Goal: Transaction & Acquisition: Purchase product/service

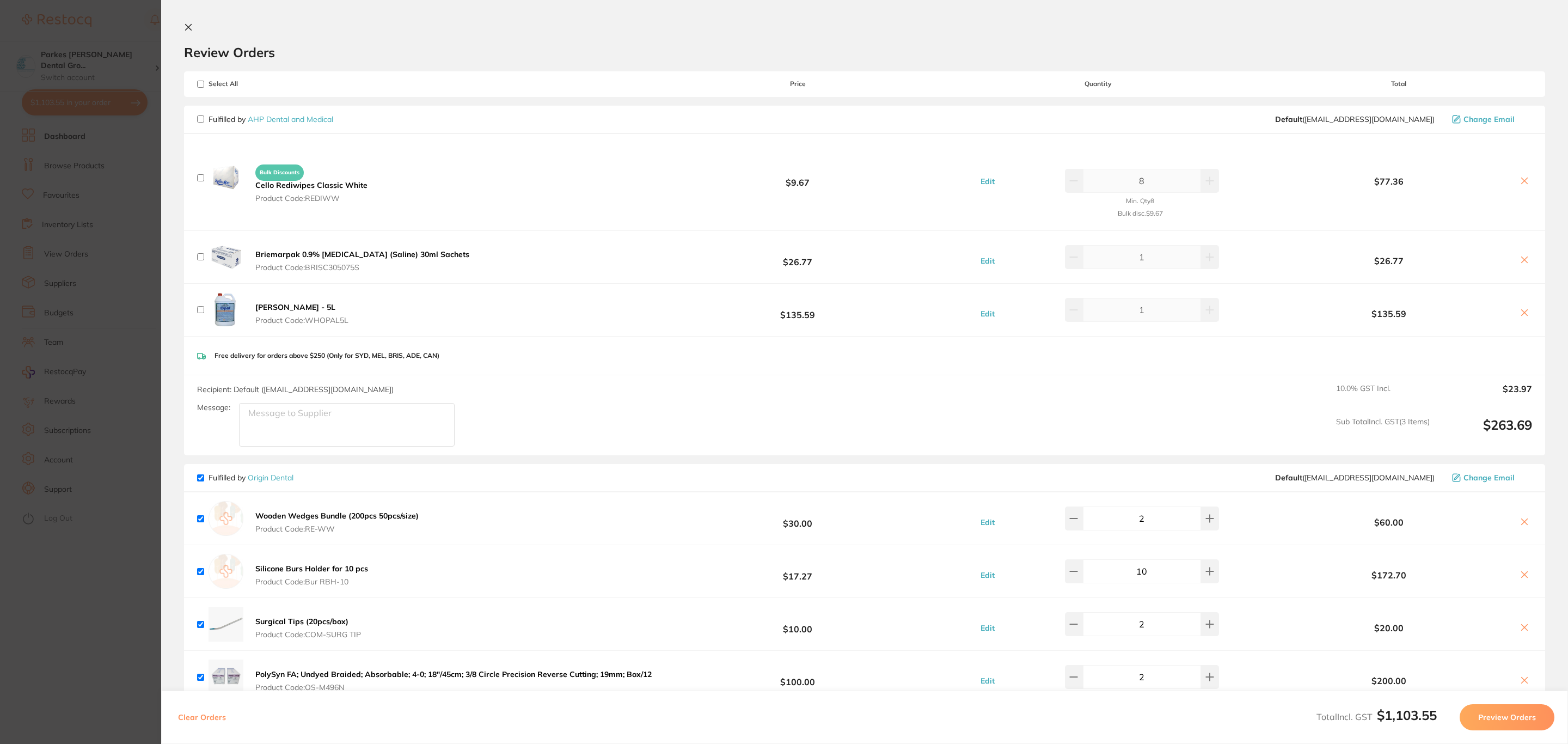
scroll to position [572, 0]
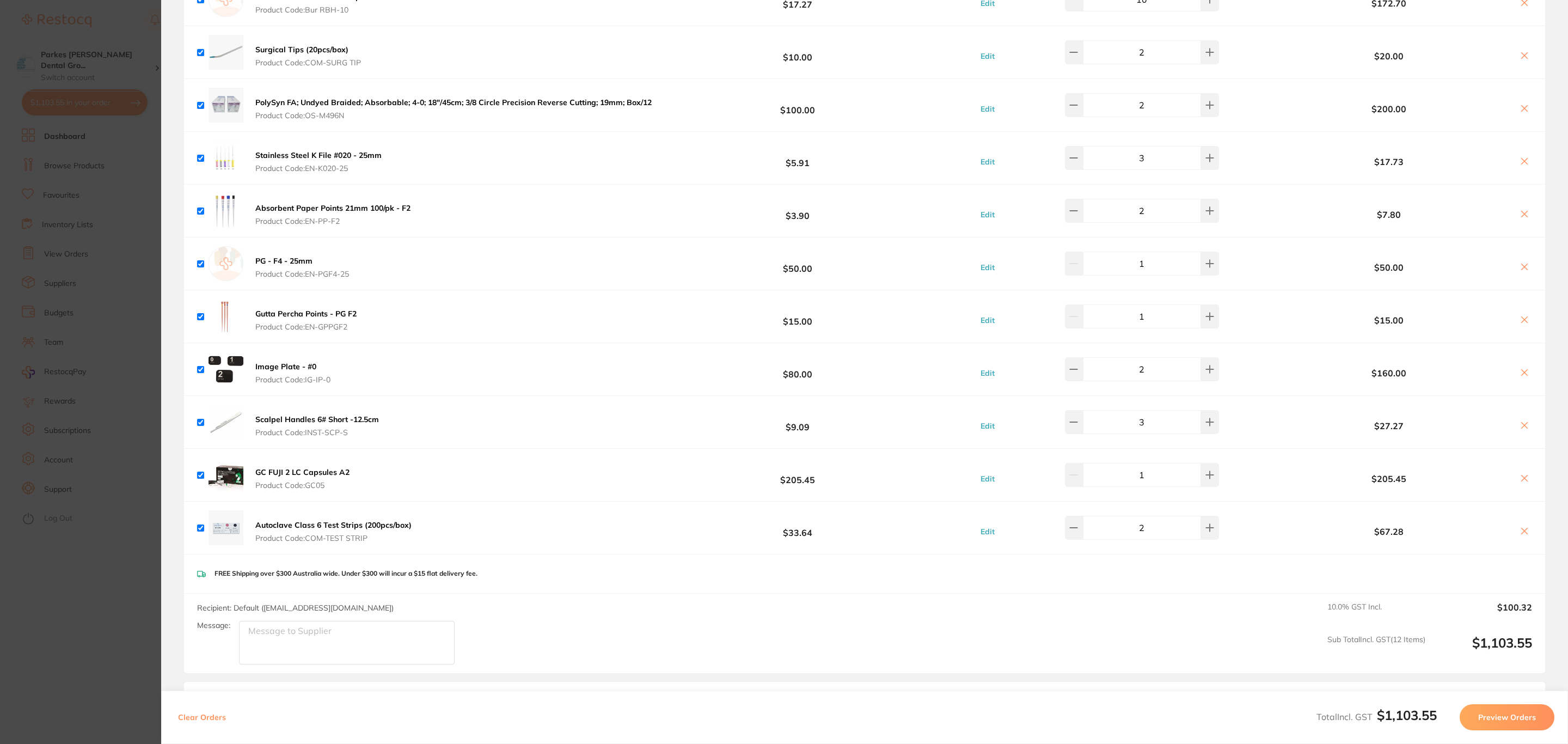
click at [1521, 483] on icon at bounding box center [1524, 478] width 9 height 9
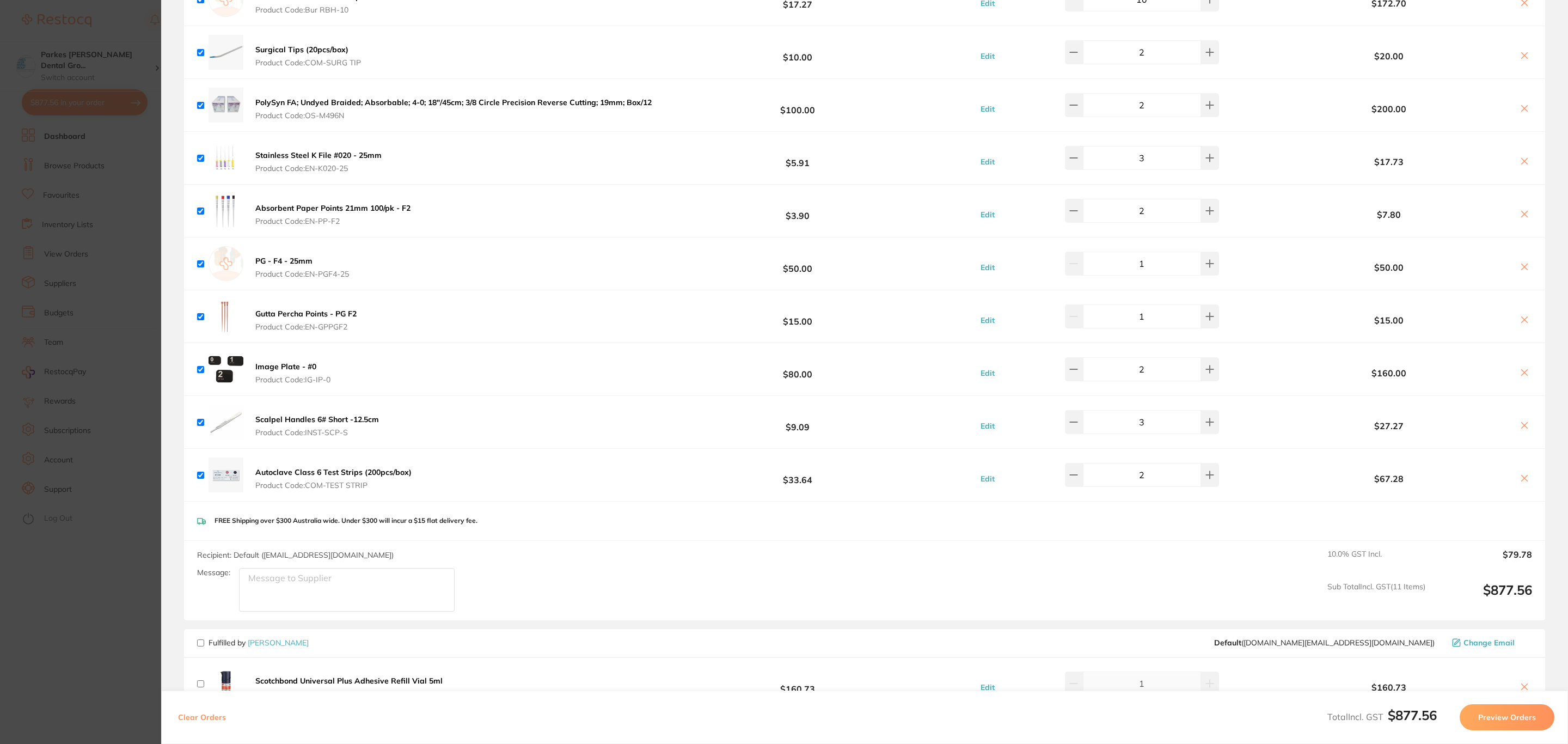
scroll to position [735, 0]
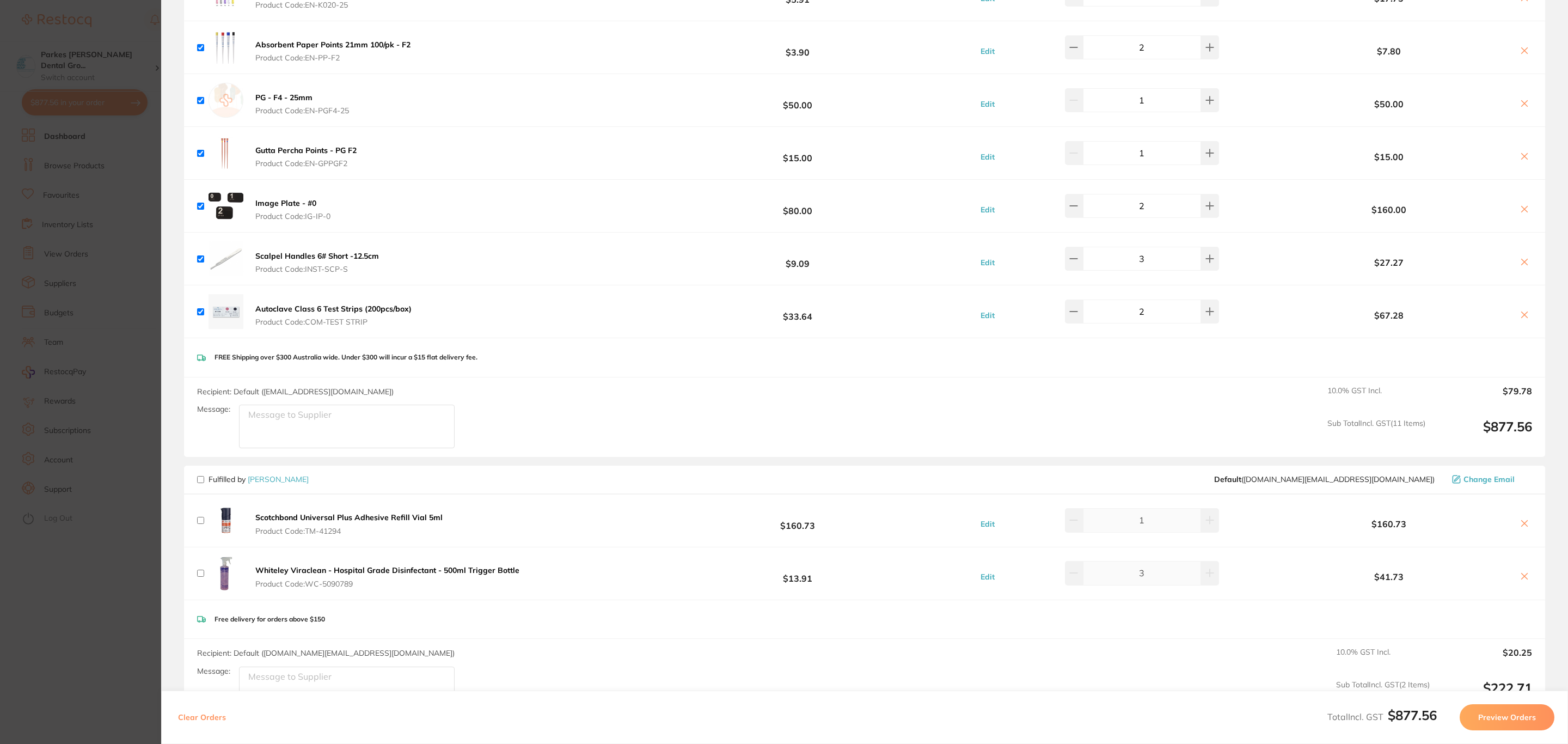
click at [80, 468] on section "Update RRP Set your pre negotiated price for this item. Item Agreed RRP (excl. …" at bounding box center [784, 372] width 1568 height 744
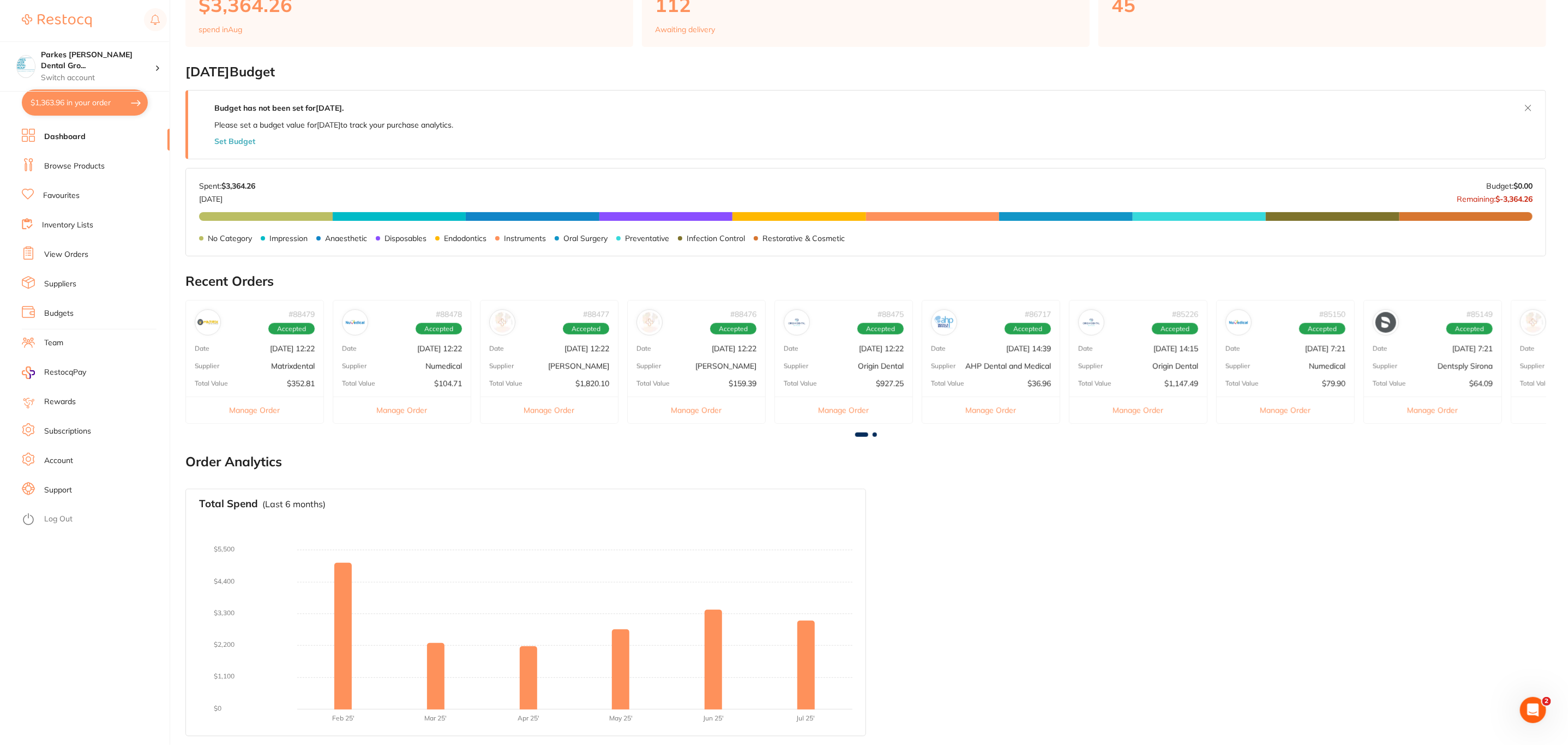
click at [56, 167] on link "Browse Products" at bounding box center [74, 166] width 60 height 11
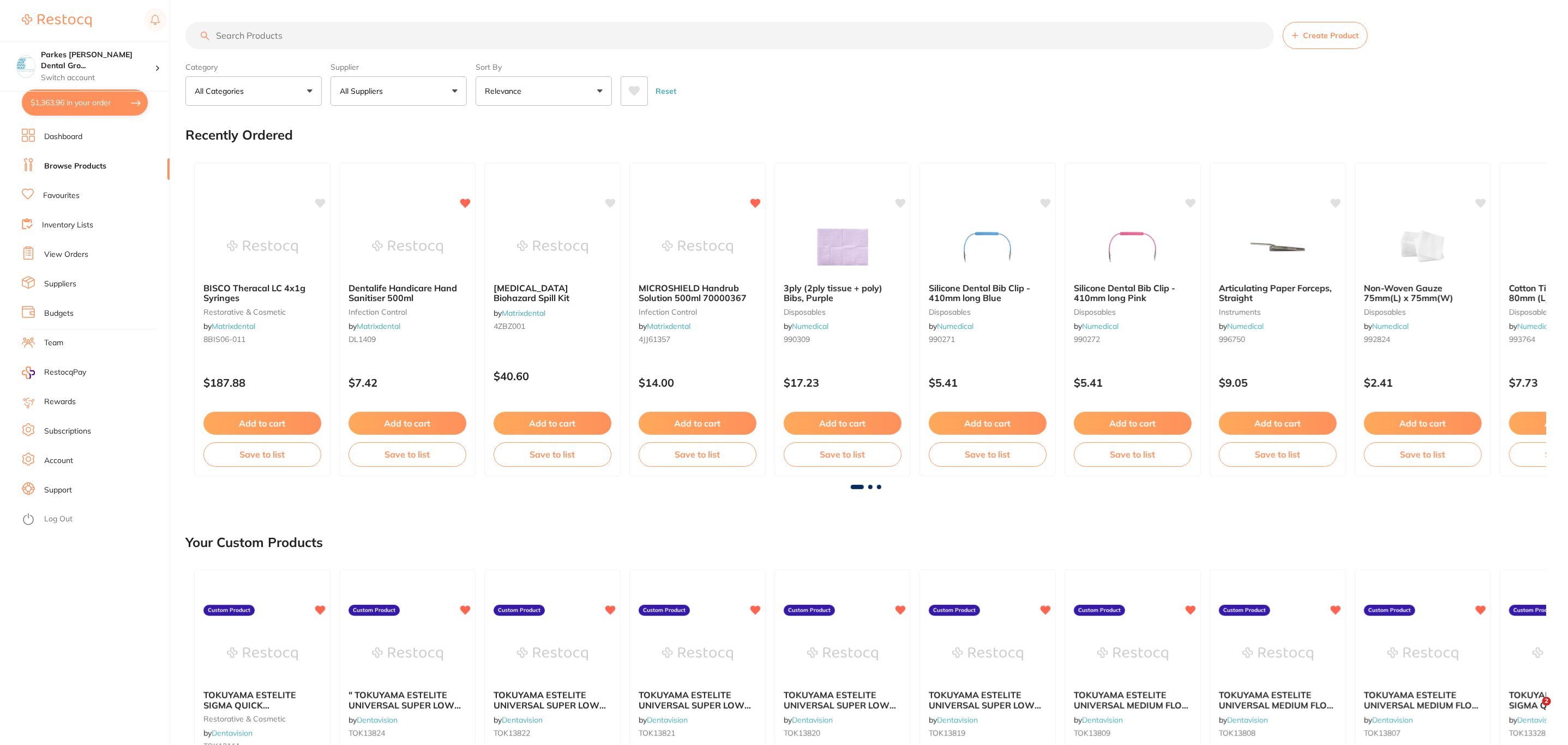
click at [321, 29] on input "search" at bounding box center [730, 36] width 1089 height 27
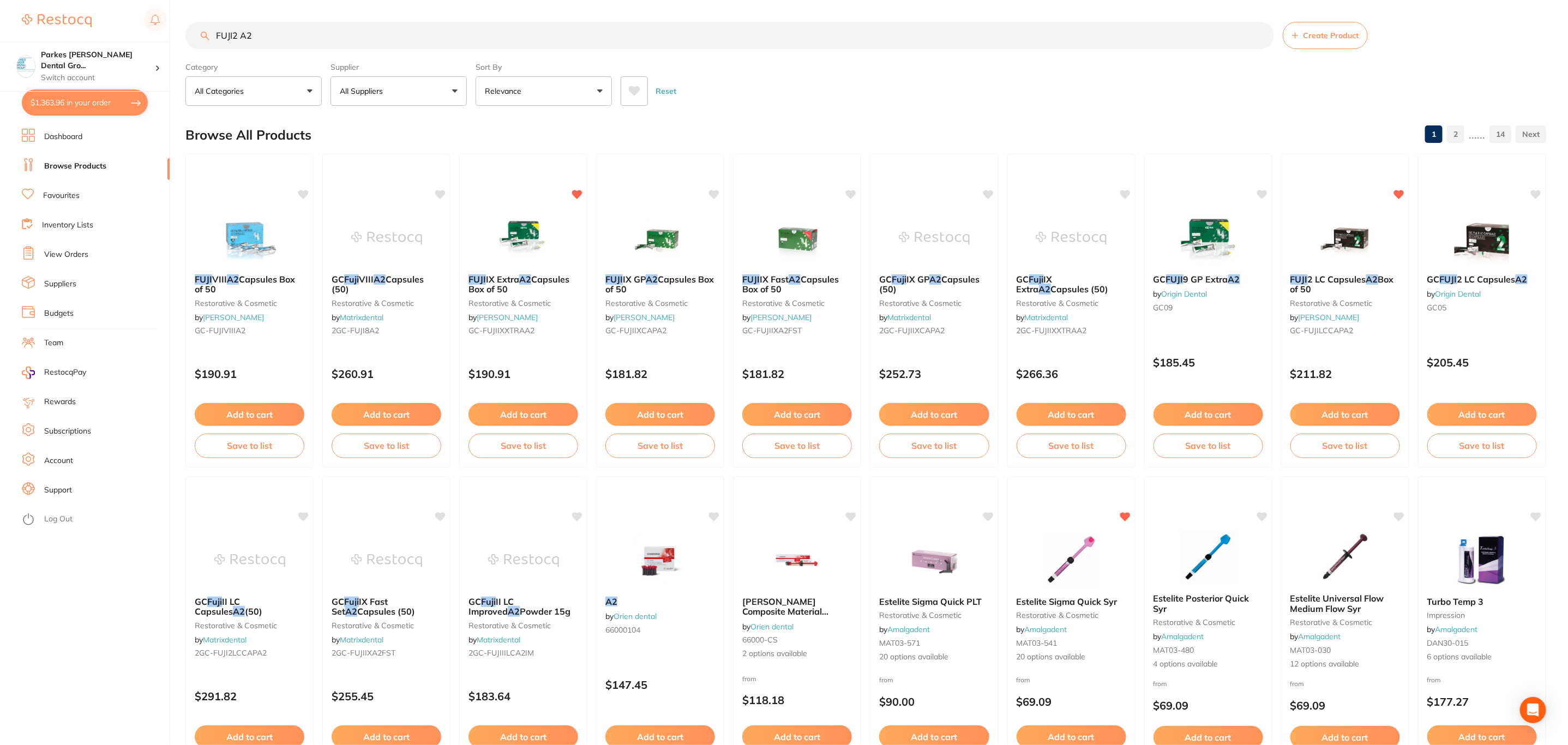
type input "FUJI2 A2"
click at [419, 89] on button "All Suppliers" at bounding box center [399, 90] width 136 height 29
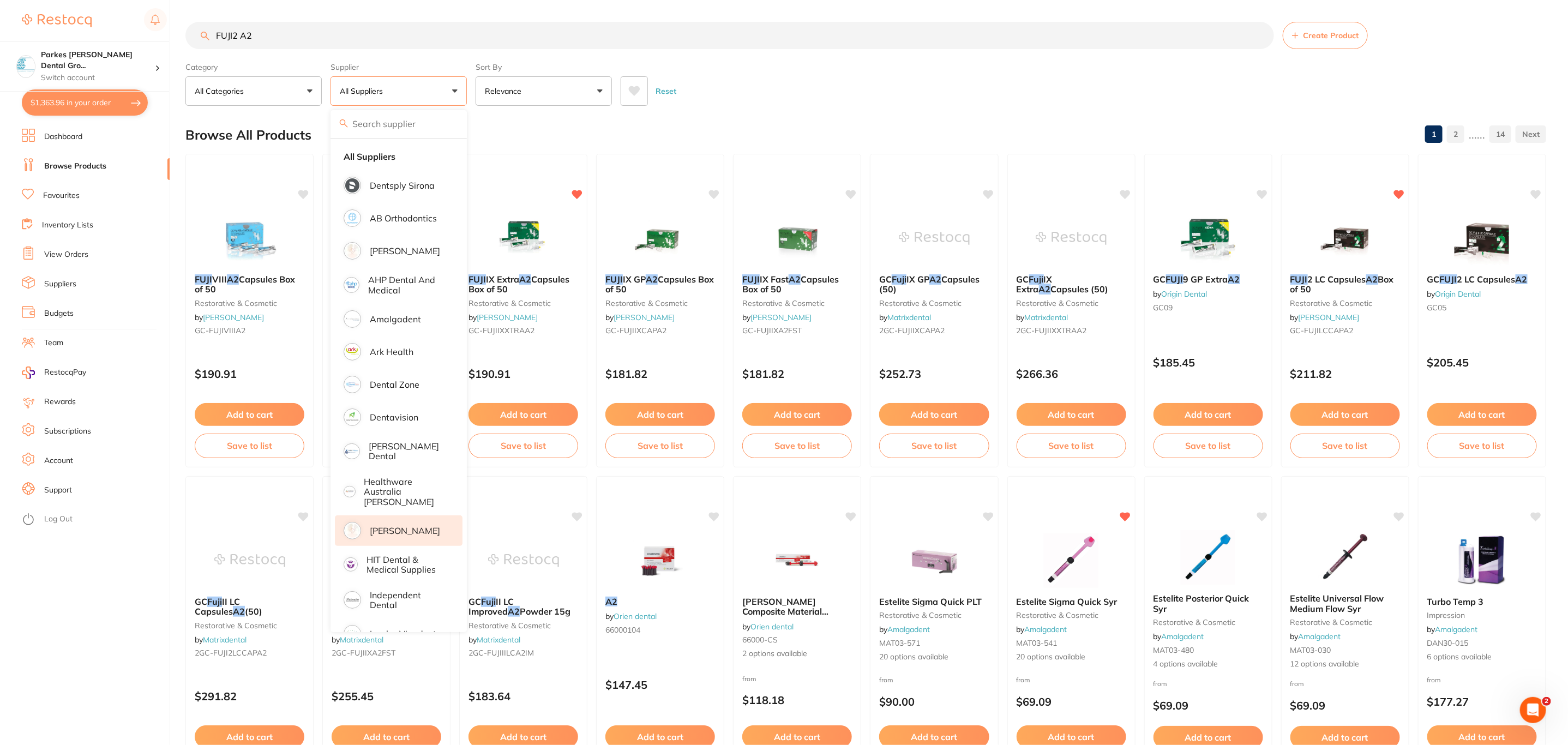
click at [419, 525] on p "[PERSON_NAME]" at bounding box center [405, 530] width 71 height 10
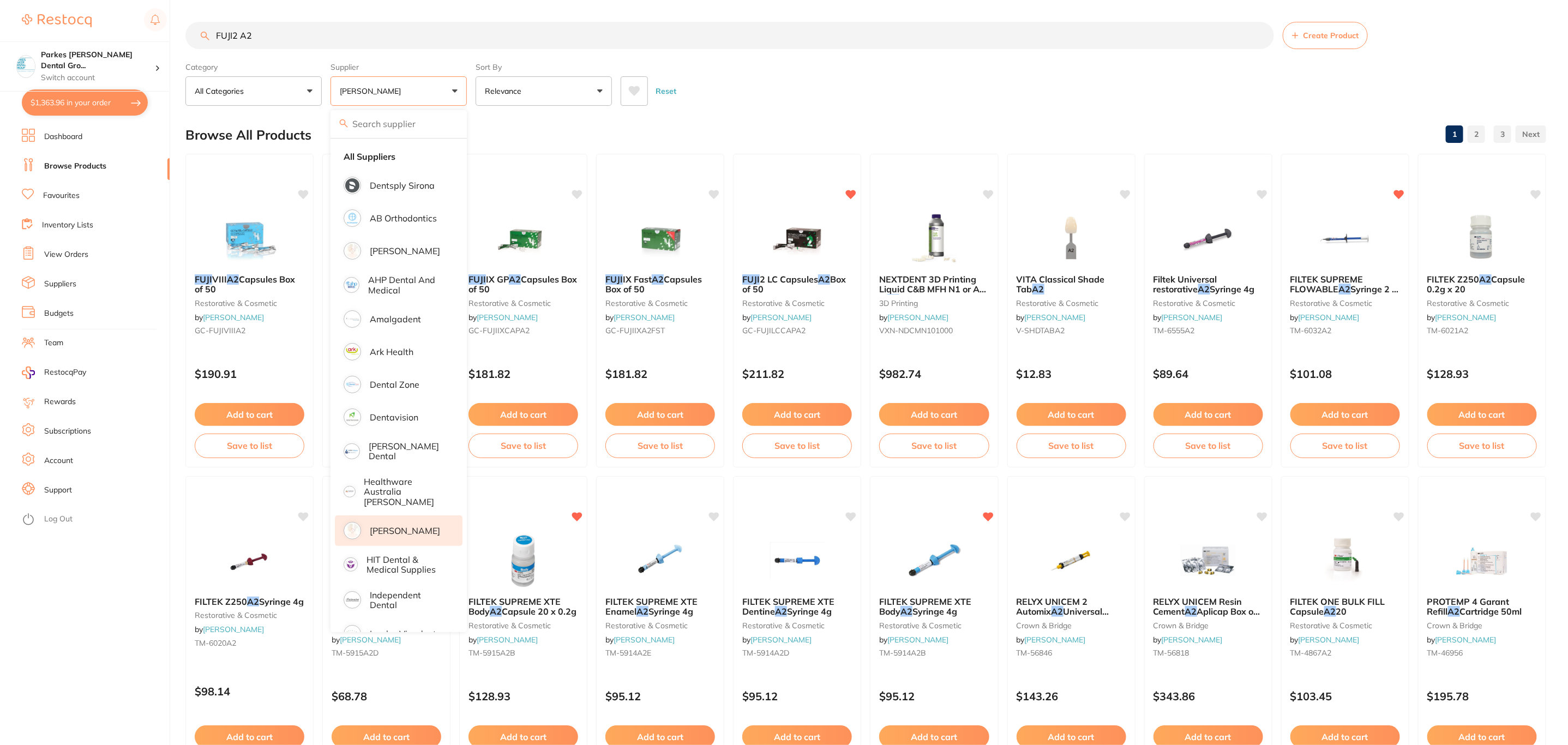
click at [898, 89] on div "Reset" at bounding box center [1078, 86] width 917 height 38
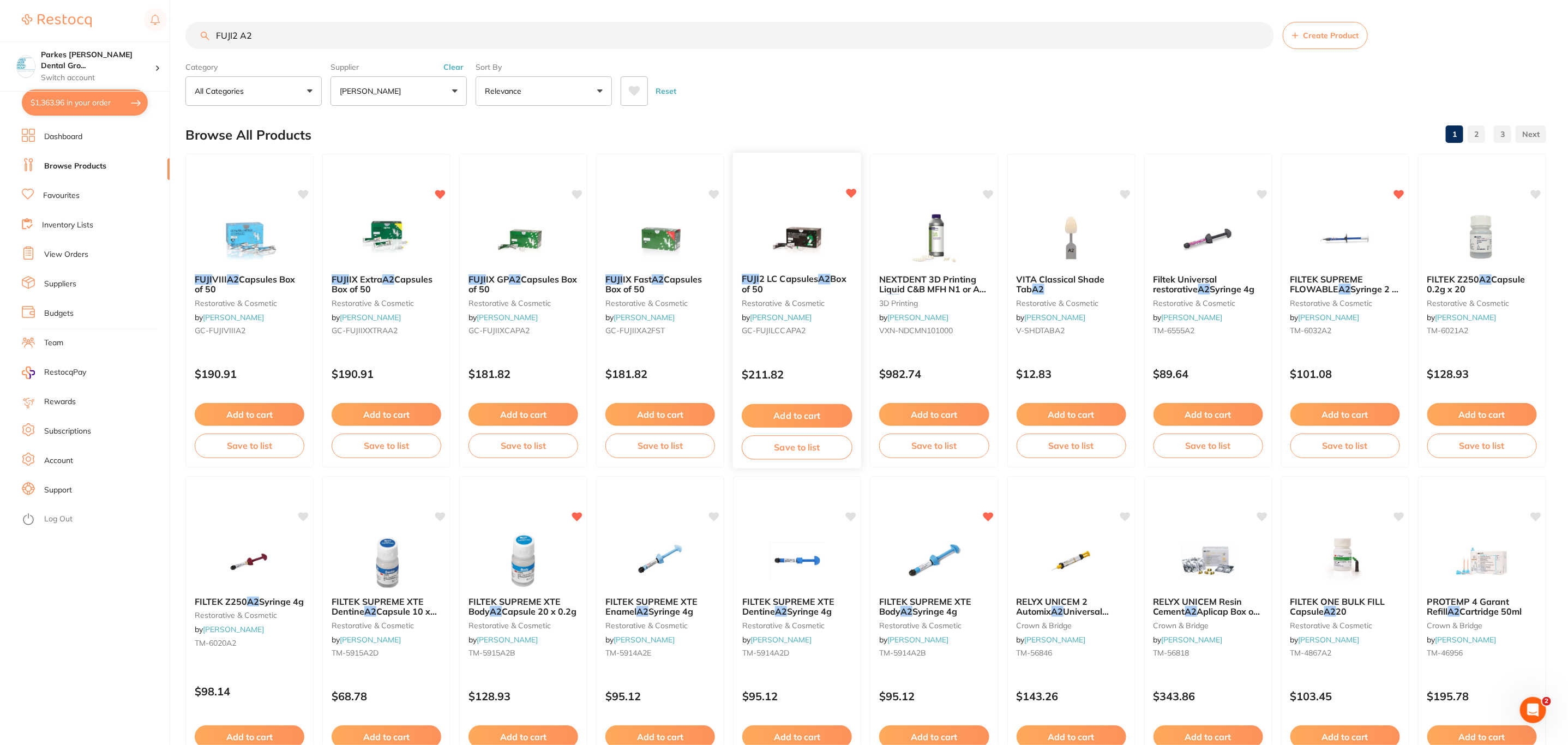
click at [771, 205] on div "FUJI 2 LC Capsules A2 Box of 50 restorative & cosmetic by Henry Schein Halas GC…" at bounding box center [796, 311] width 129 height 317
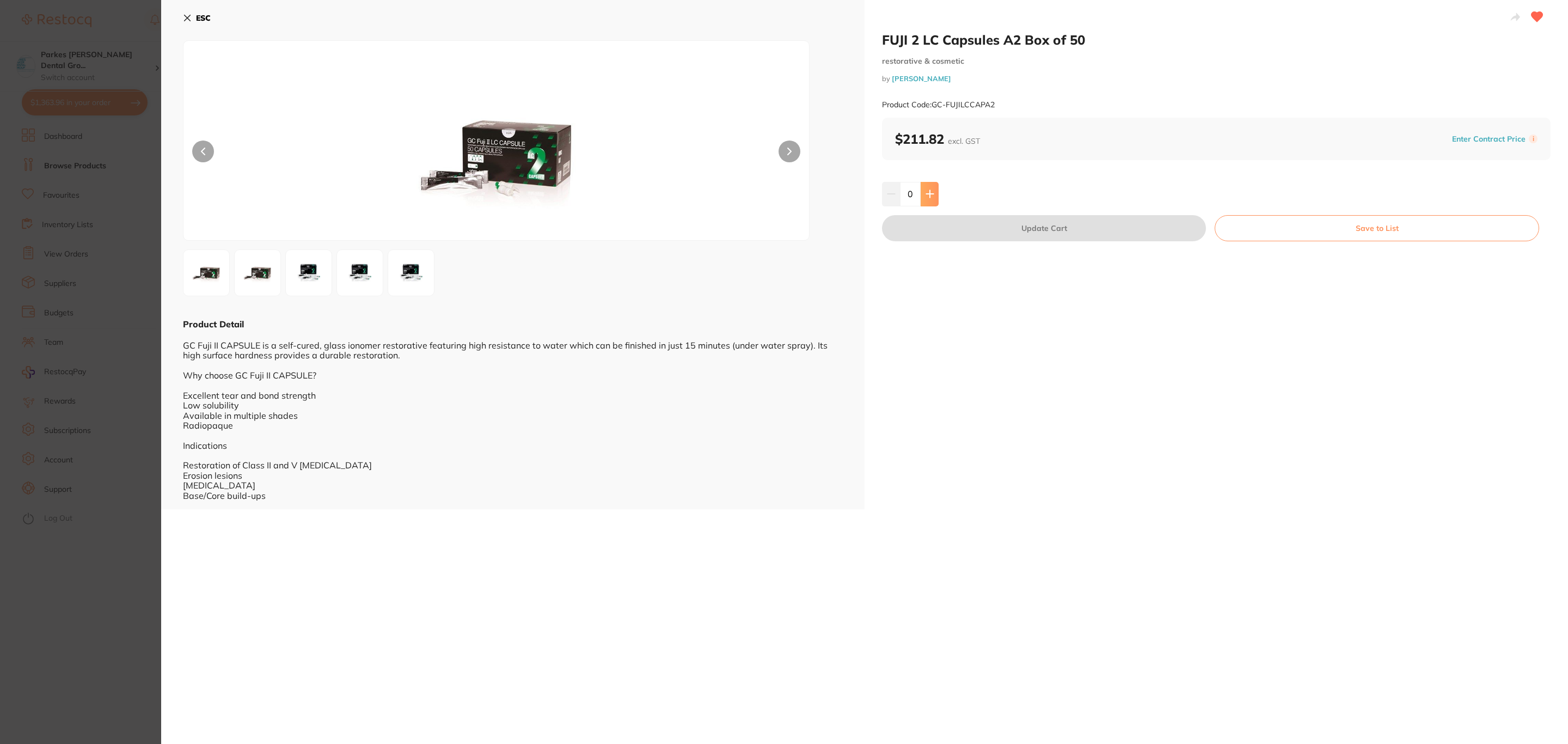
click at [922, 202] on button at bounding box center [930, 194] width 18 height 24
type input "1"
click at [949, 224] on button "Update Cart" at bounding box center [1044, 228] width 324 height 26
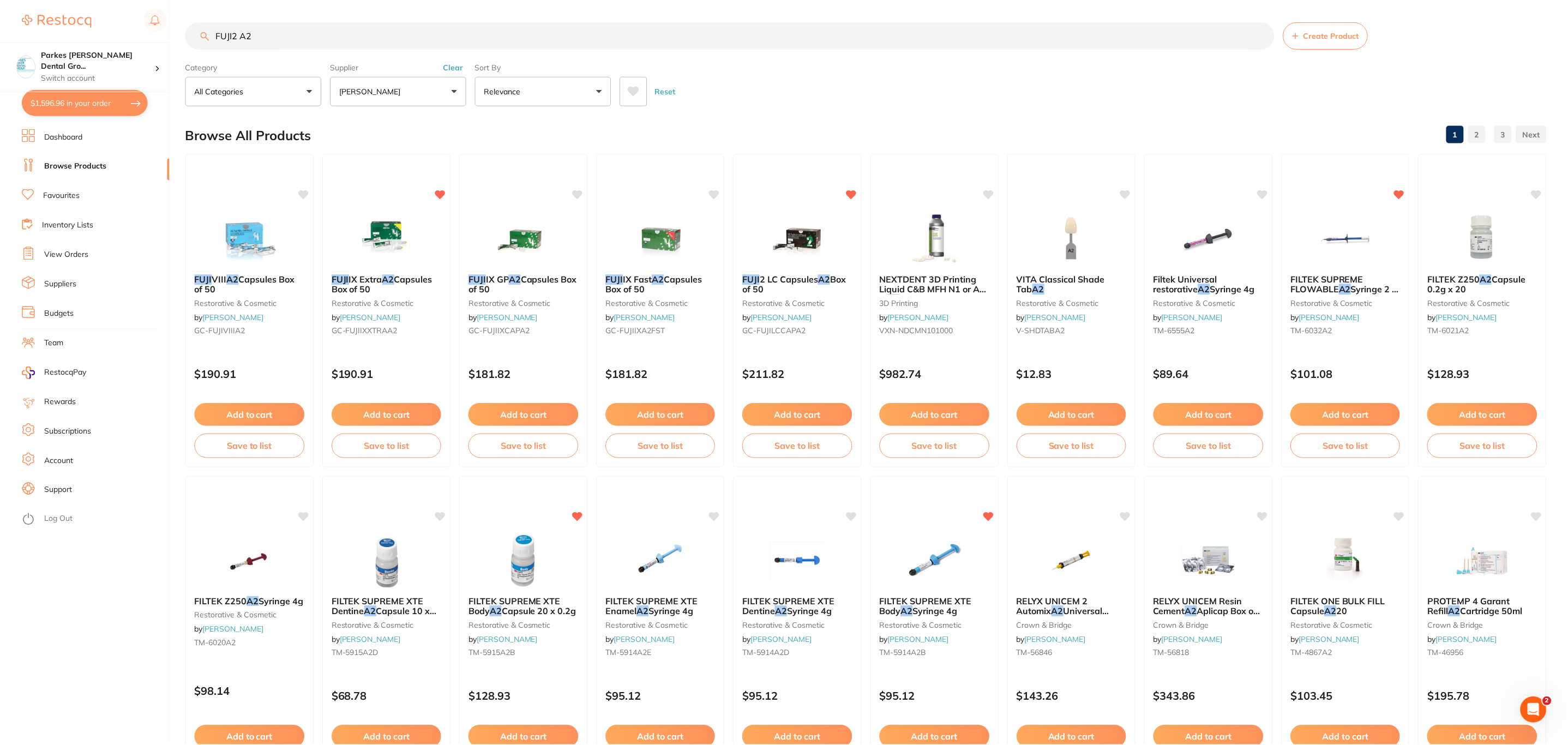
scroll to position [2, 0]
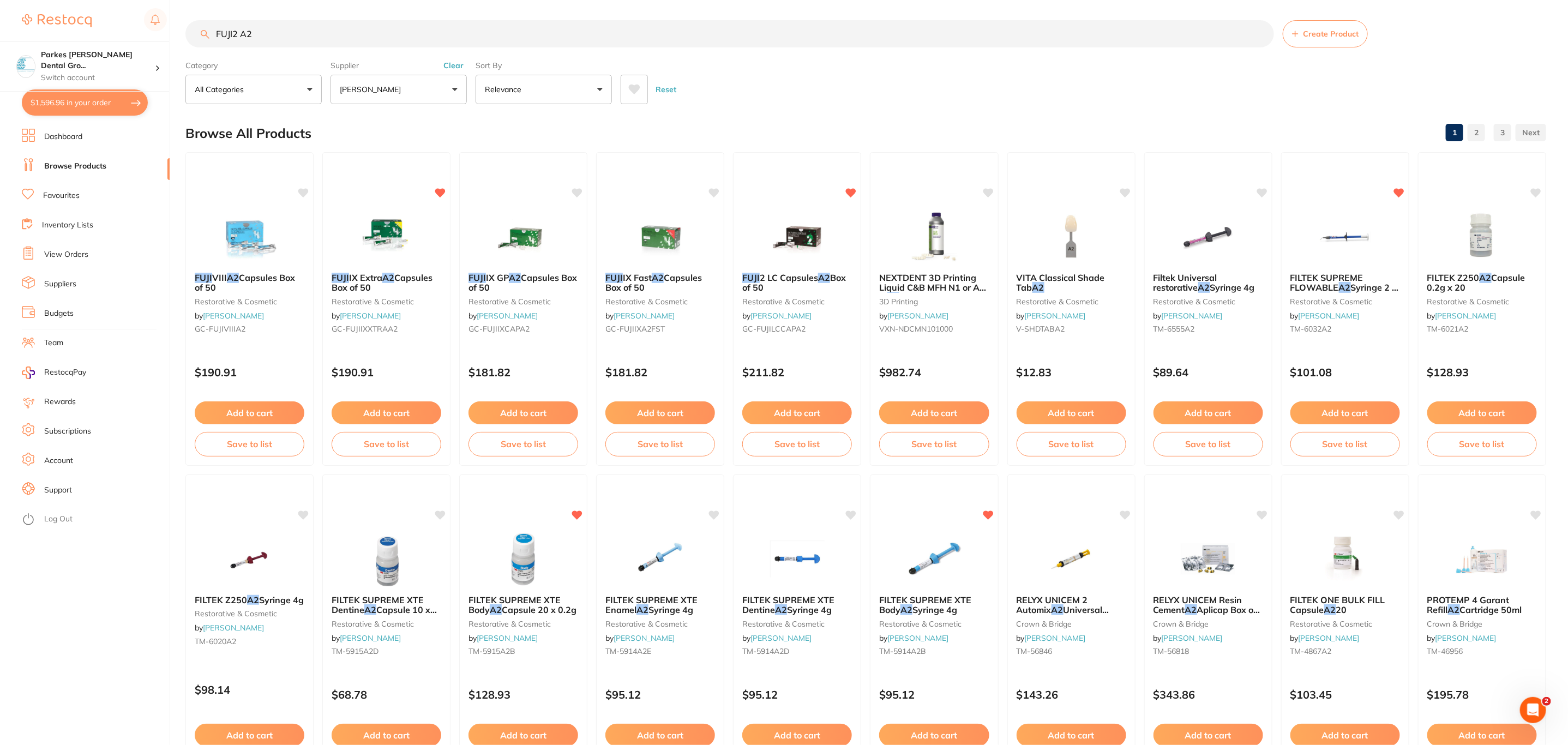
click at [115, 105] on button "$1,596.96 in your order" at bounding box center [85, 102] width 126 height 26
checkbox input "true"
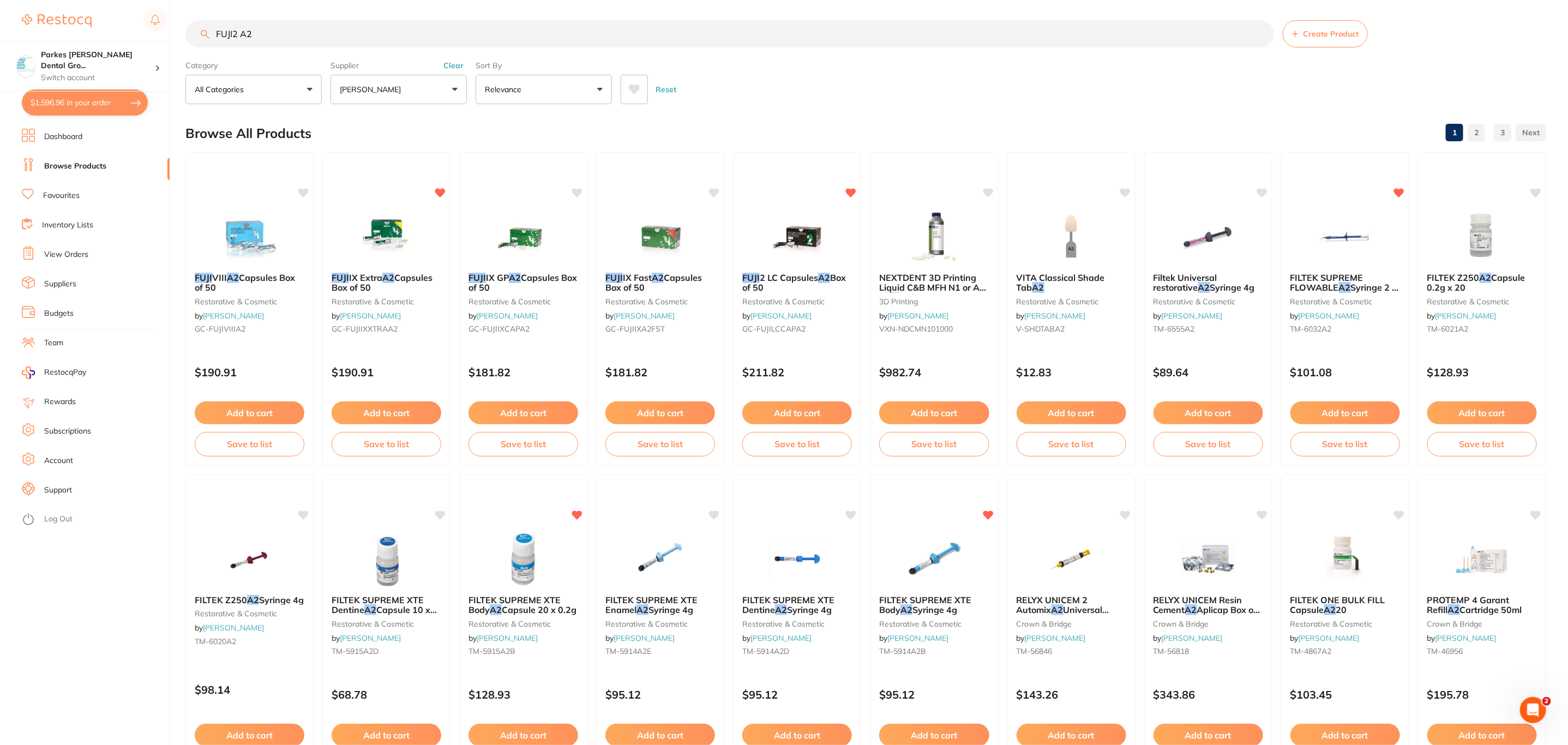
checkbox input "true"
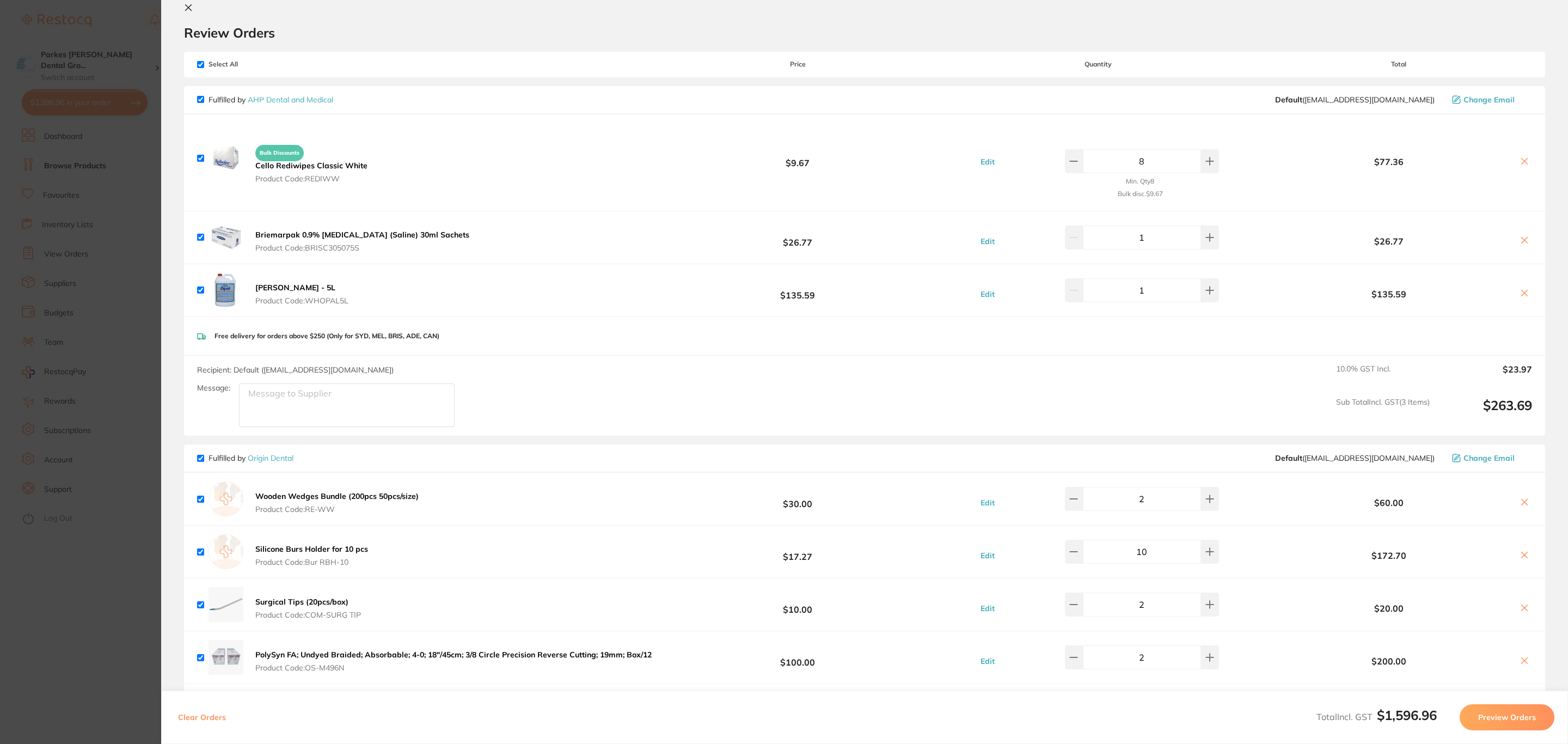
scroll to position [0, 0]
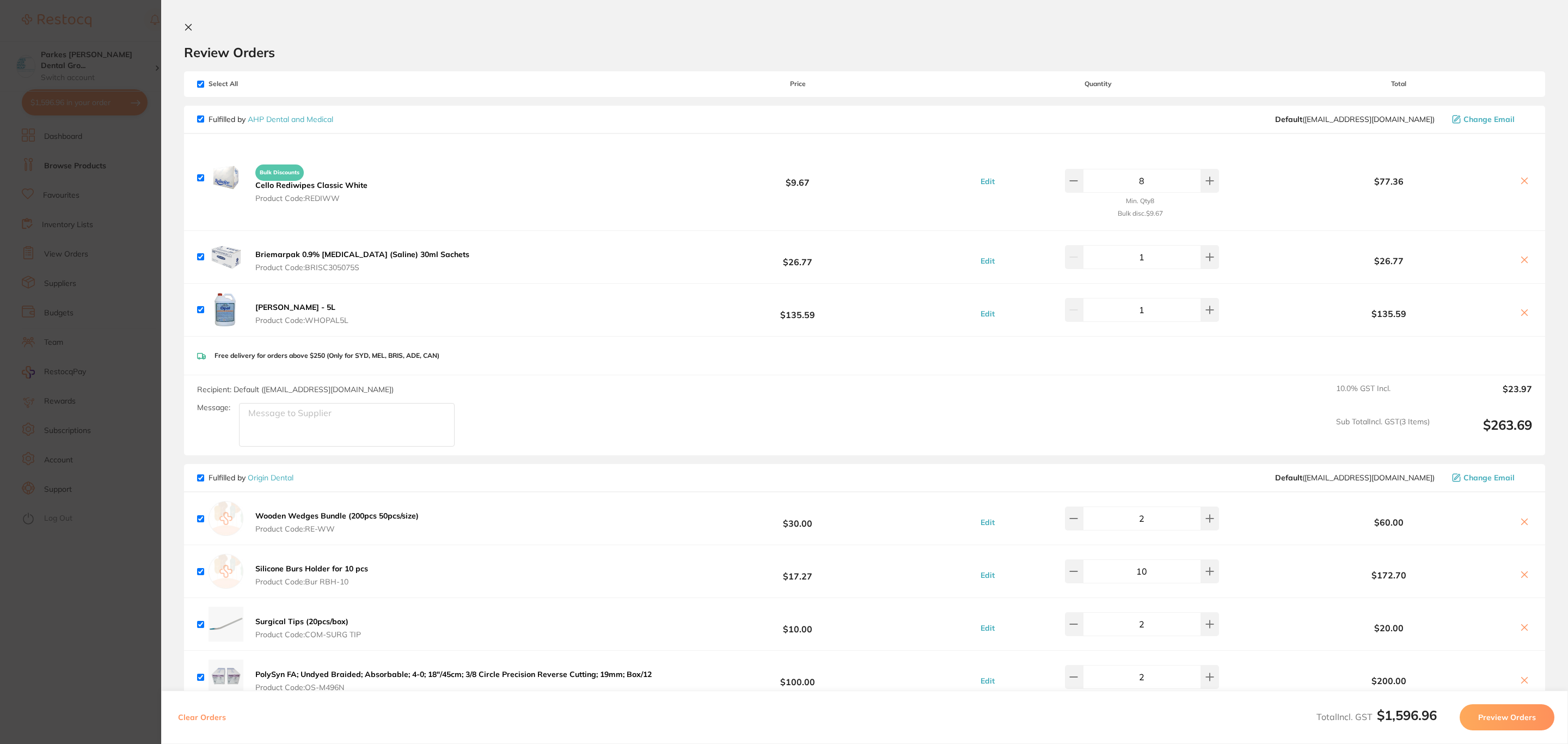
click at [206, 83] on span "Select All" at bounding box center [252, 84] width 109 height 8
click at [201, 85] on input "checkbox" at bounding box center [200, 84] width 7 height 7
checkbox input "false"
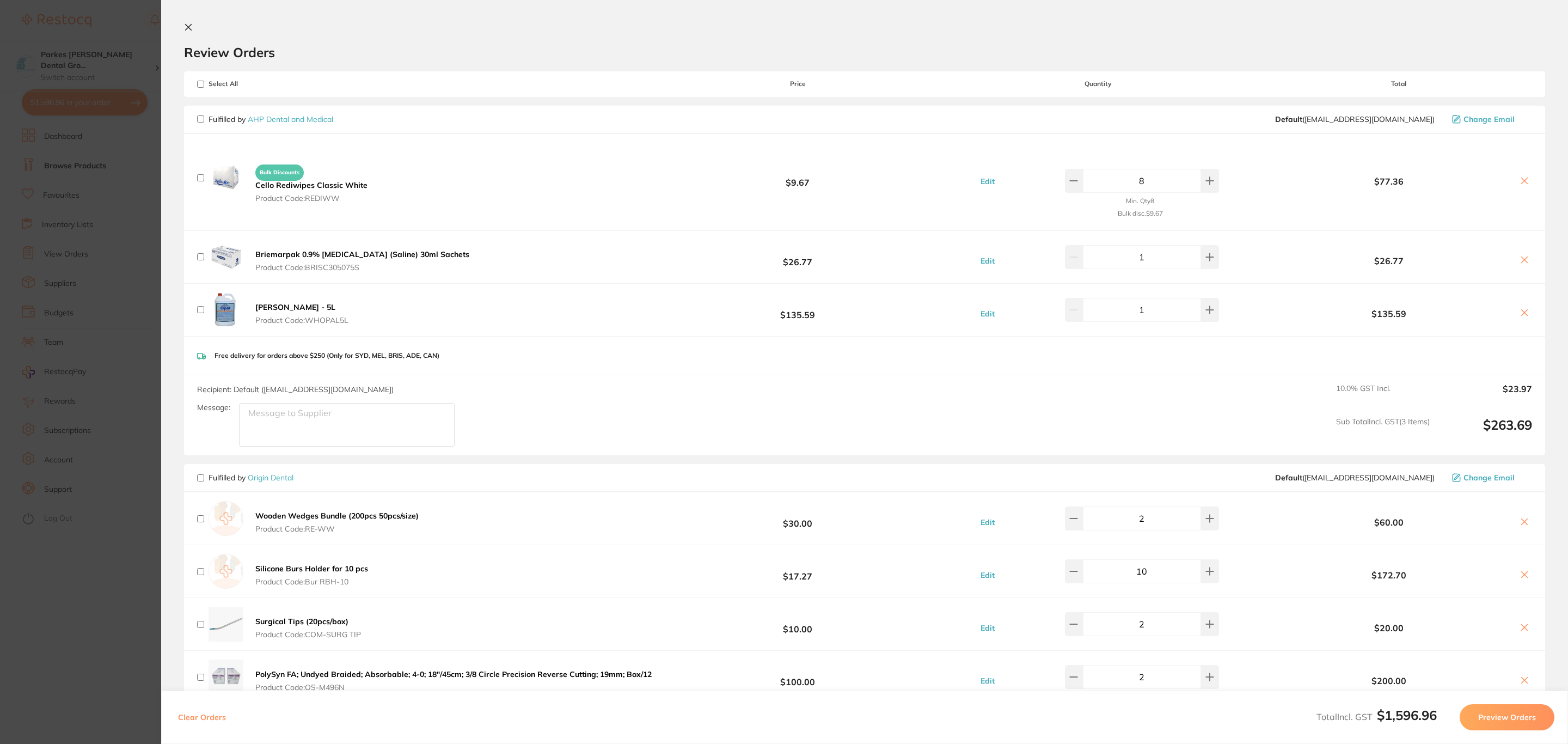
checkbox input "false"
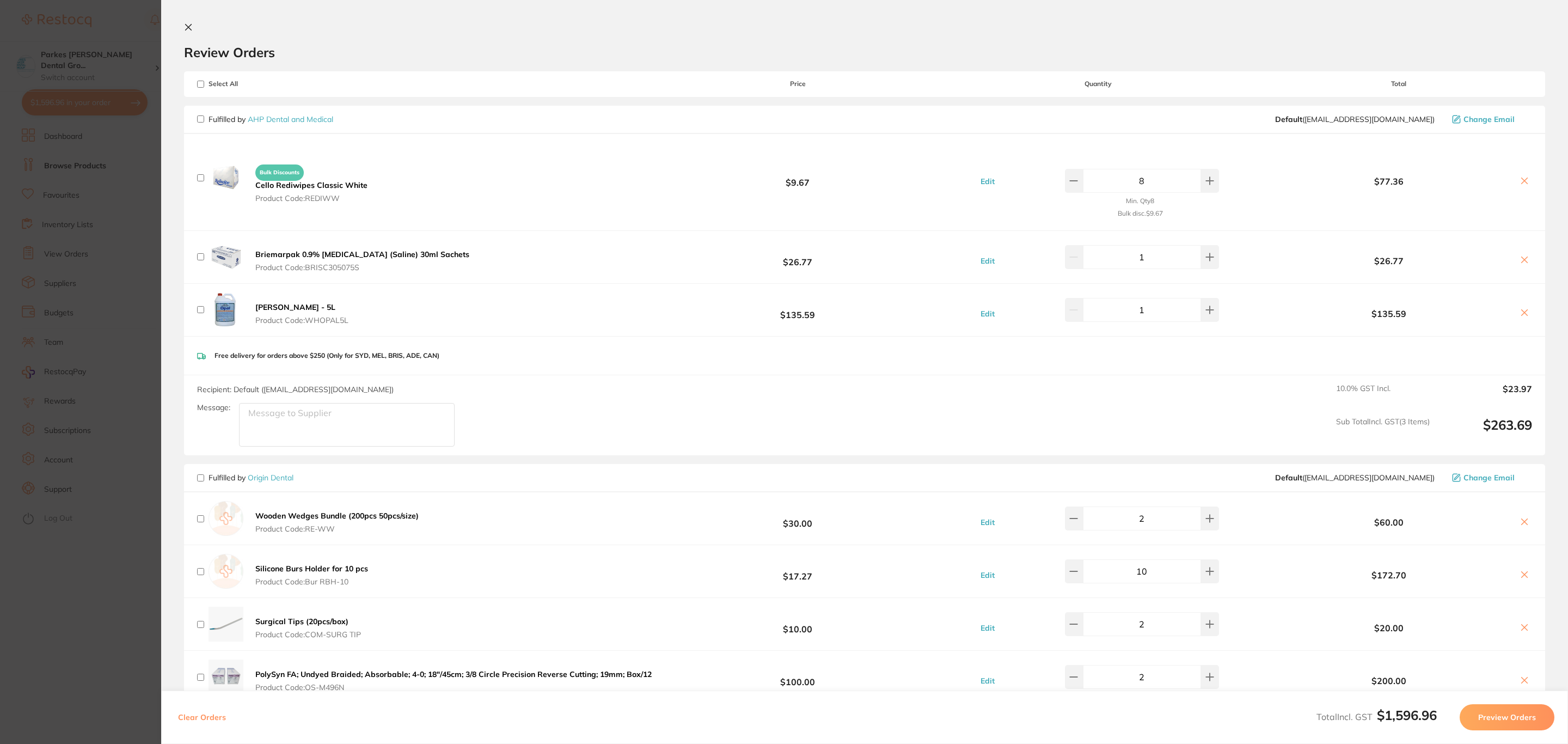
checkbox input "false"
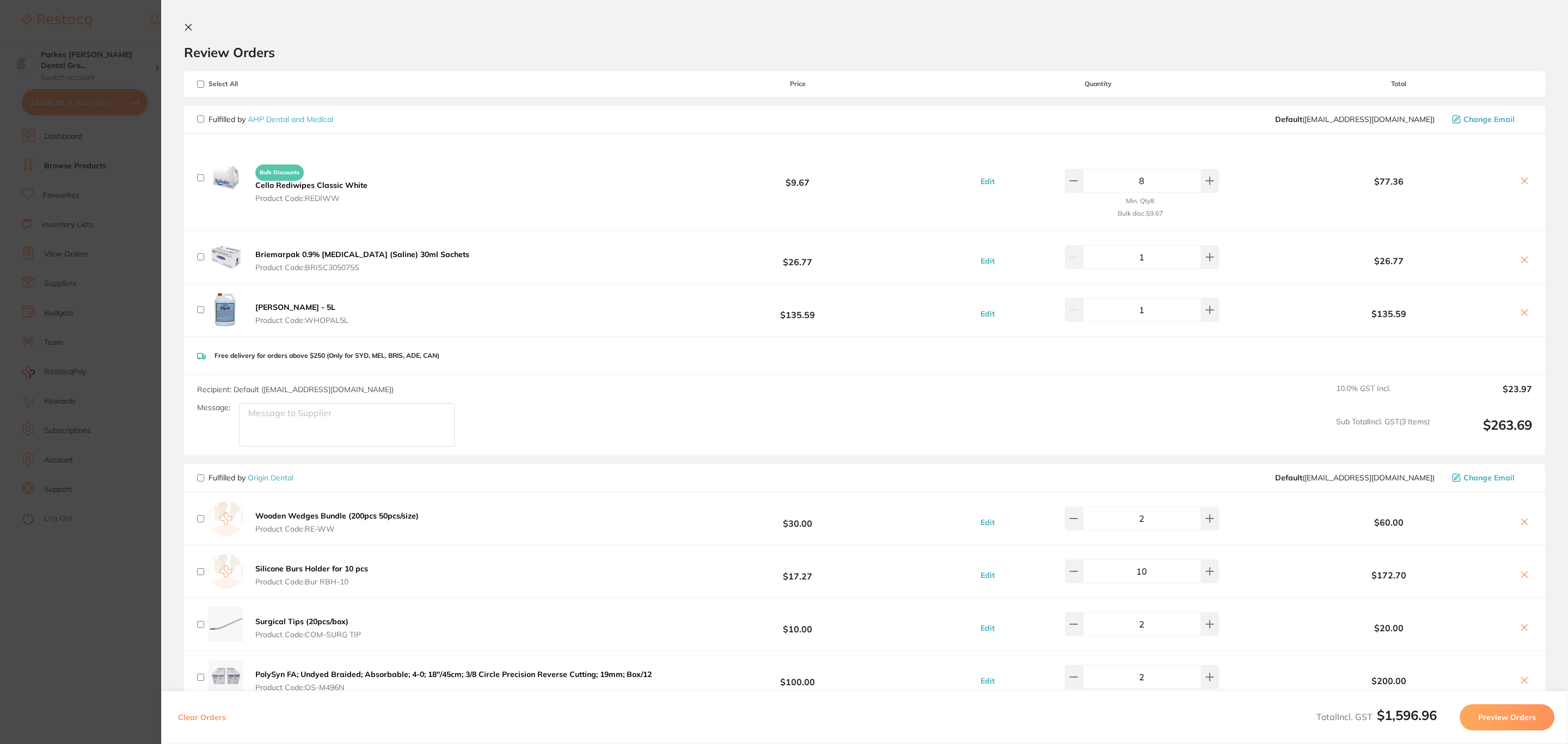
checkbox input "false"
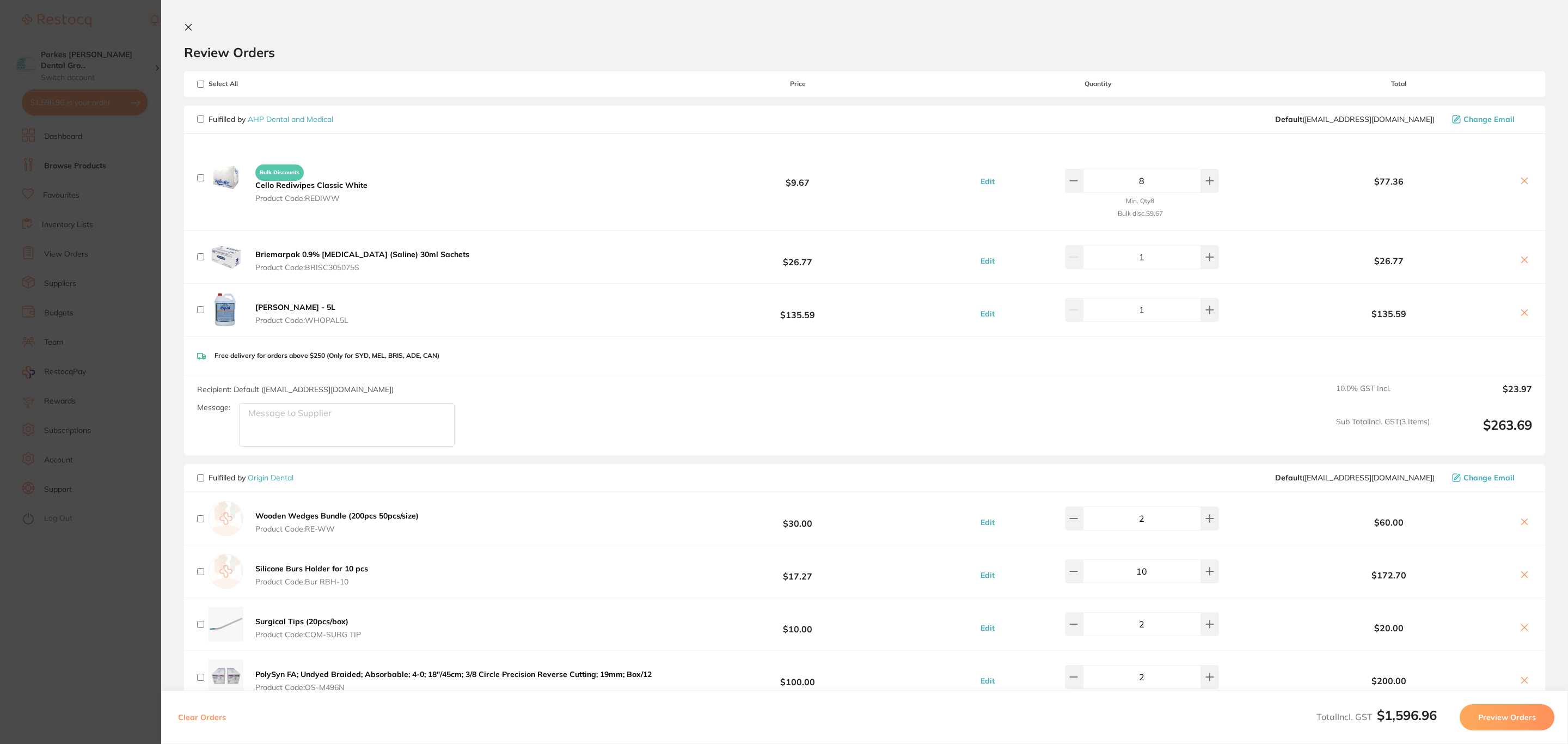
checkbox input "false"
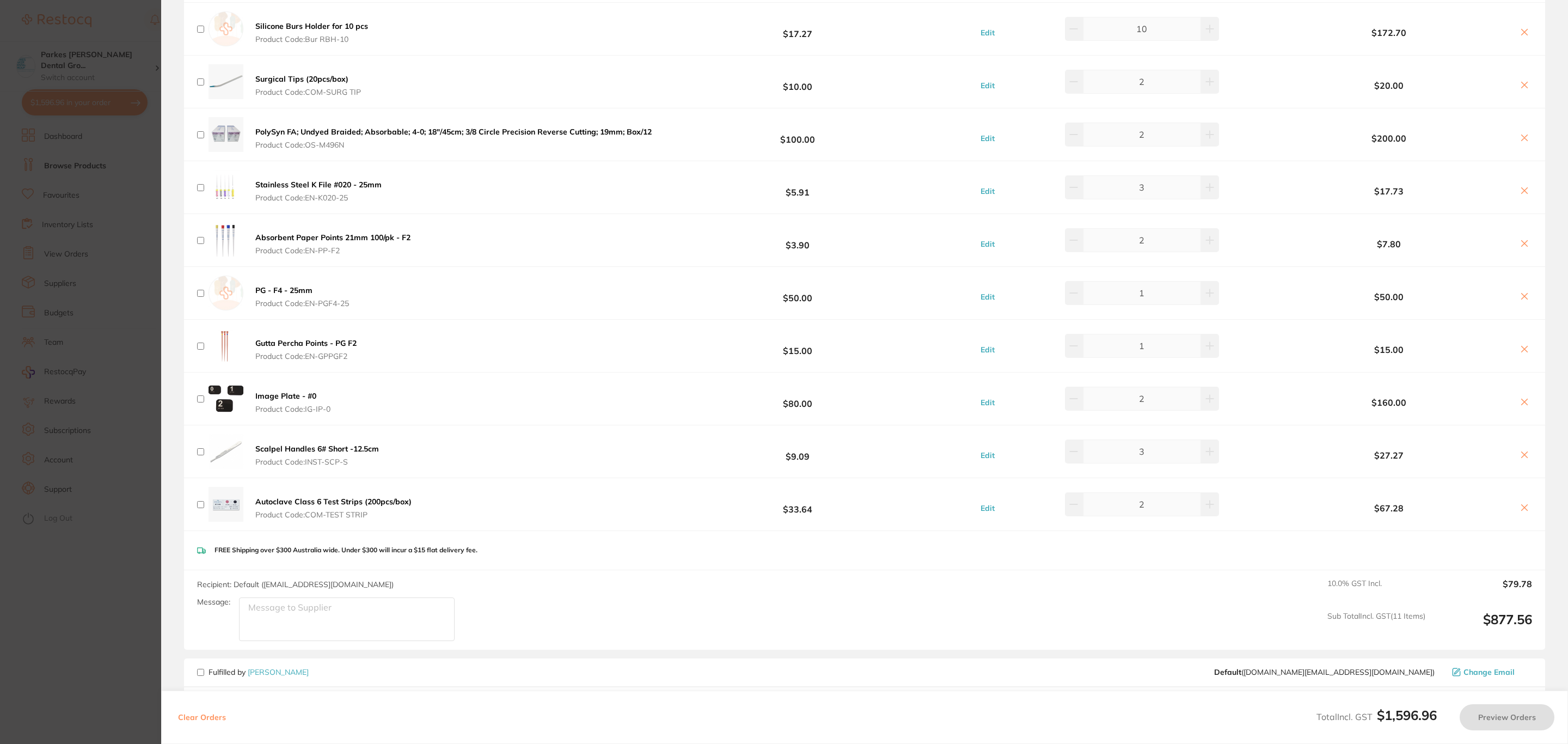
scroll to position [572, 0]
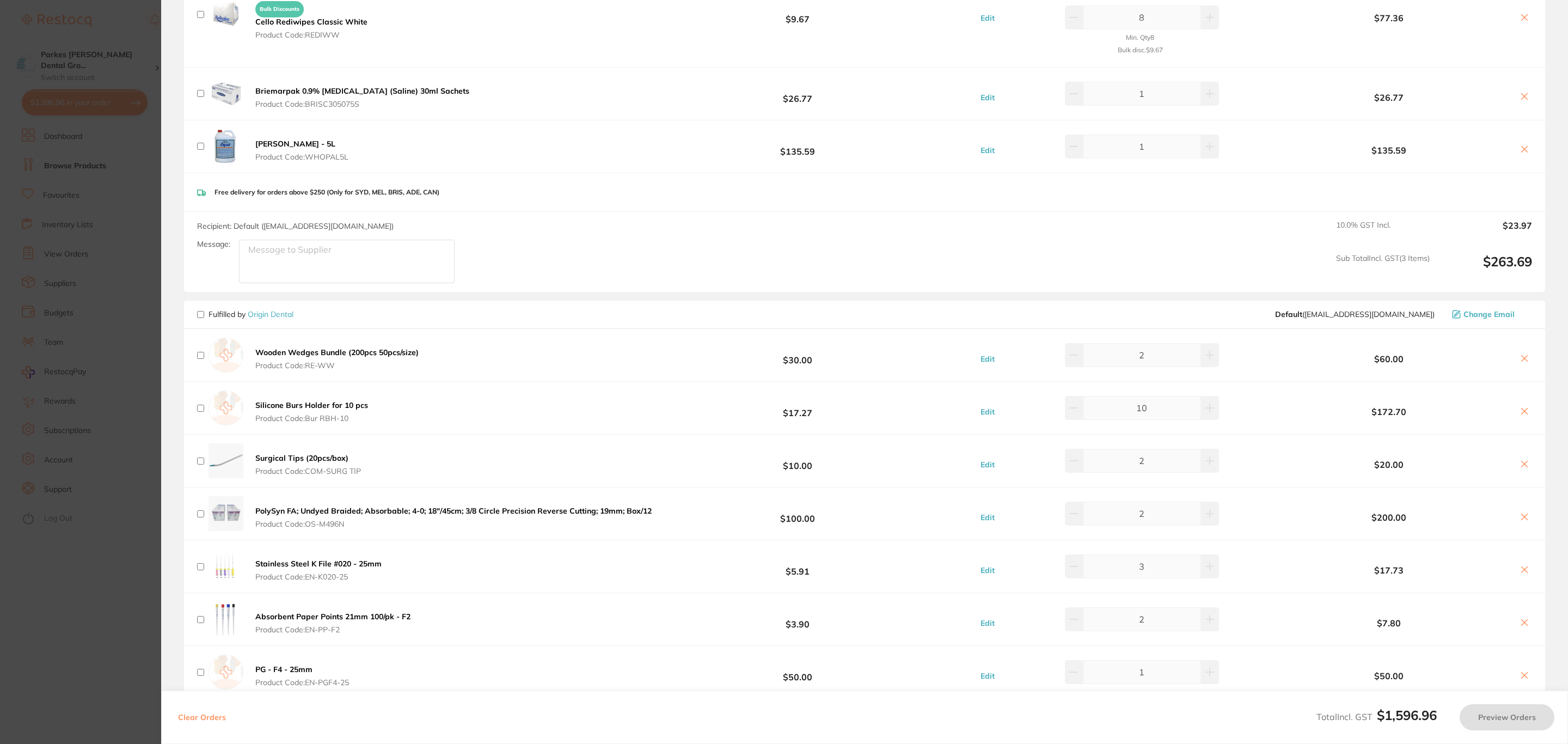
type textarea "ASAP urgent order"
click at [203, 313] on input "checkbox" at bounding box center [200, 314] width 7 height 7
checkbox input "true"
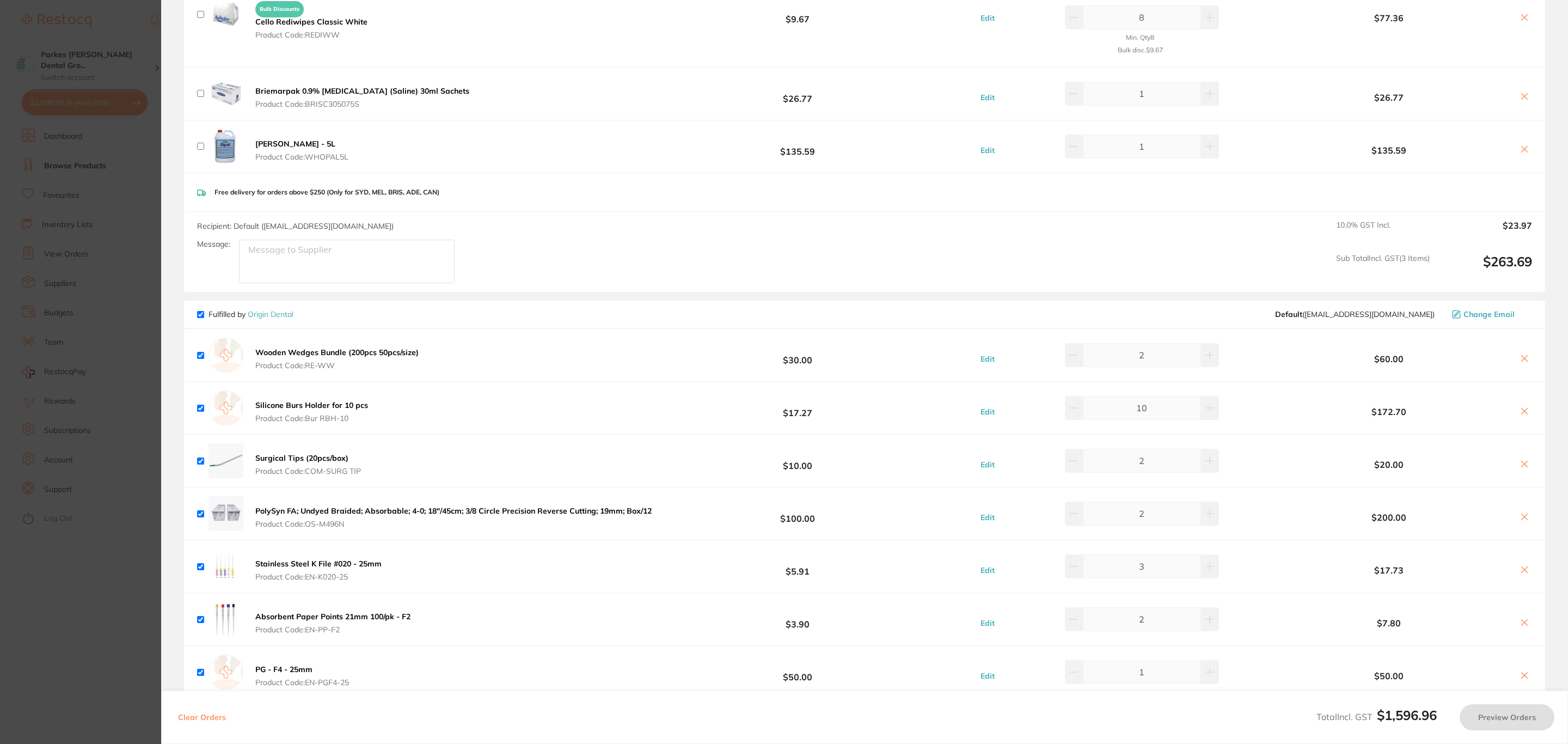
checkbox input "true"
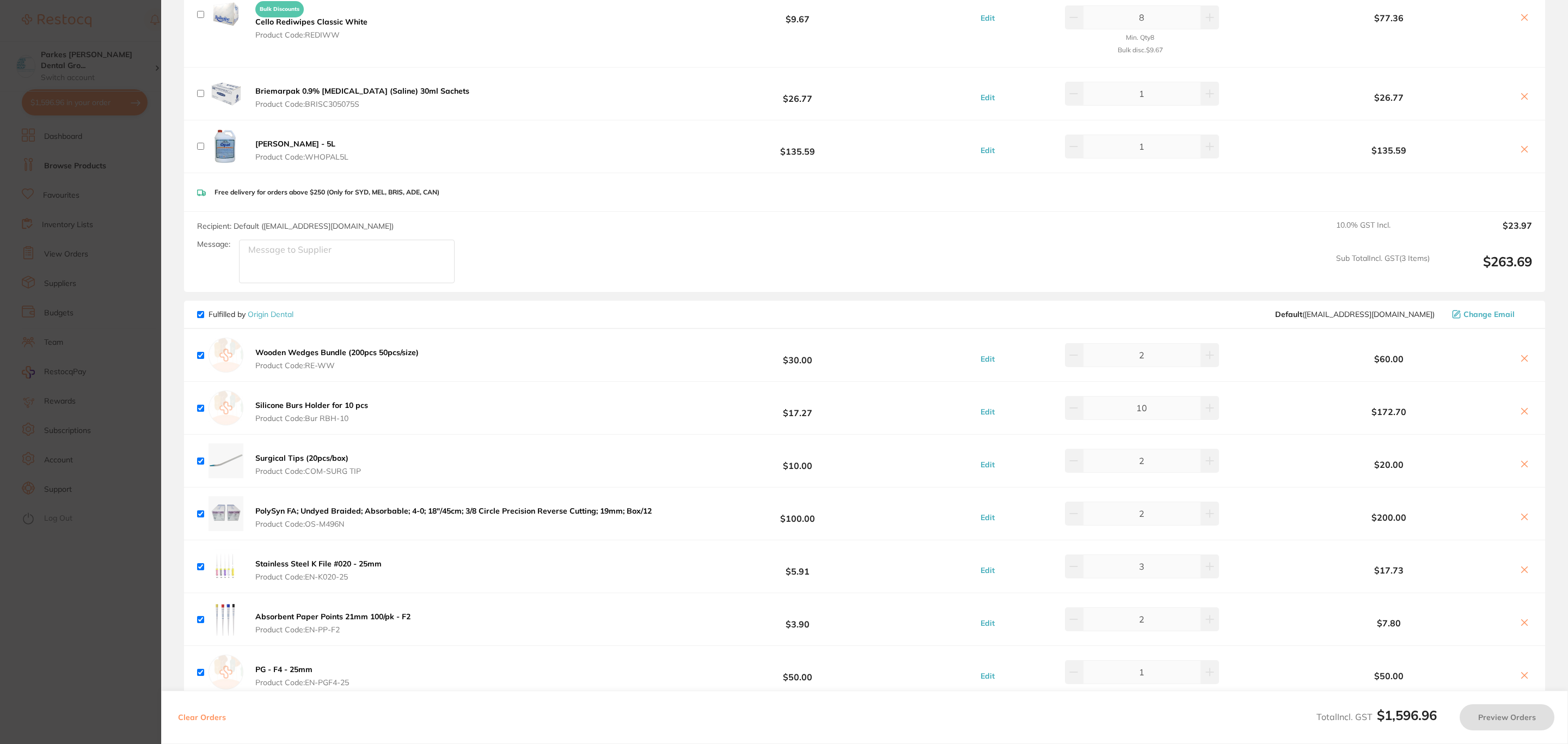
checkbox input "true"
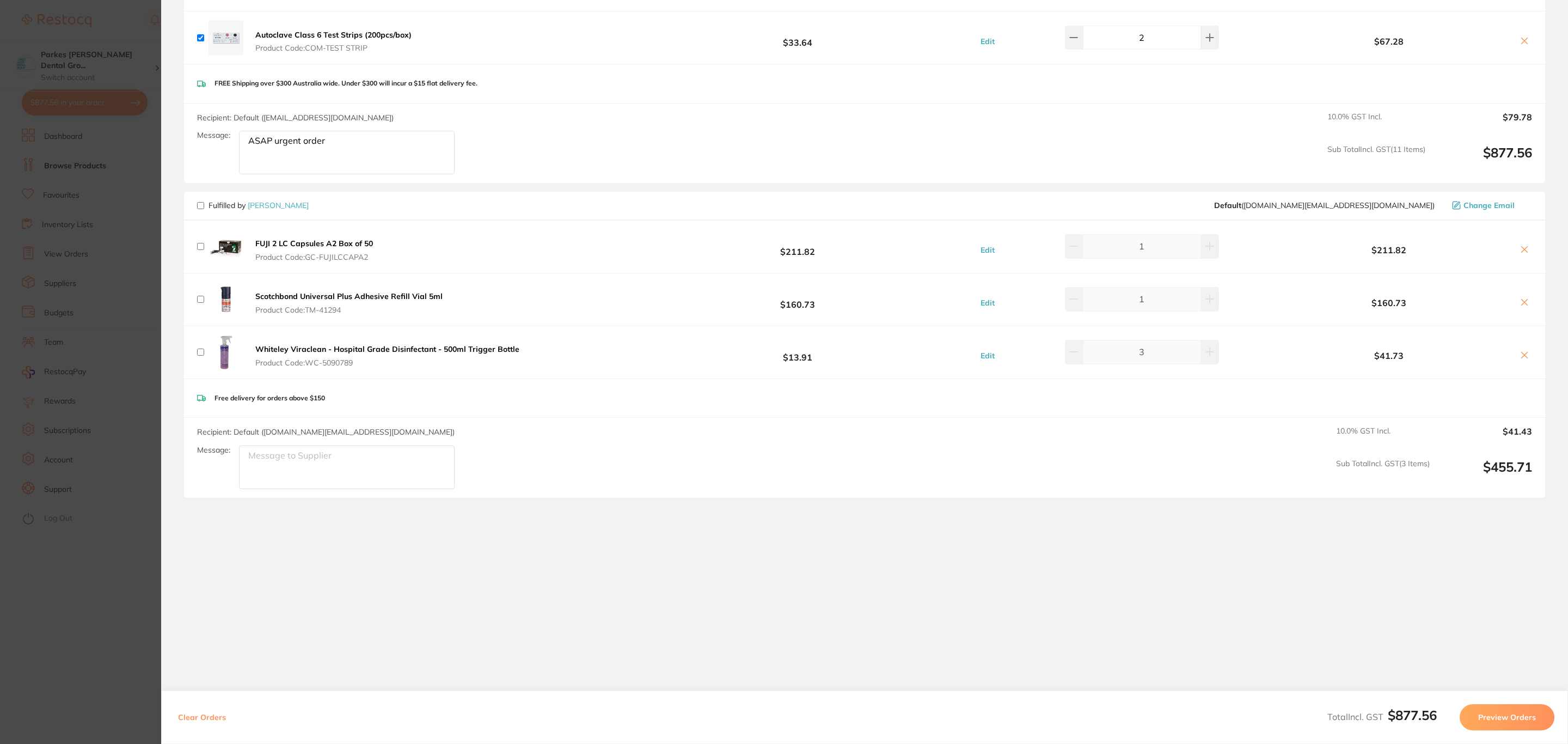
scroll to position [1013, 0]
click at [199, 245] on input "checkbox" at bounding box center [200, 246] width 7 height 7
checkbox input "true"
click at [1490, 719] on button "Preview Orders" at bounding box center [1507, 717] width 95 height 26
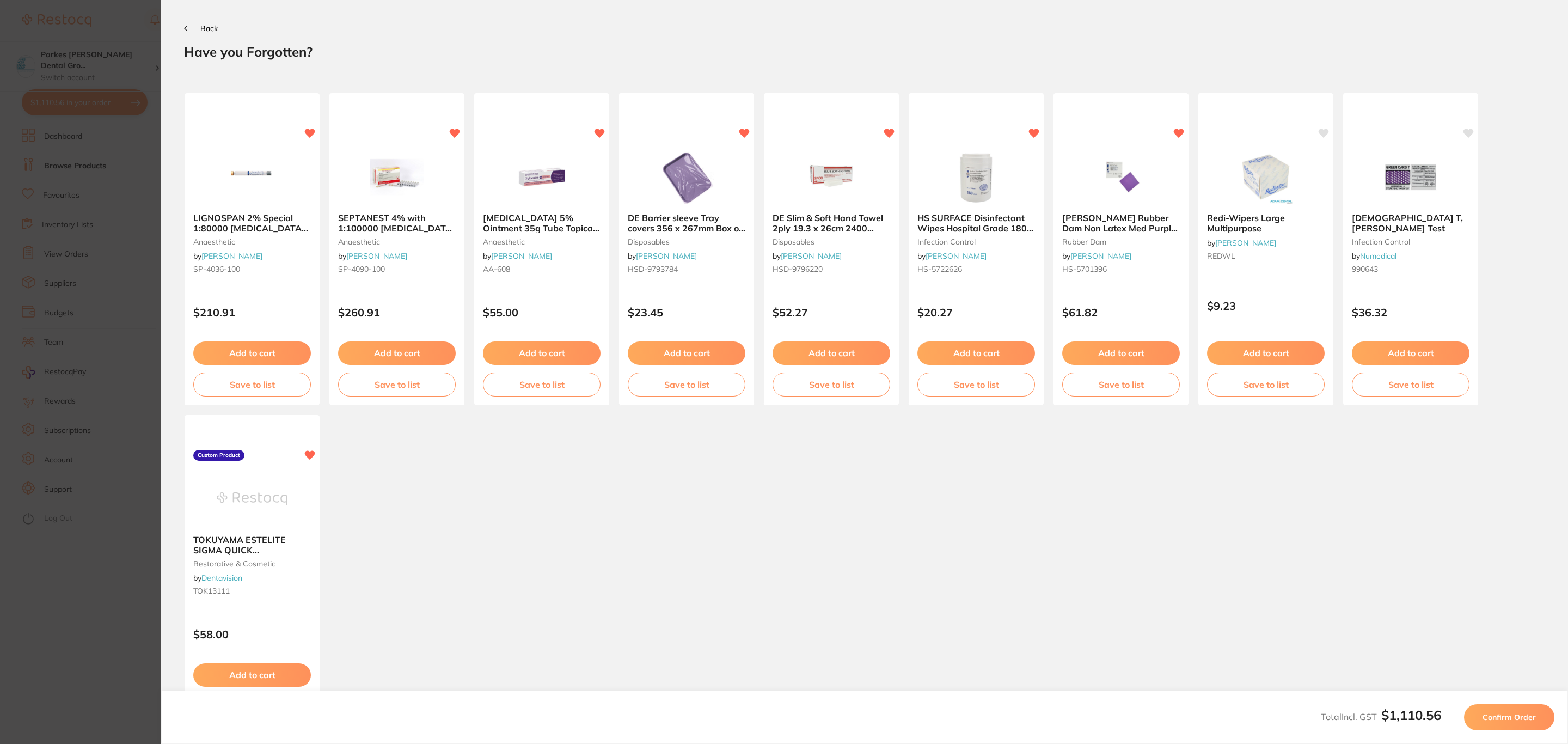
scroll to position [0, 0]
click at [1498, 712] on span "Confirm Order" at bounding box center [1509, 717] width 53 height 9
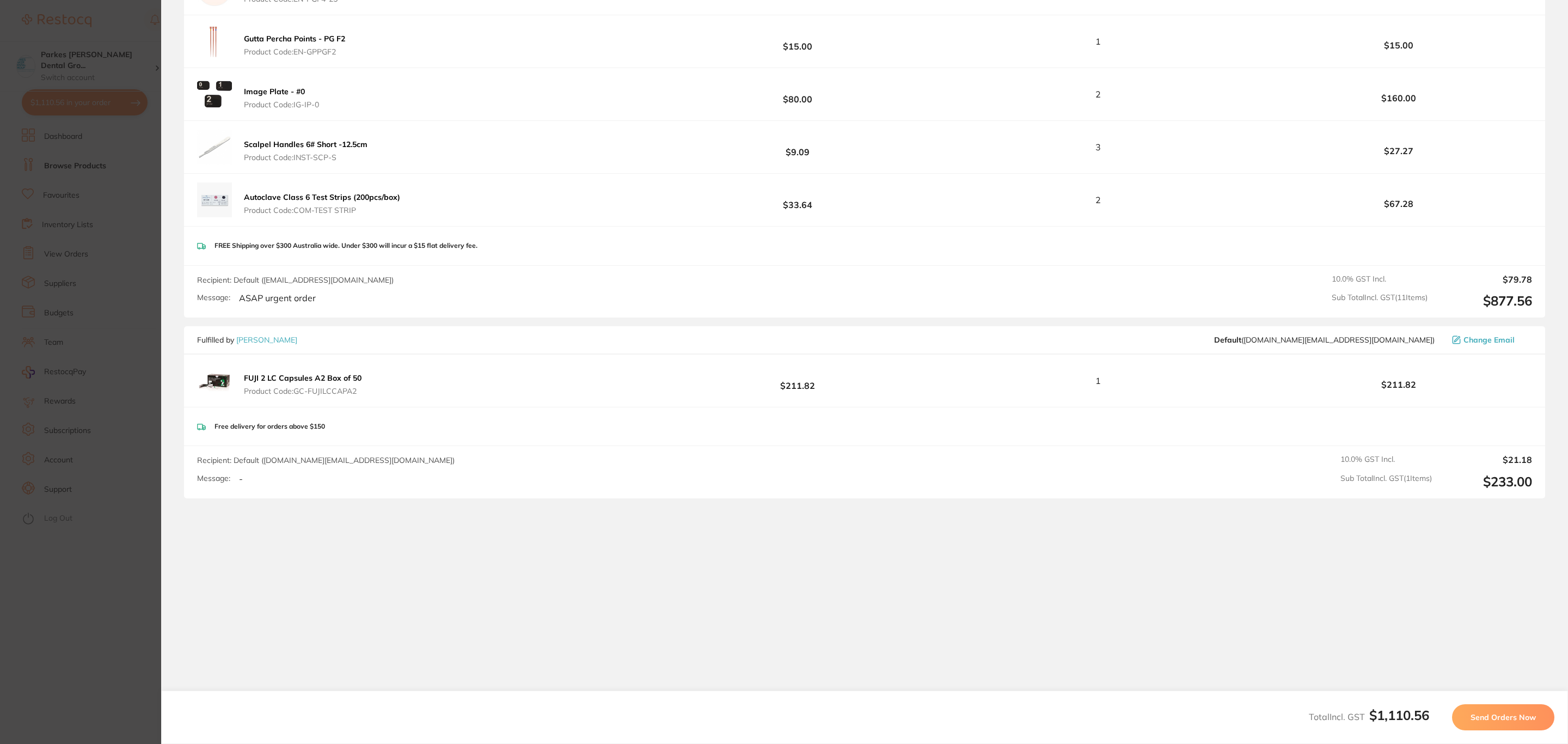
click at [1485, 716] on span "Send Orders Now" at bounding box center [1503, 717] width 66 height 9
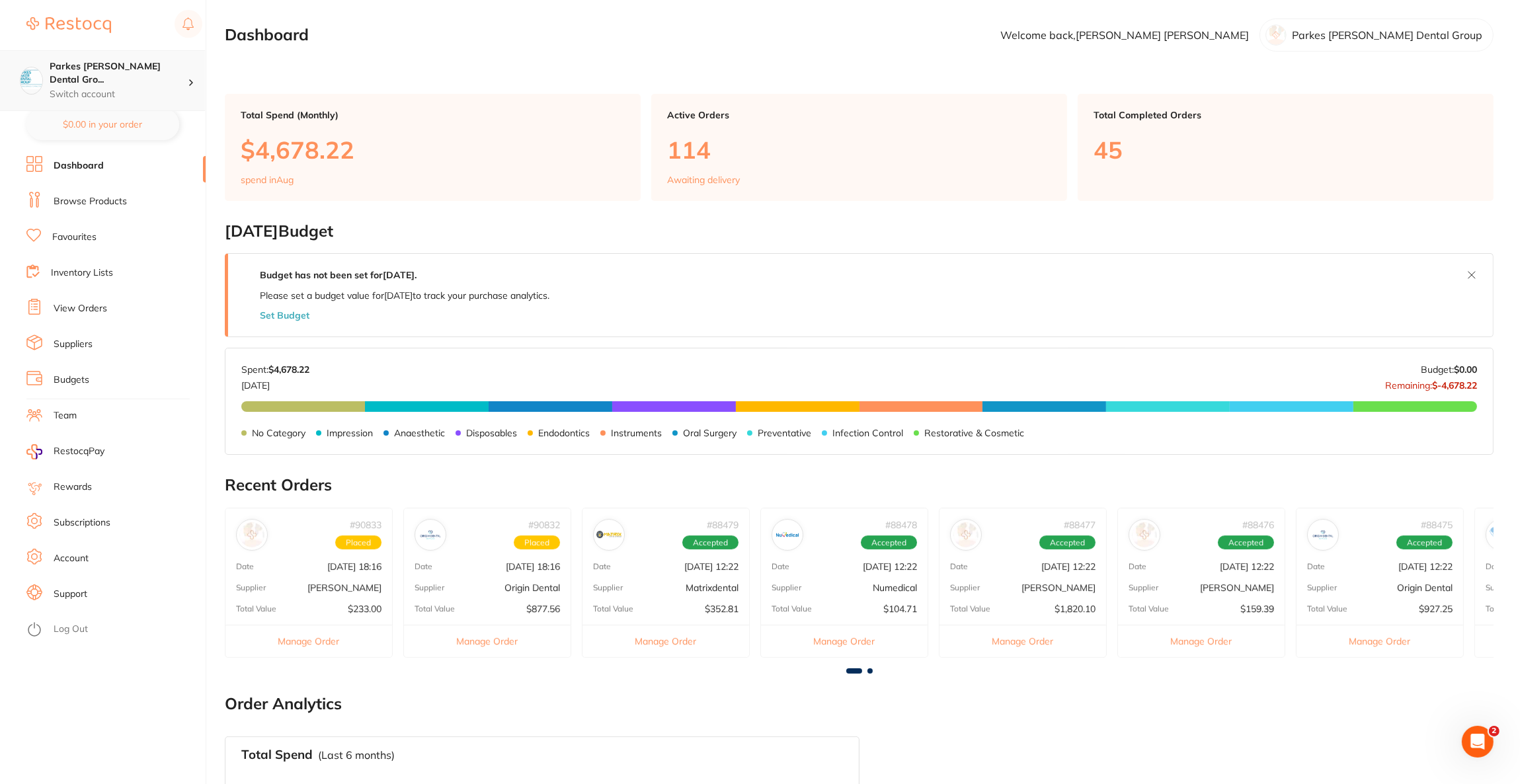
click at [175, 88] on p "Switch account" at bounding box center [119, 95] width 138 height 13
click at [158, 213] on div "Elevate Dental Young" at bounding box center [102, 200] width 185 height 46
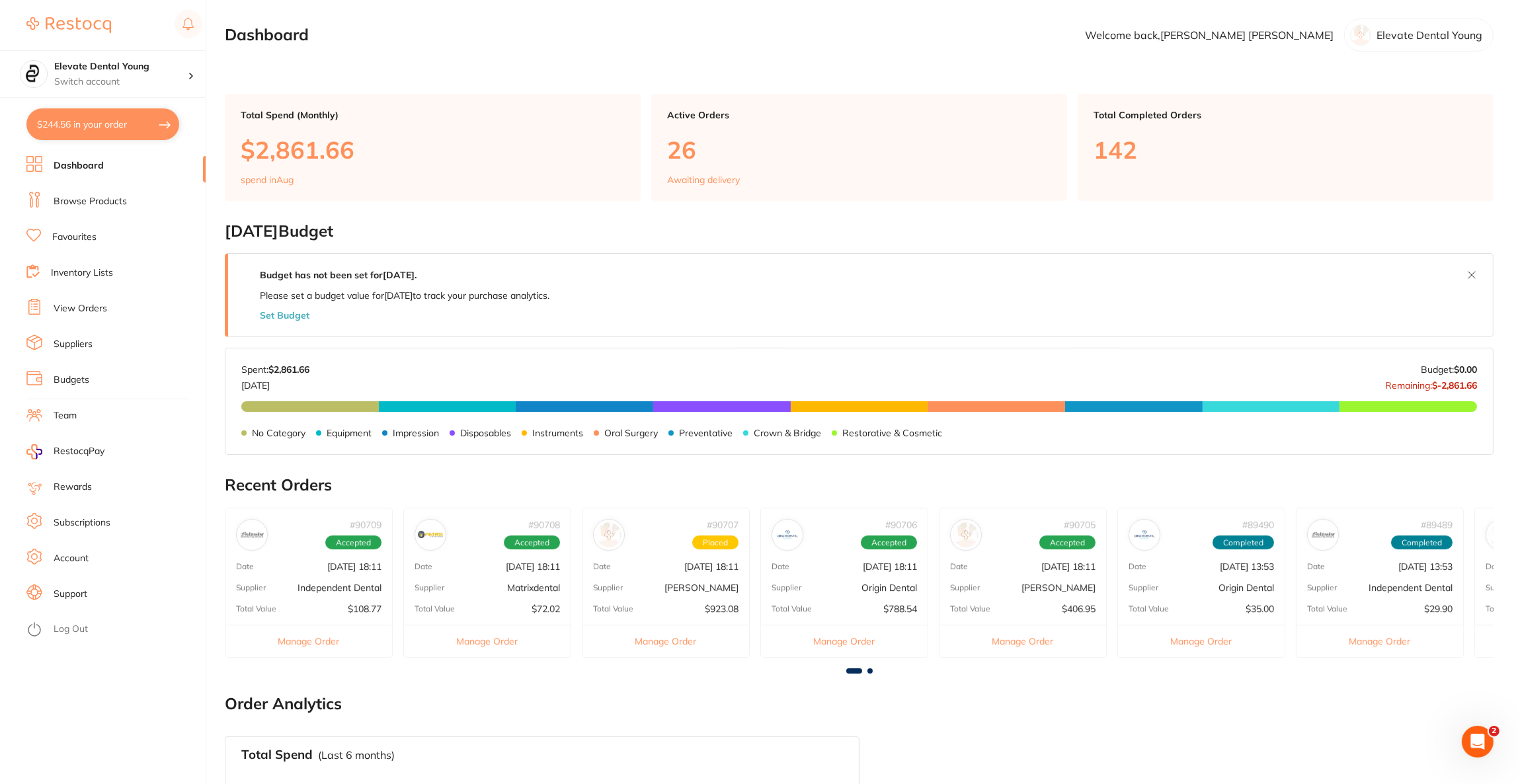
click at [107, 200] on link "Browse Products" at bounding box center [90, 202] width 73 height 13
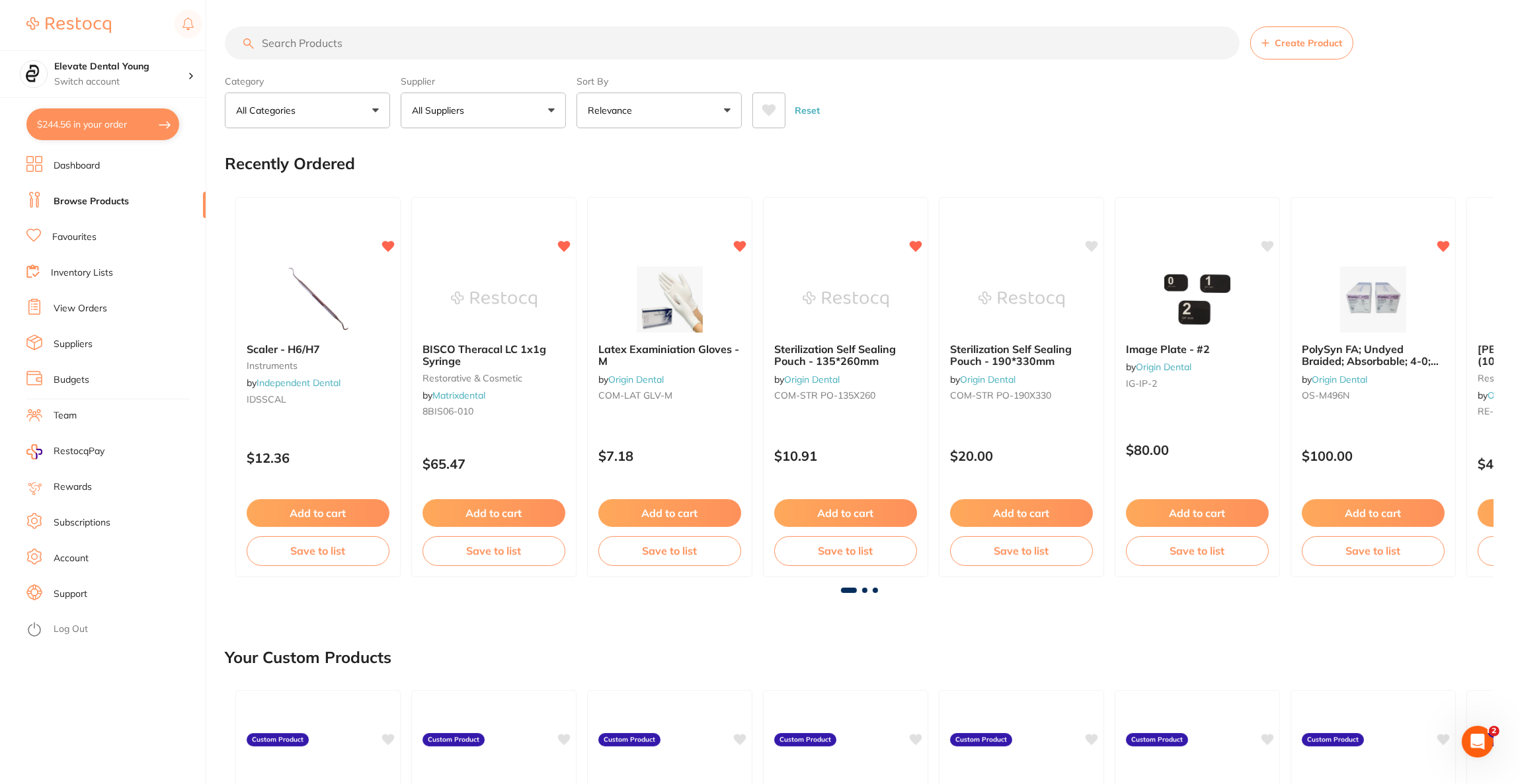
click at [412, 37] on input "search" at bounding box center [732, 43] width 1015 height 33
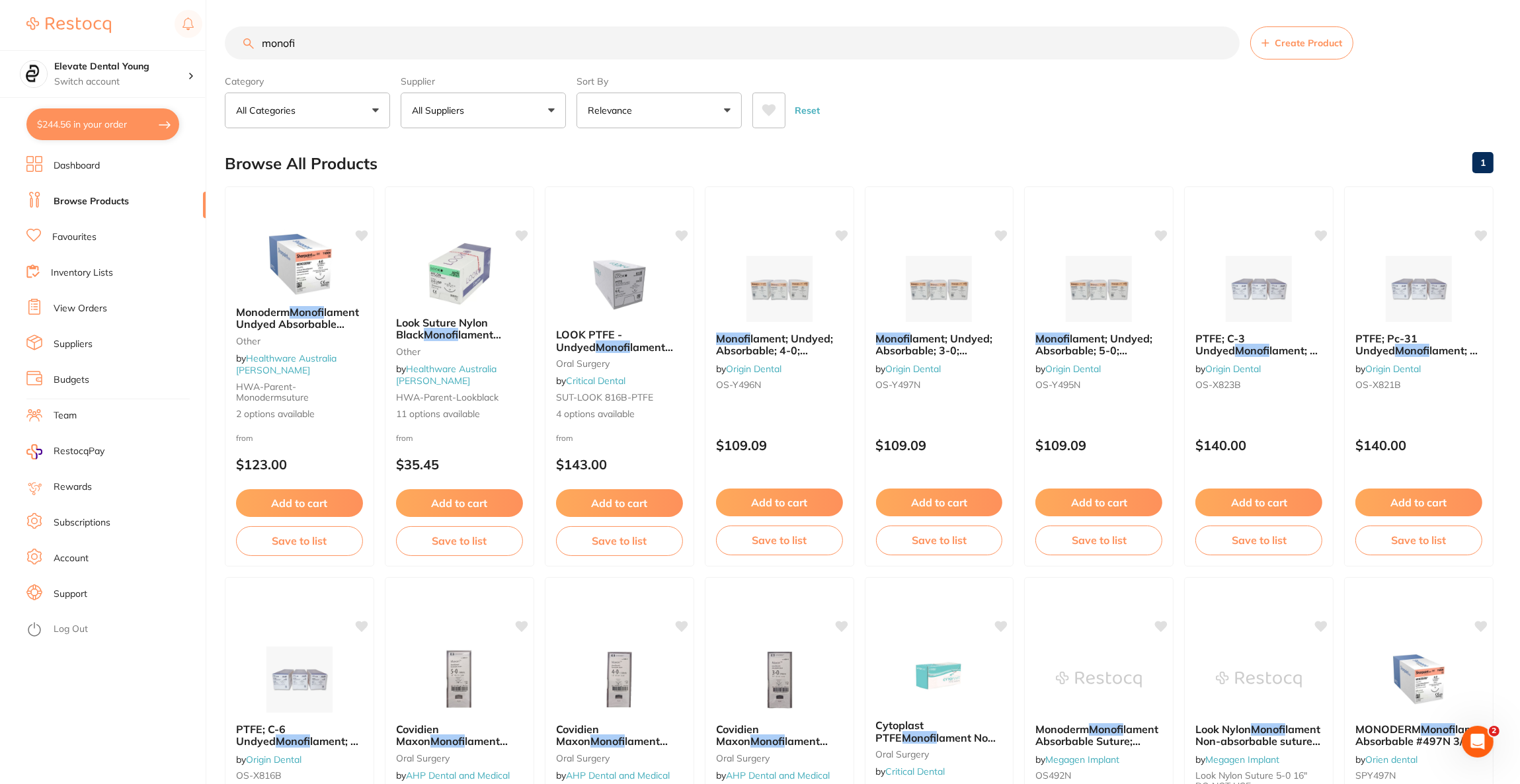
type input "monofi"
click at [510, 114] on button "All Suppliers" at bounding box center [483, 110] width 165 height 36
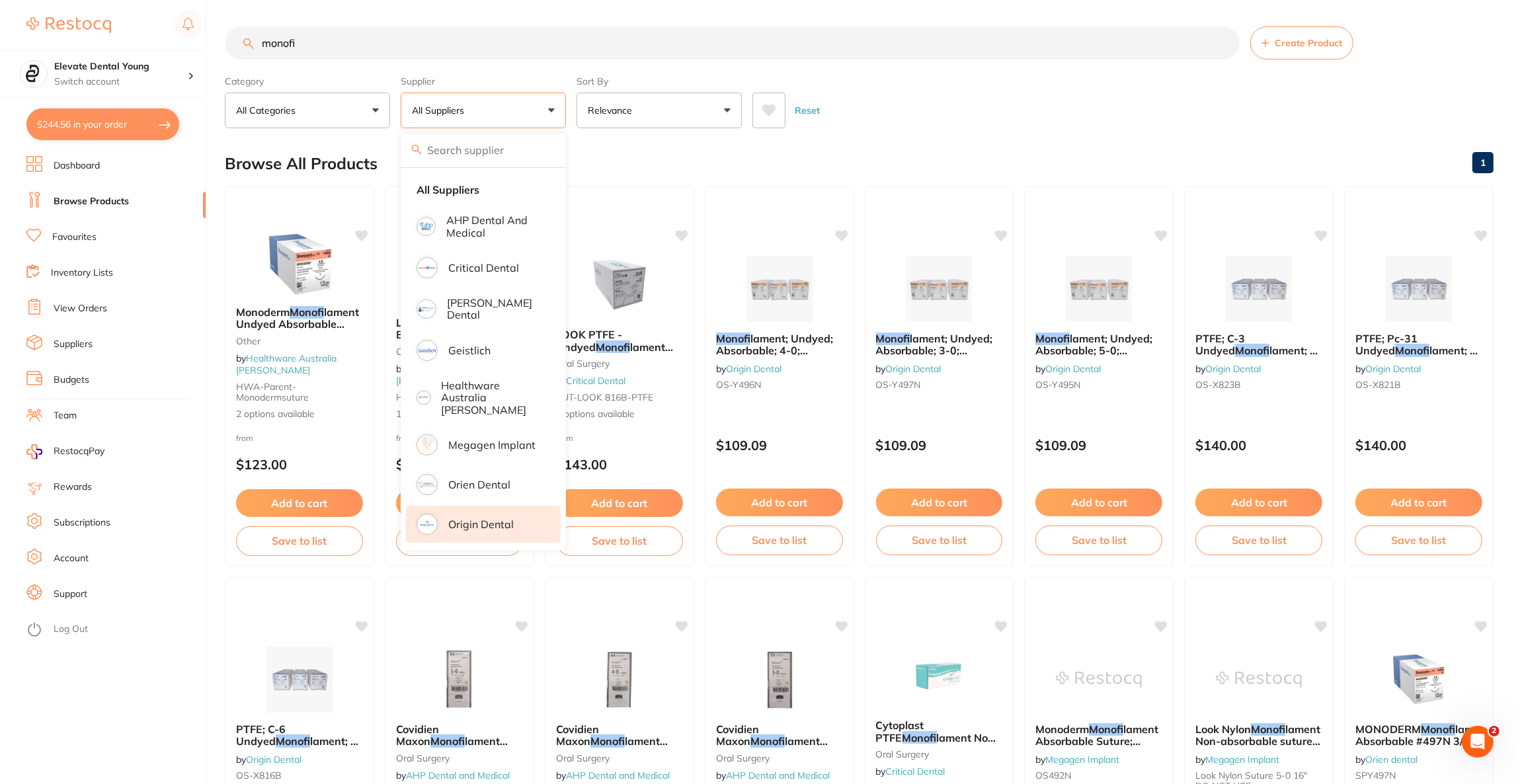
click at [484, 519] on p "Origin Dental" at bounding box center [481, 525] width 65 height 12
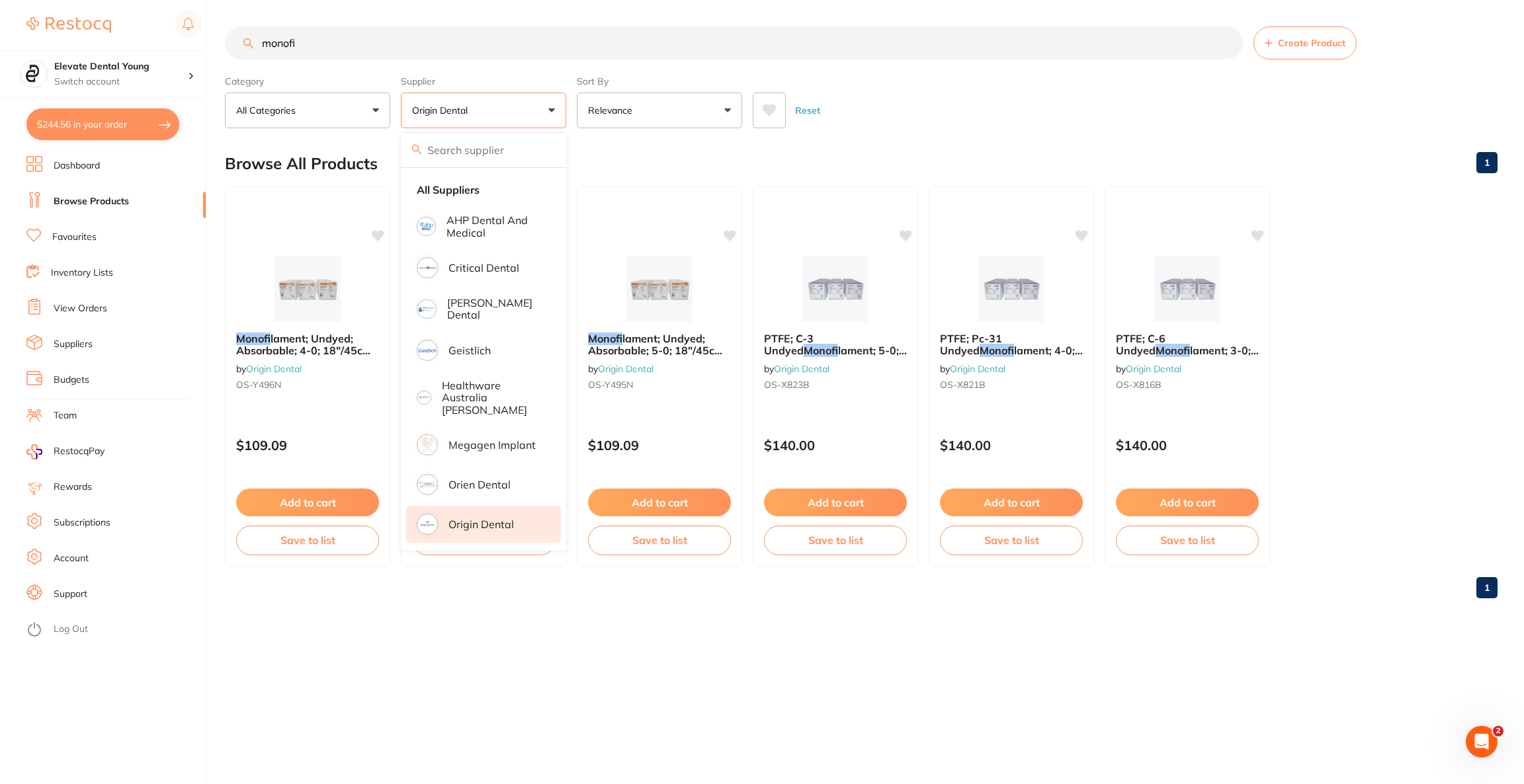
click at [1156, 129] on main "monofi Create Product Category All Categories All Categories No categories foun…" at bounding box center [874, 317] width 1299 height 635
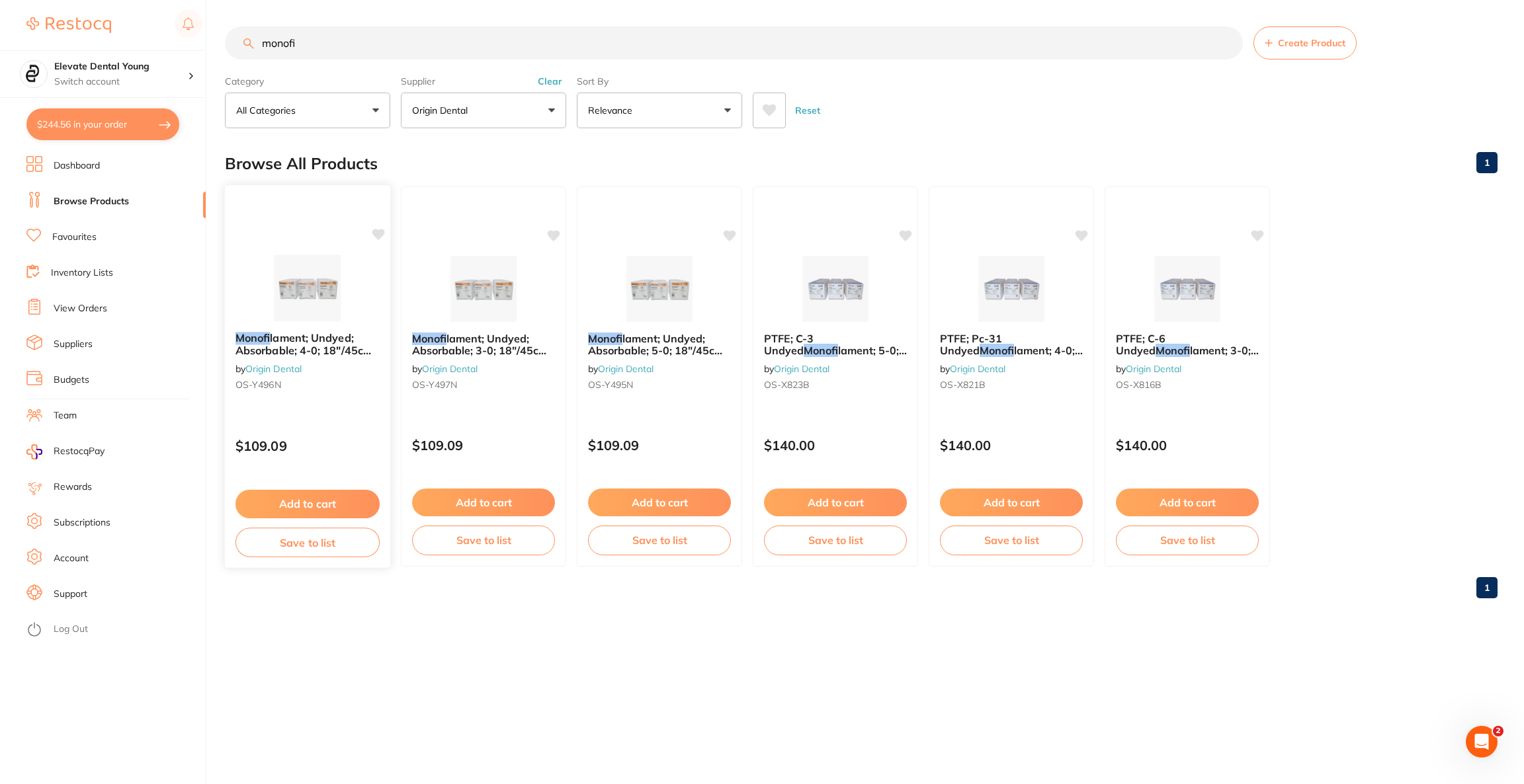
click at [384, 237] on div "Monofi lament; Undyed; Absorbable; 4-0; 18″/45cm; 3/8 Circle Precision Reverse …" at bounding box center [307, 377] width 167 height 384
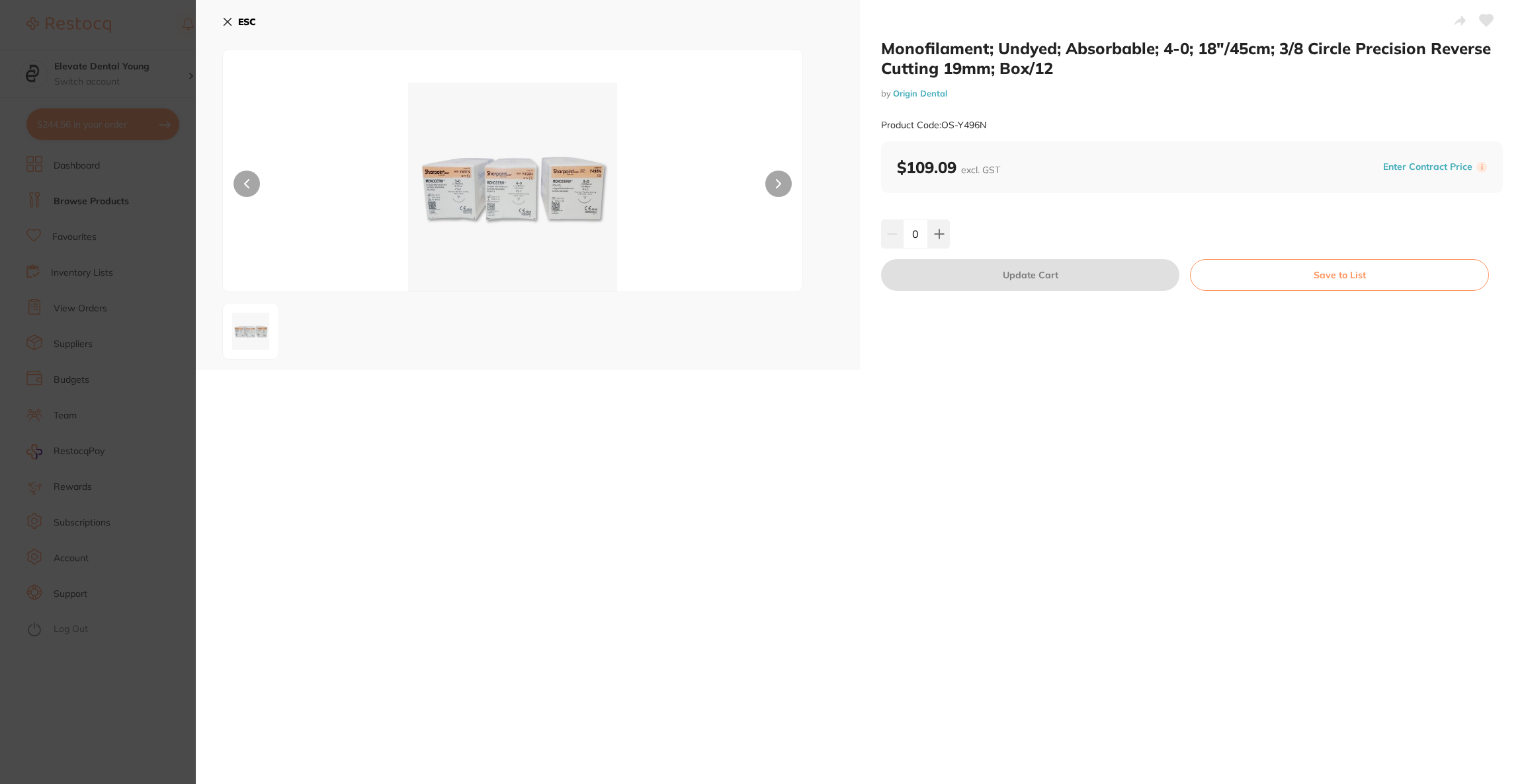
click at [1492, 20] on button at bounding box center [1486, 22] width 33 height 33
click at [243, 17] on b "ESC" at bounding box center [247, 22] width 18 height 12
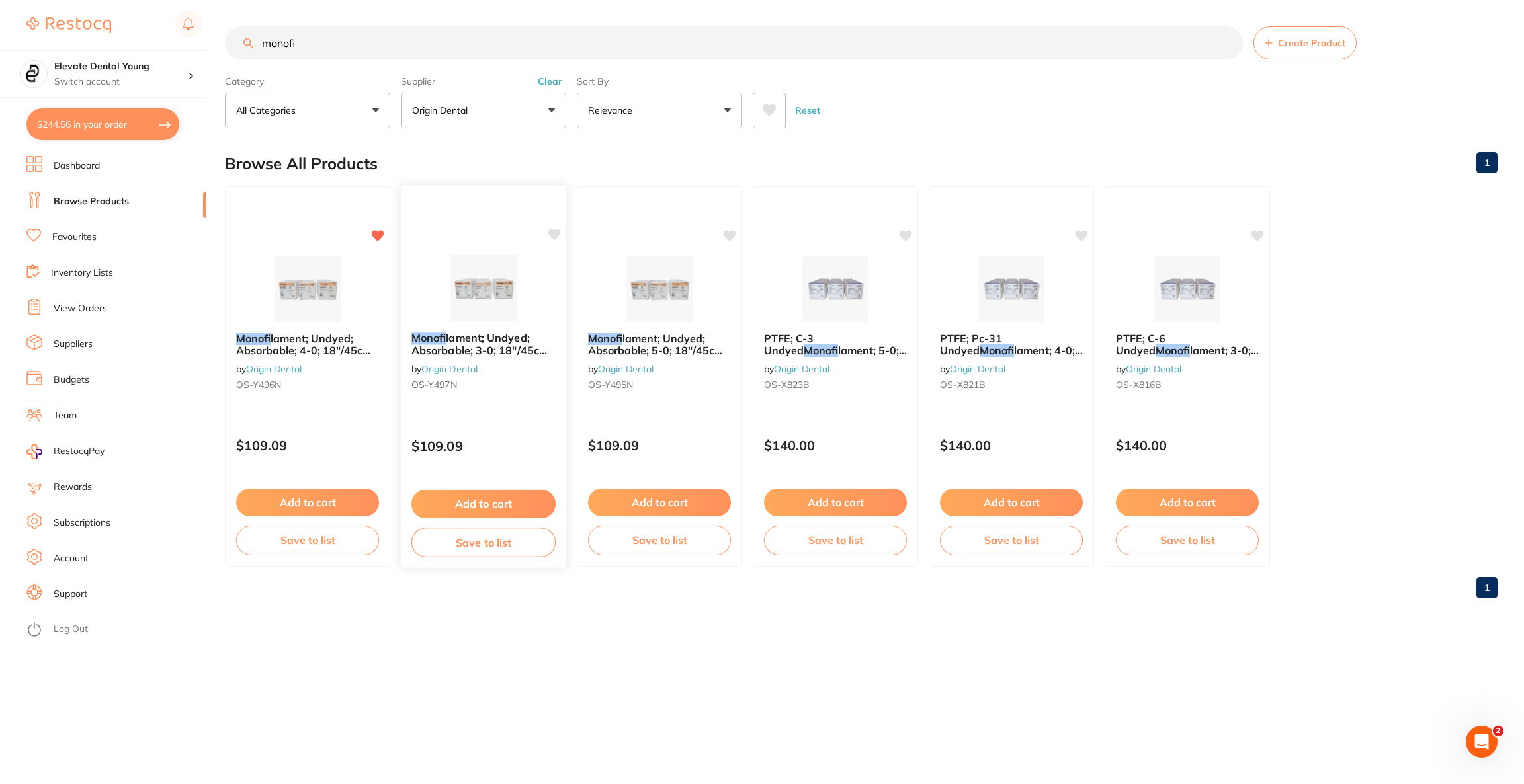
click at [557, 233] on icon at bounding box center [554, 234] width 12 height 12
click at [731, 230] on icon at bounding box center [730, 234] width 12 height 12
click at [129, 70] on h4 "Elevate Dental Young" at bounding box center [120, 67] width 134 height 13
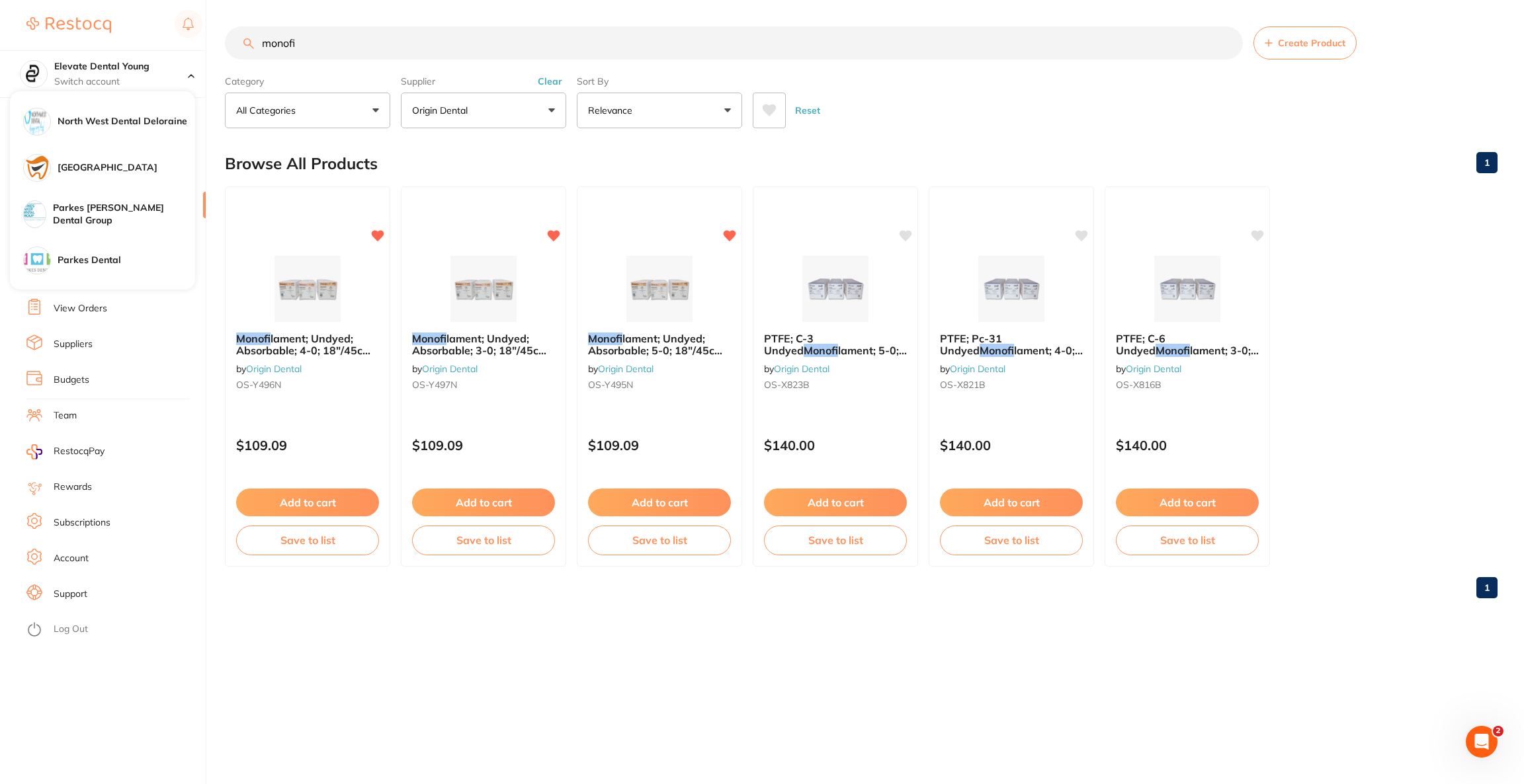
scroll to position [397, 0]
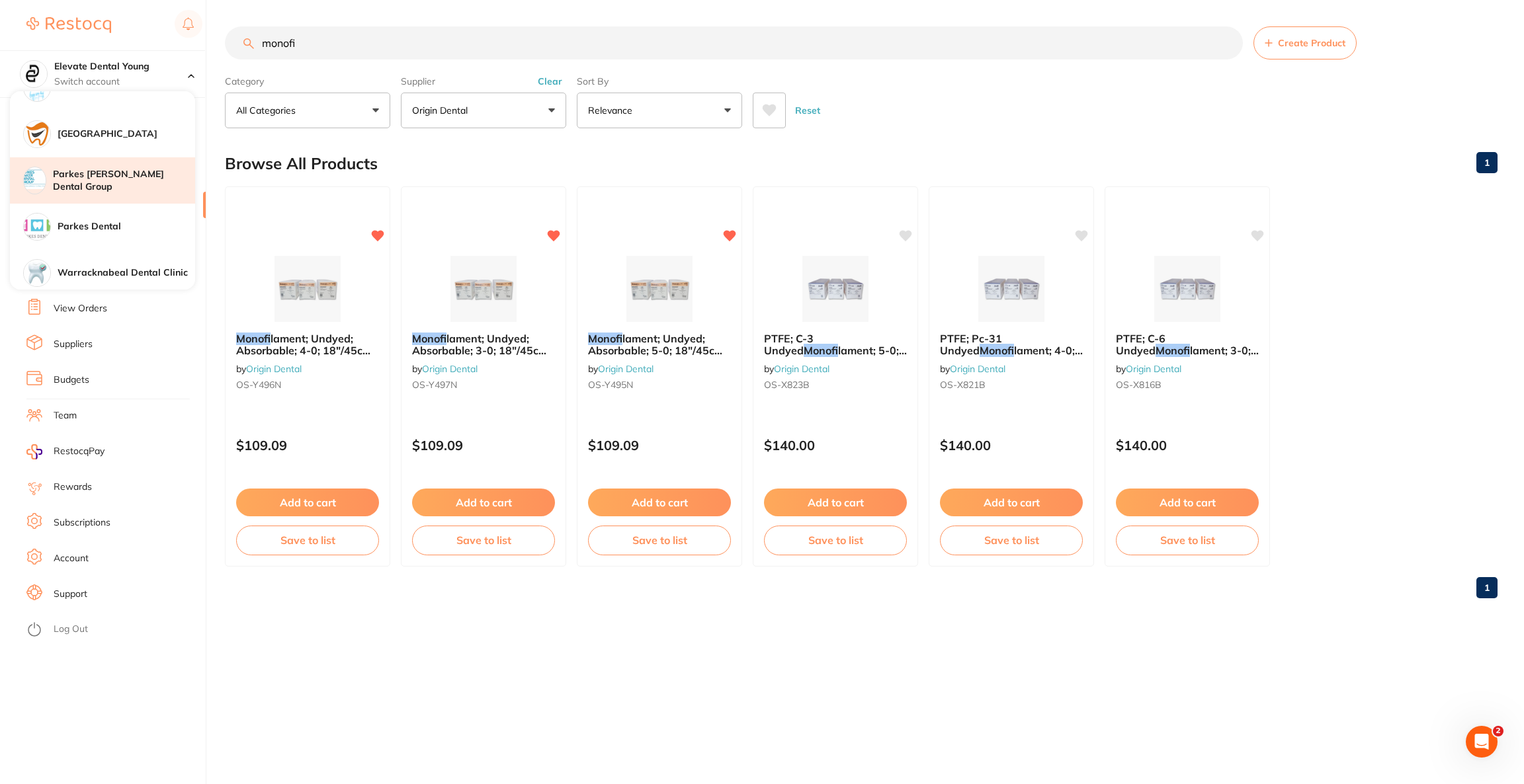
click at [137, 178] on h4 "Parkes [PERSON_NAME] Dental Group" at bounding box center [124, 181] width 142 height 26
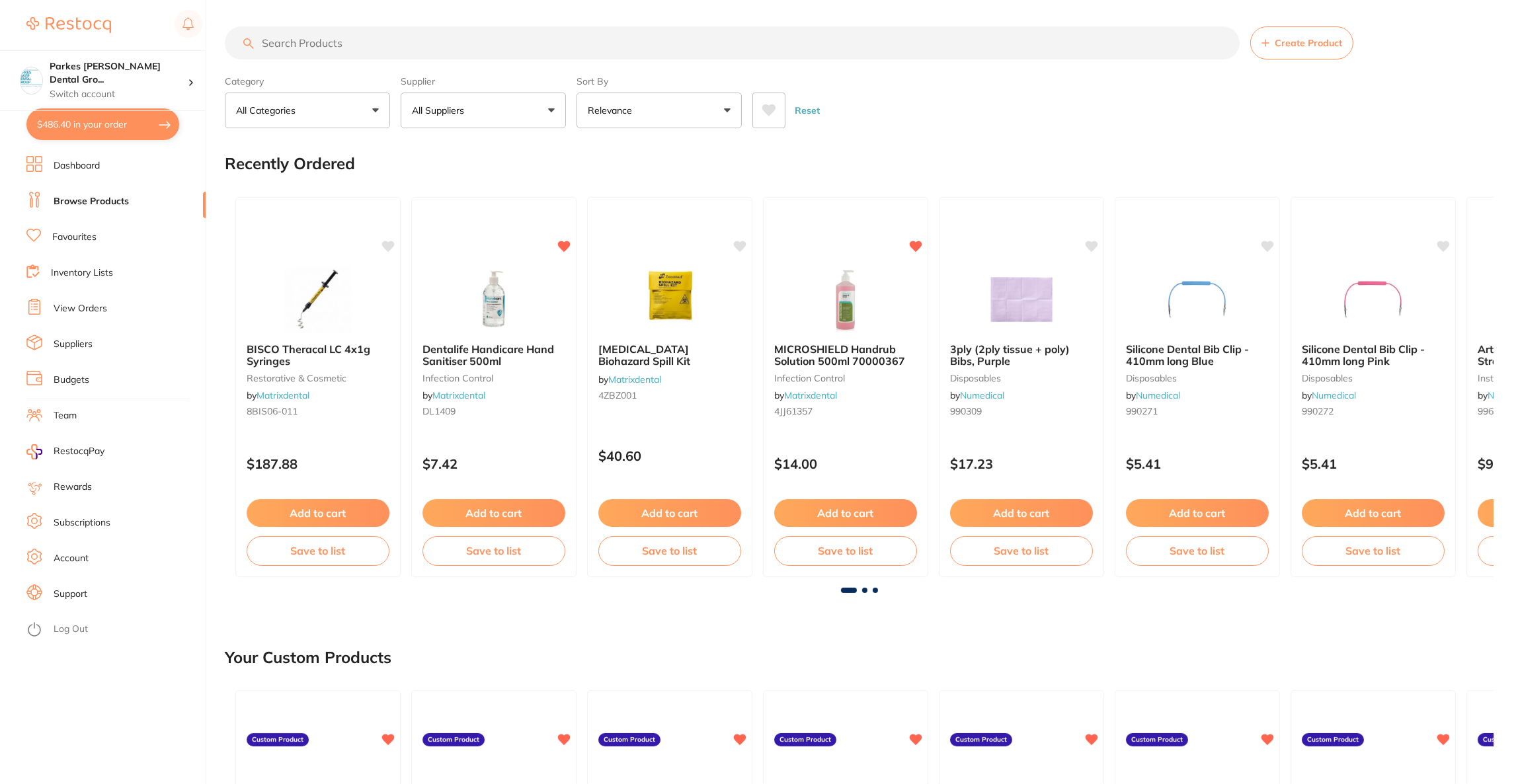
click at [109, 126] on button "$486.40 in your order" at bounding box center [103, 124] width 153 height 32
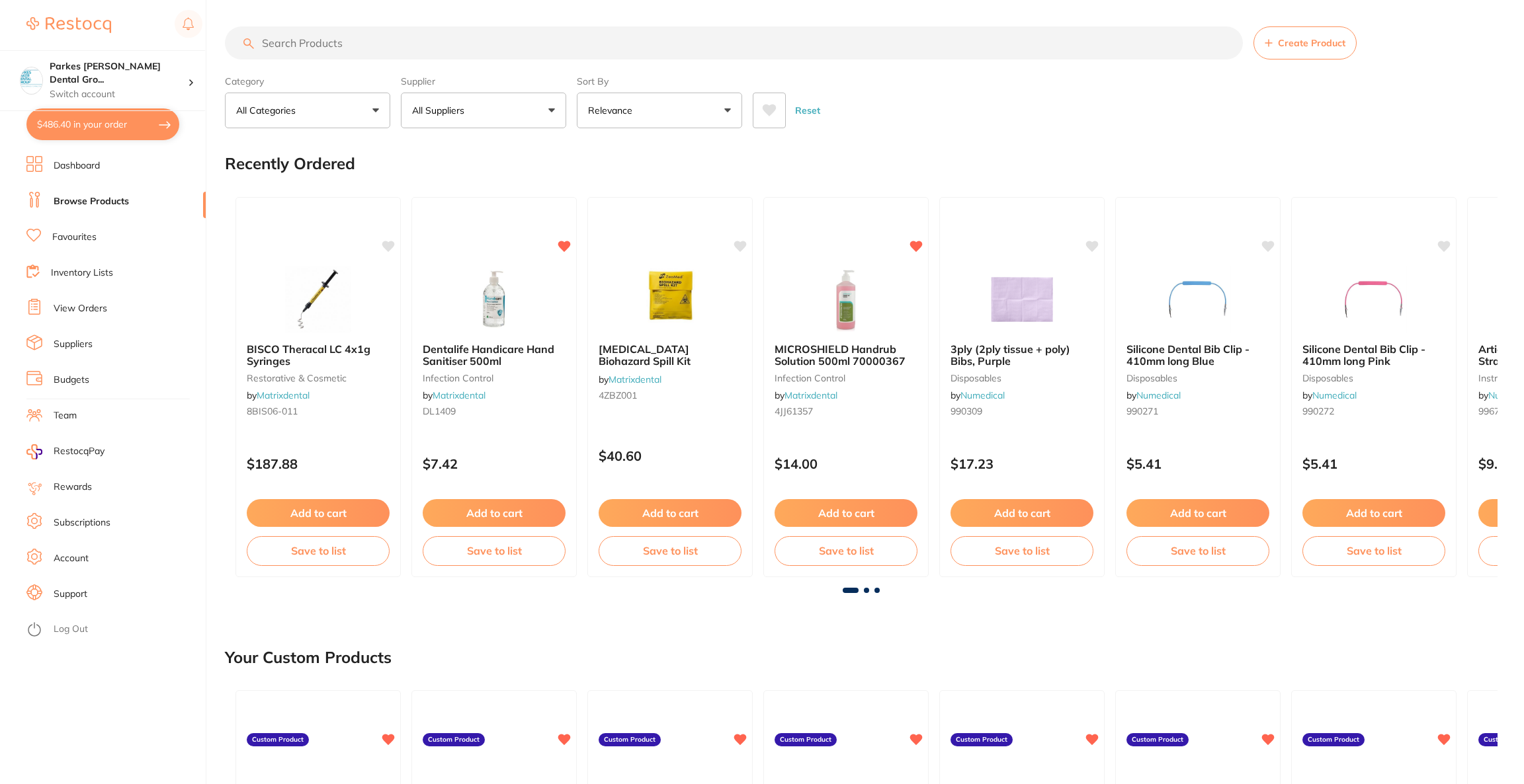
checkbox input "true"
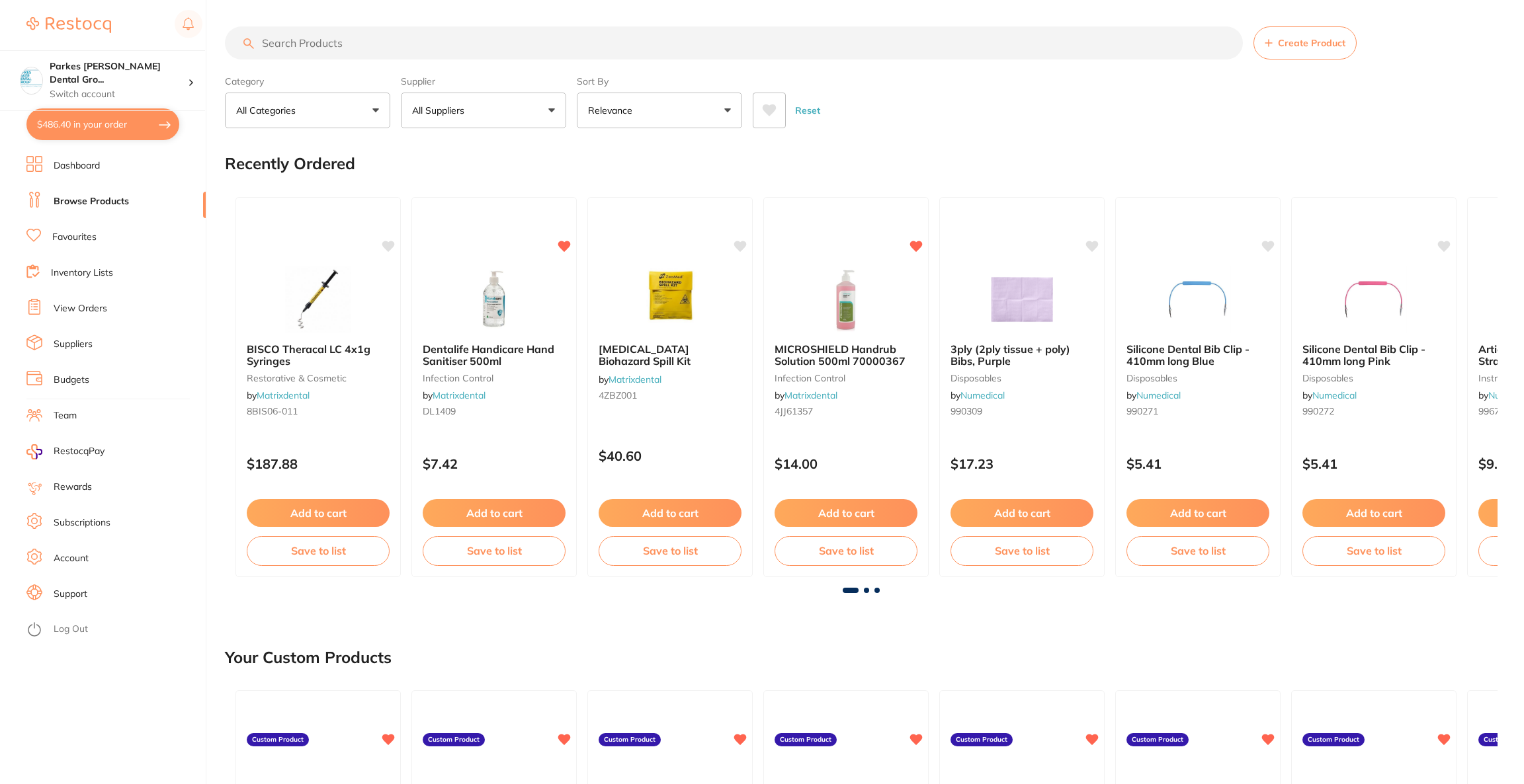
checkbox input "true"
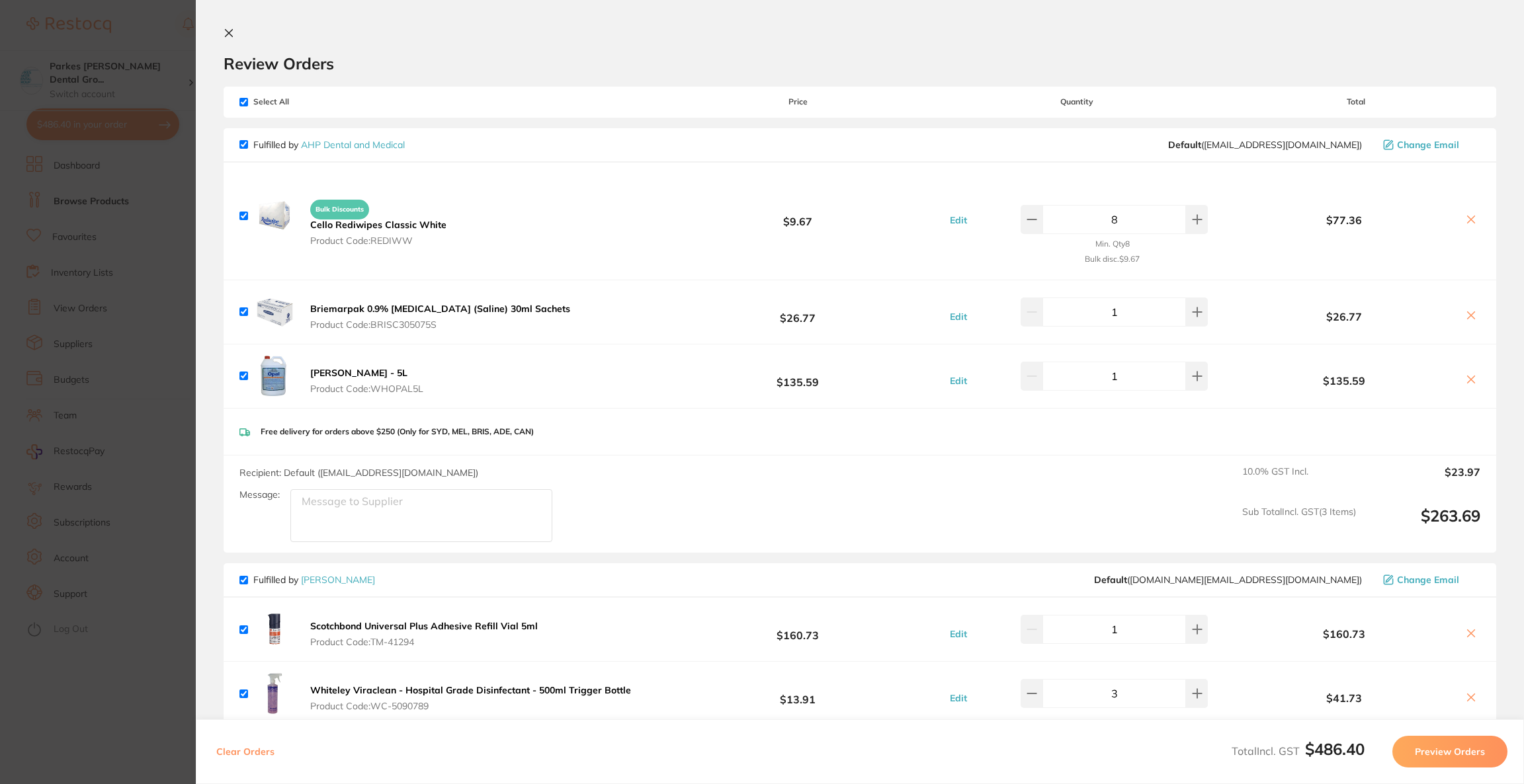
scroll to position [348, 0]
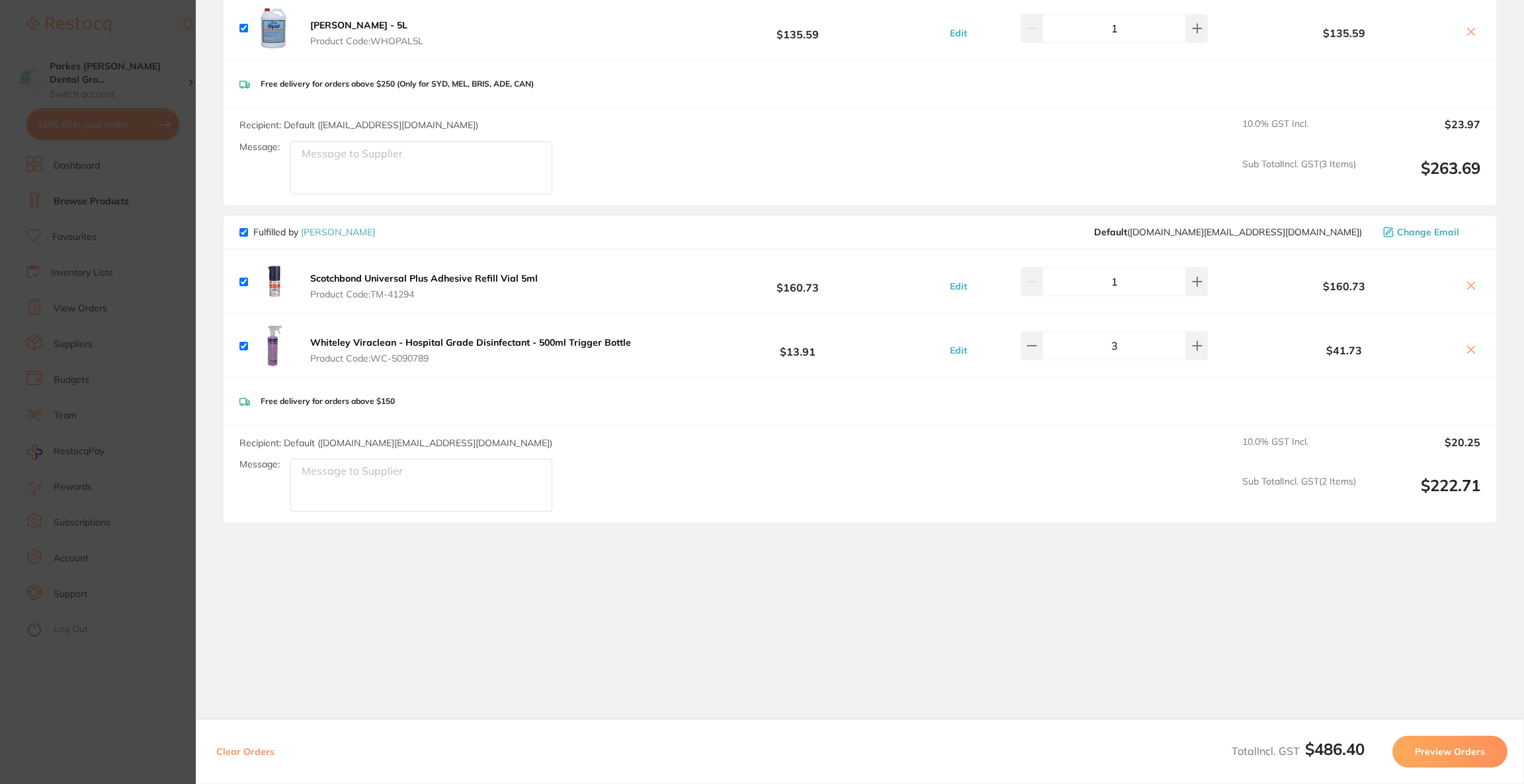
click at [147, 278] on section "Update RRP Set your pre negotiated price for this item. Item Agreed RRP (excl. …" at bounding box center [762, 392] width 1524 height 784
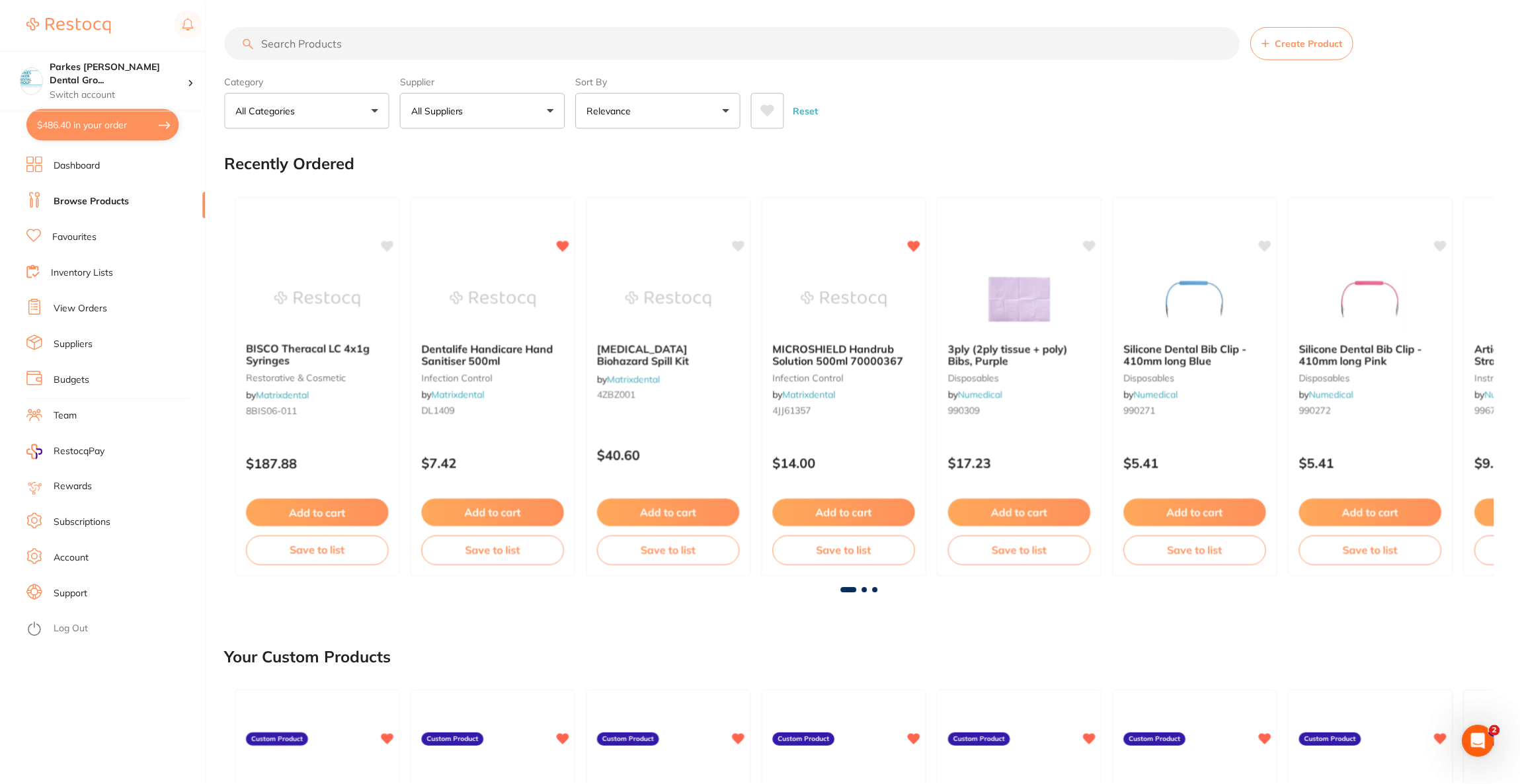
scroll to position [2, 0]
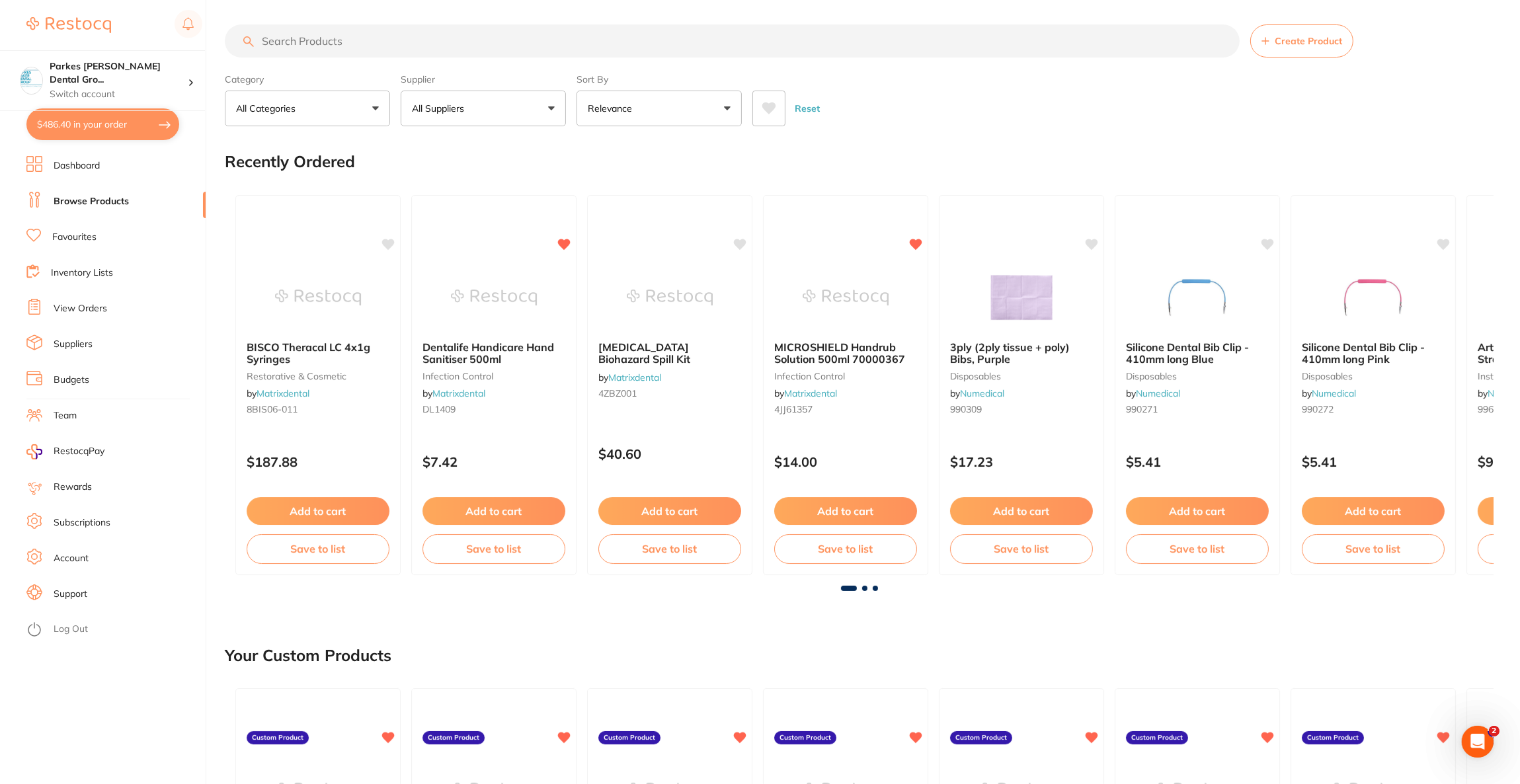
click at [101, 301] on li "View Orders" at bounding box center [116, 308] width 180 height 20
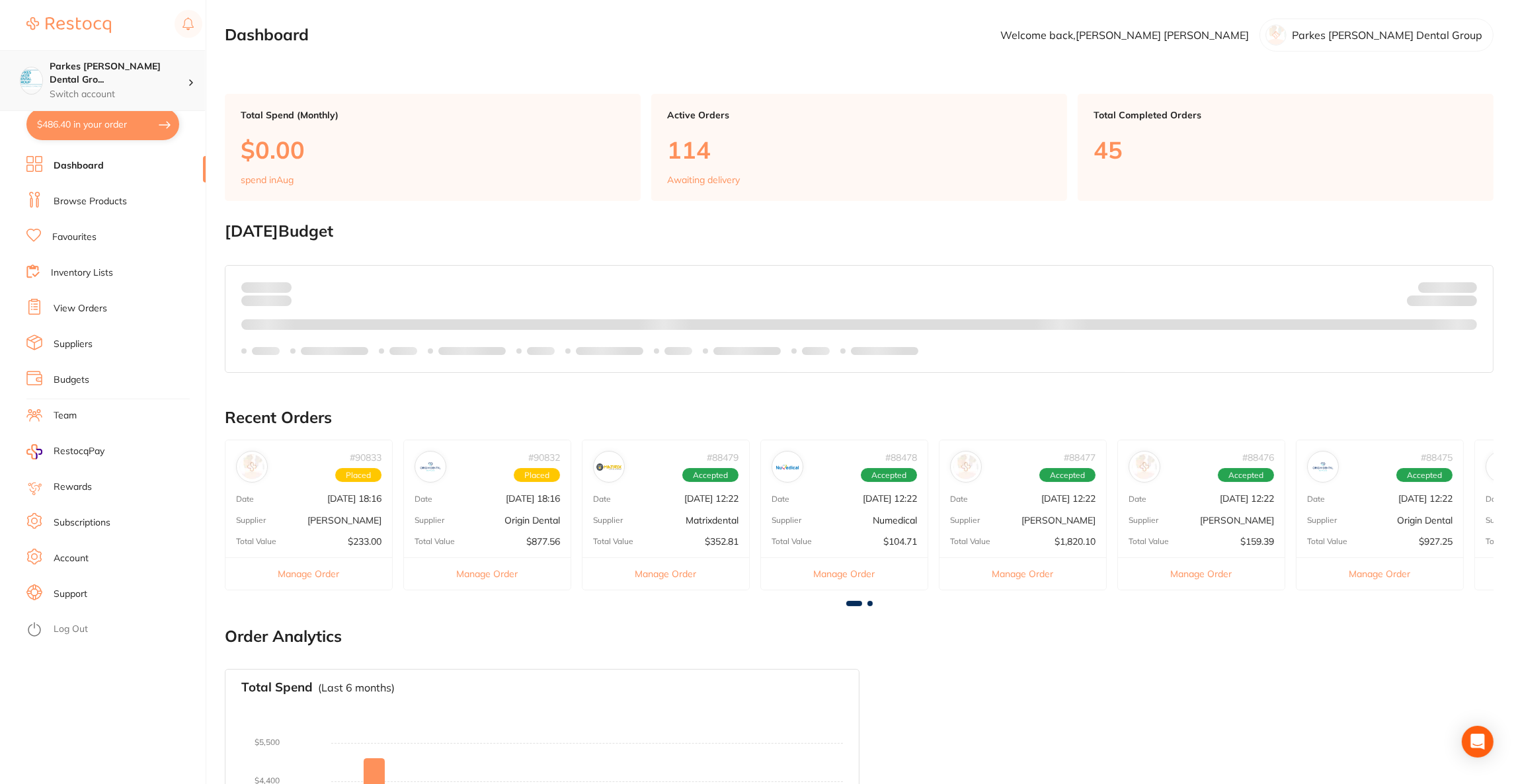
click at [171, 88] on p "Switch account" at bounding box center [119, 95] width 138 height 13
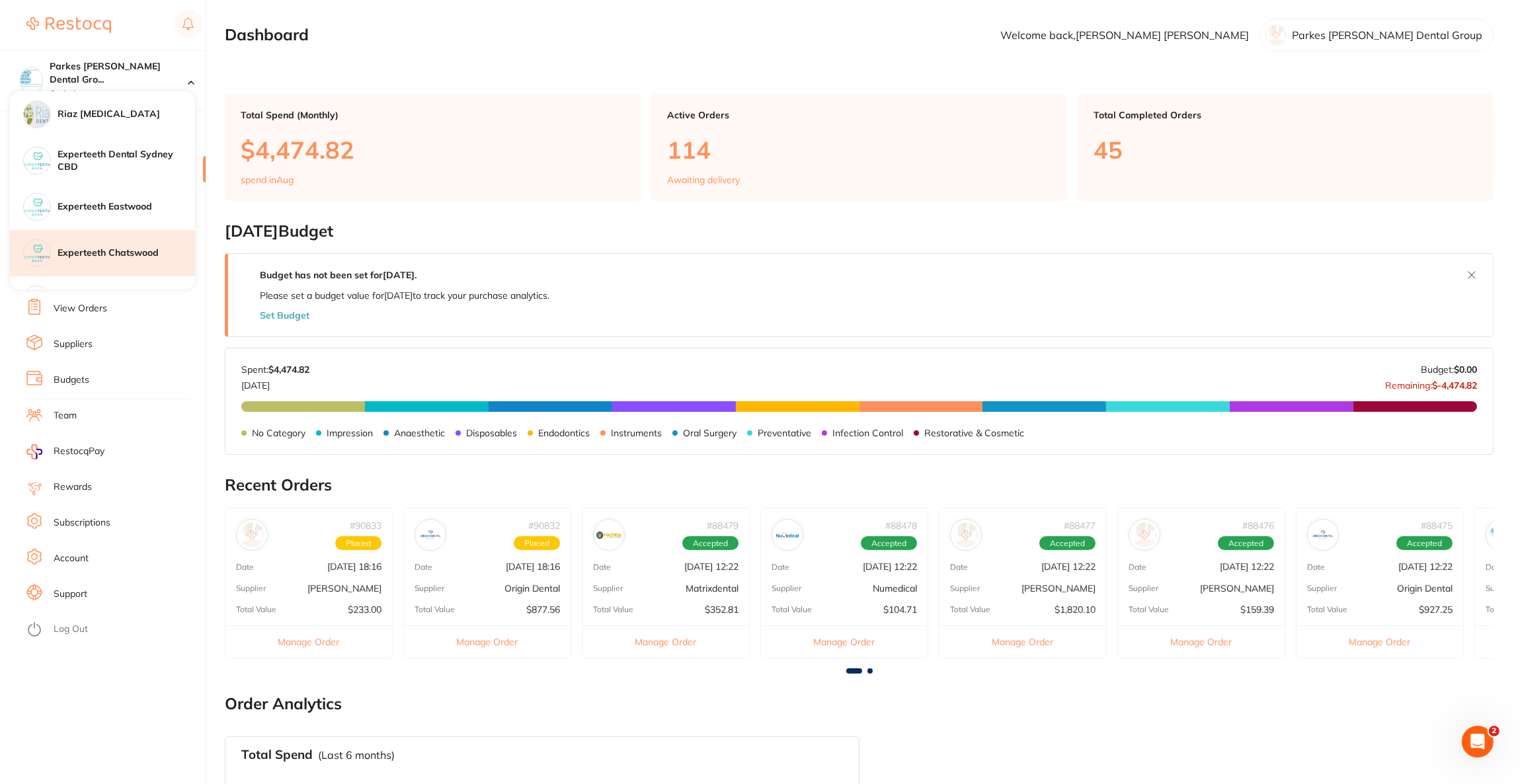
click at [112, 254] on h4 "Experteeth Chatswood" at bounding box center [126, 254] width 137 height 13
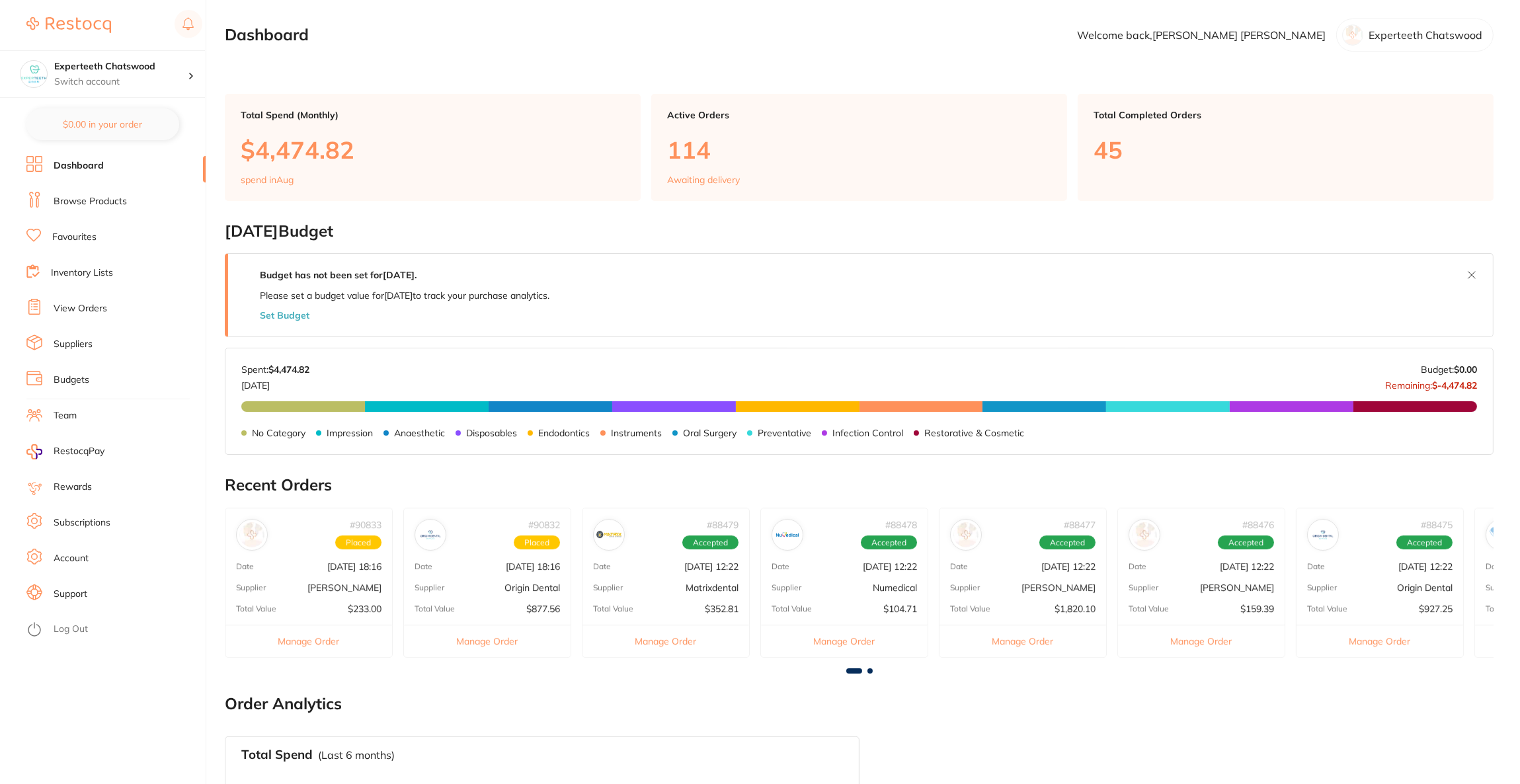
checkbox input "true"
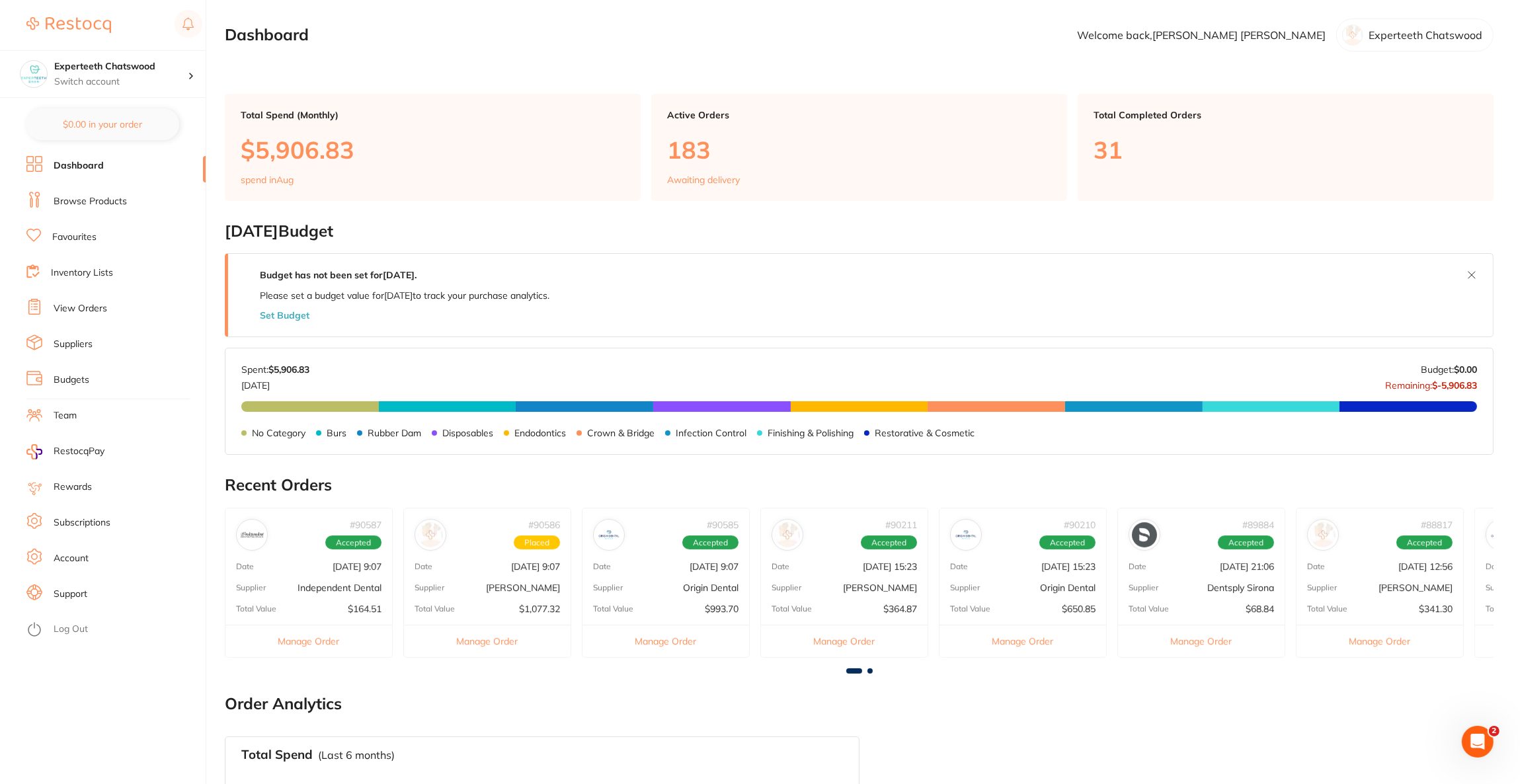
click at [92, 208] on li "Browse Products" at bounding box center [116, 202] width 180 height 20
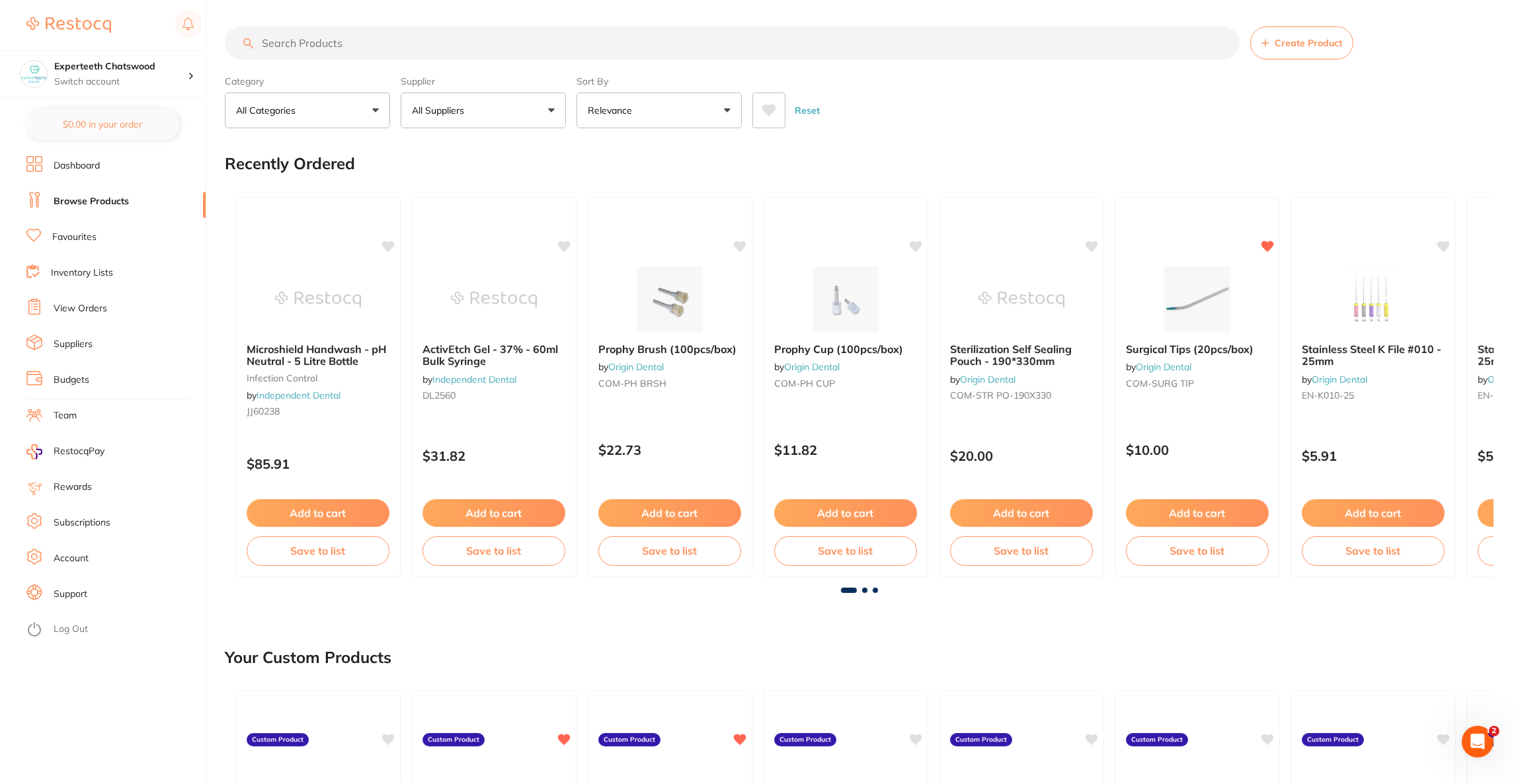
click at [457, 43] on input "search" at bounding box center [732, 43] width 1015 height 33
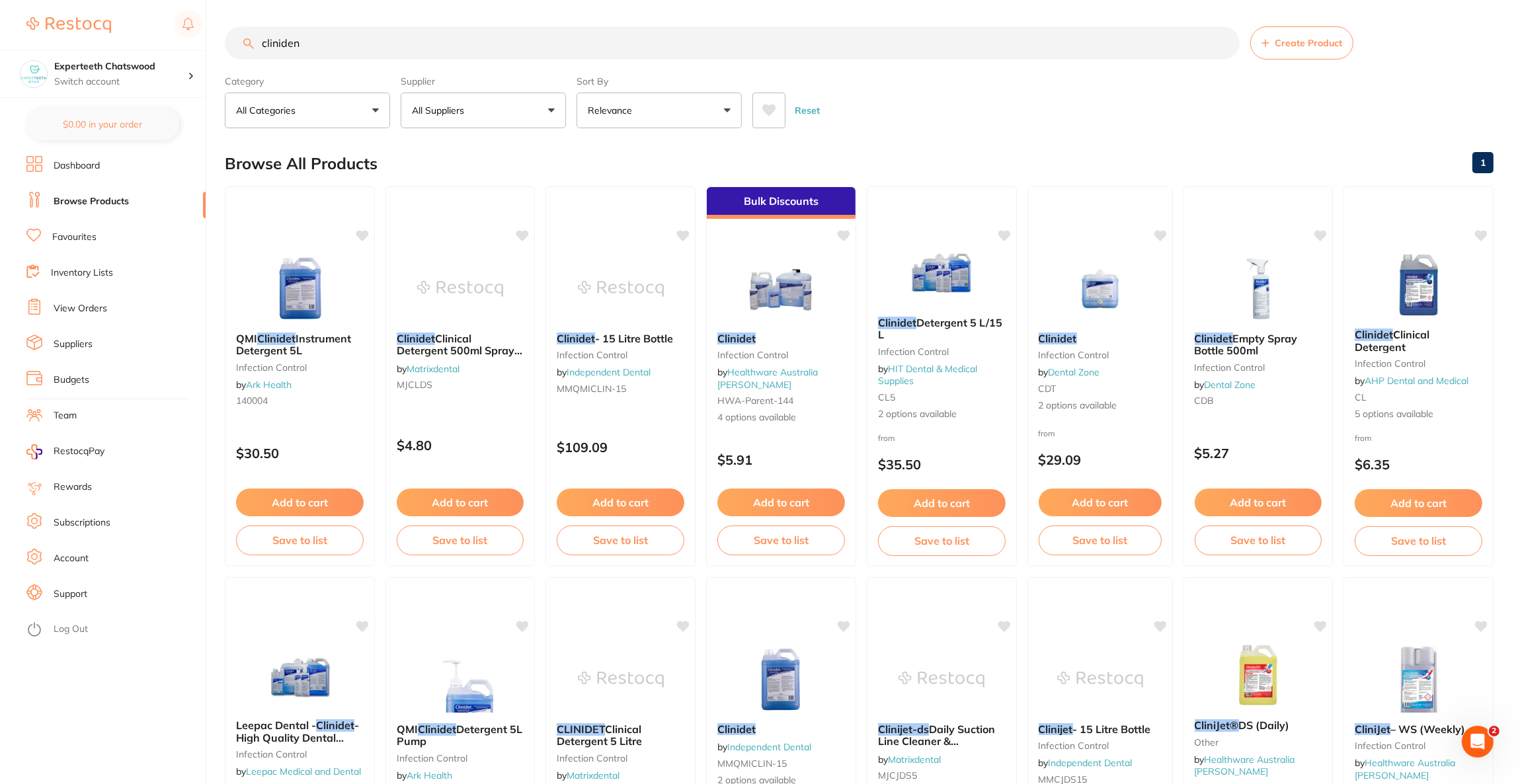
click at [517, 124] on button "All Suppliers" at bounding box center [483, 110] width 165 height 36
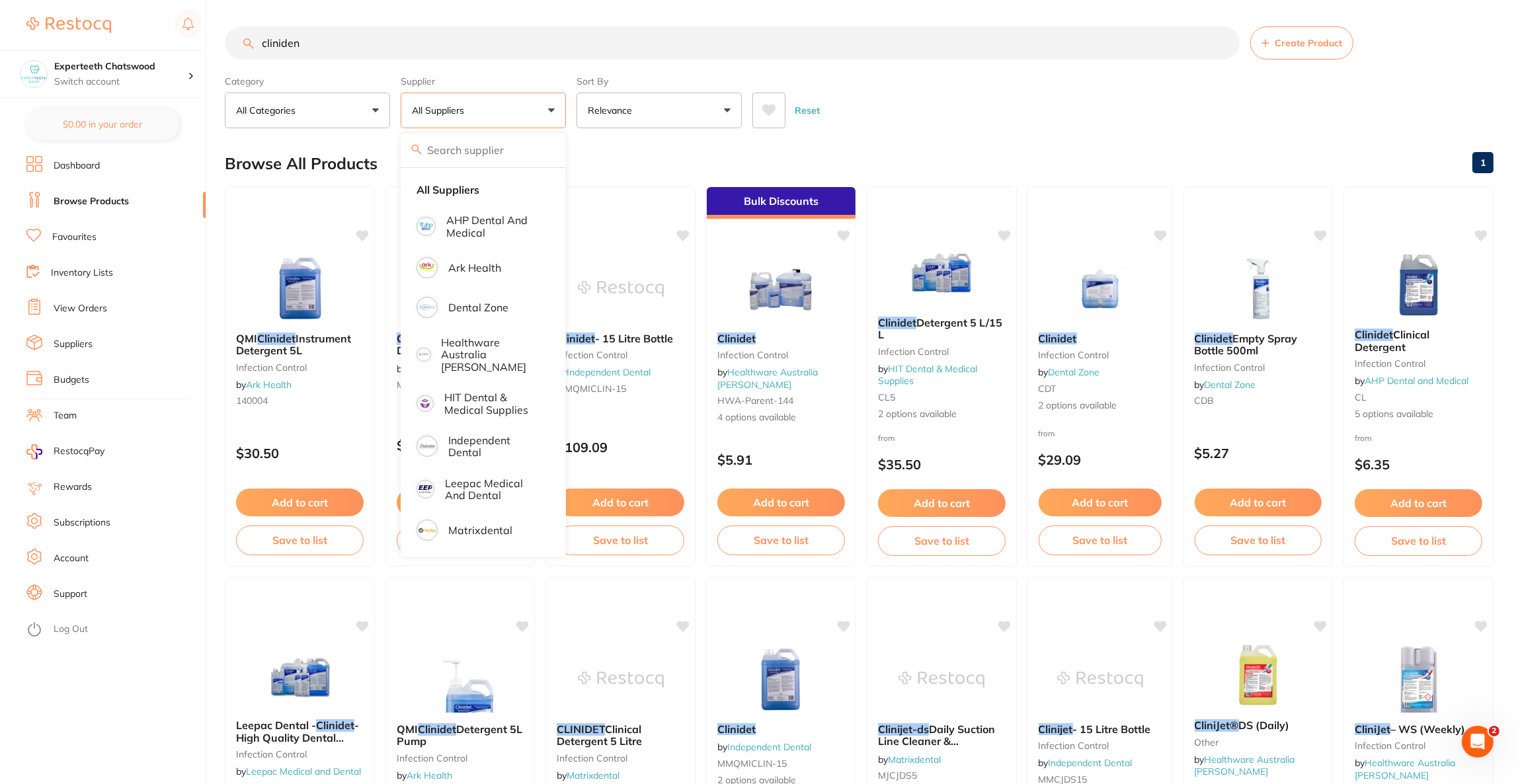
click at [993, 101] on div "Reset" at bounding box center [1117, 105] width 731 height 46
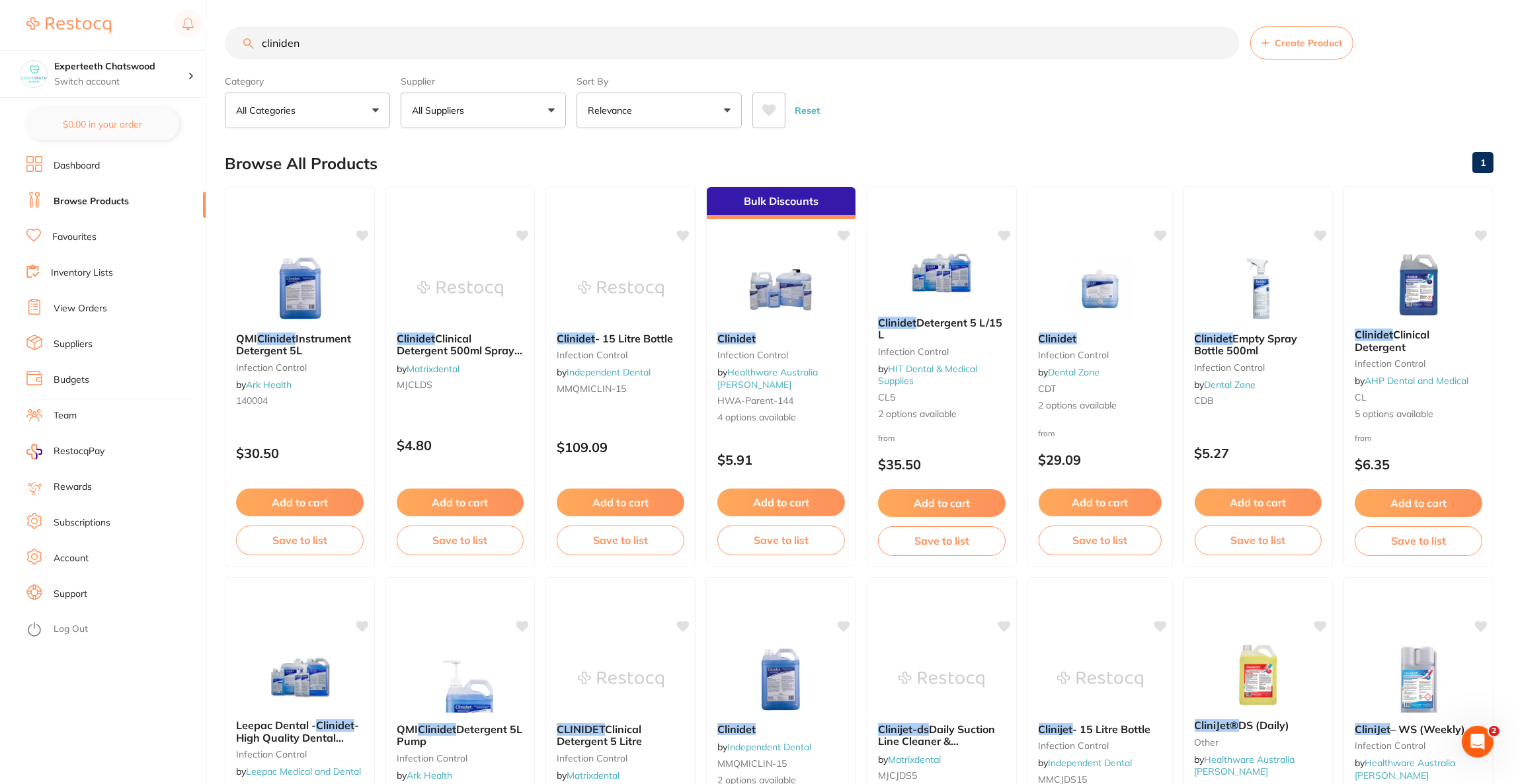
click at [402, 31] on input "cliniden" at bounding box center [732, 43] width 1015 height 33
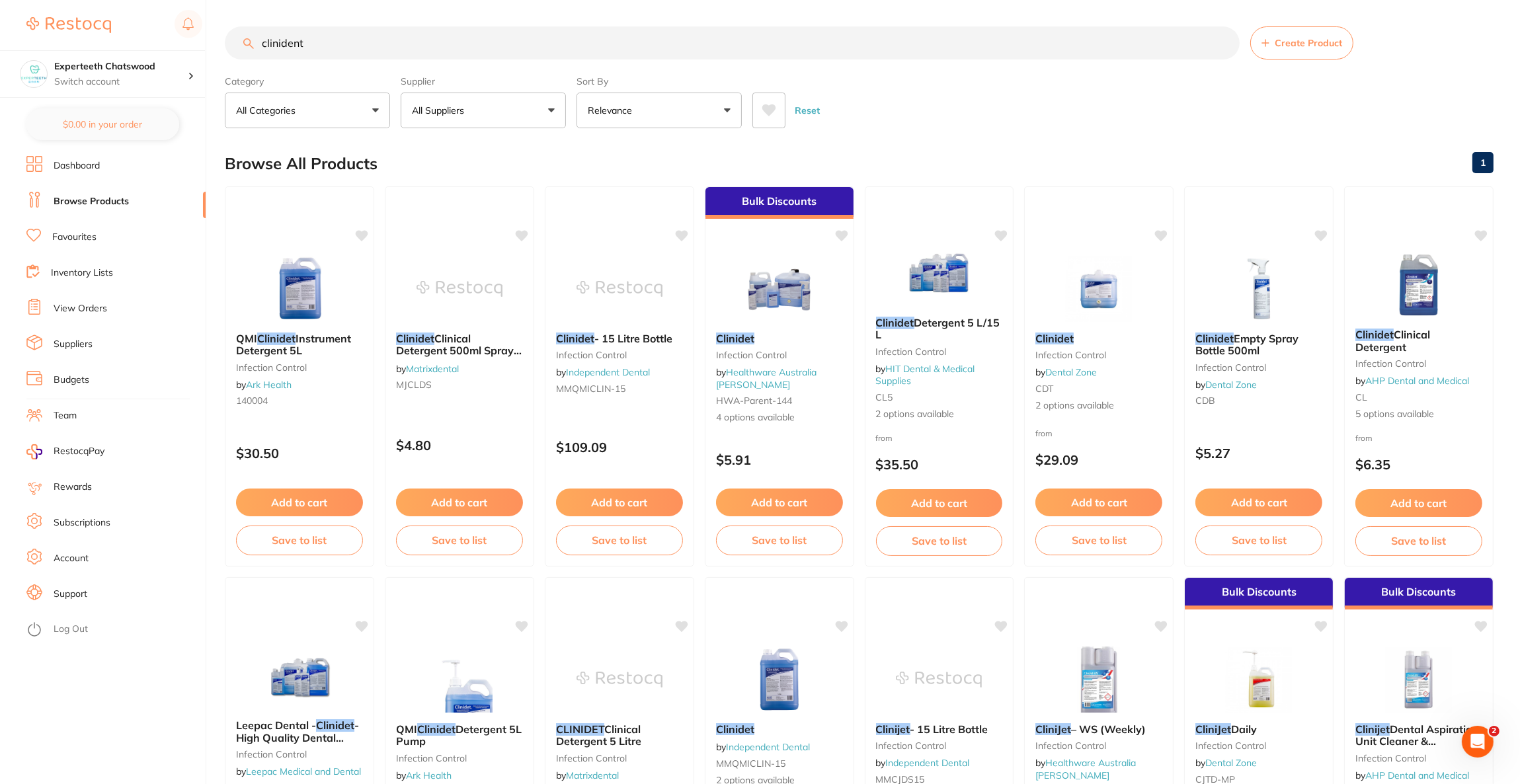
type input "clinident"
click at [417, 110] on p "All Suppliers" at bounding box center [441, 110] width 58 height 13
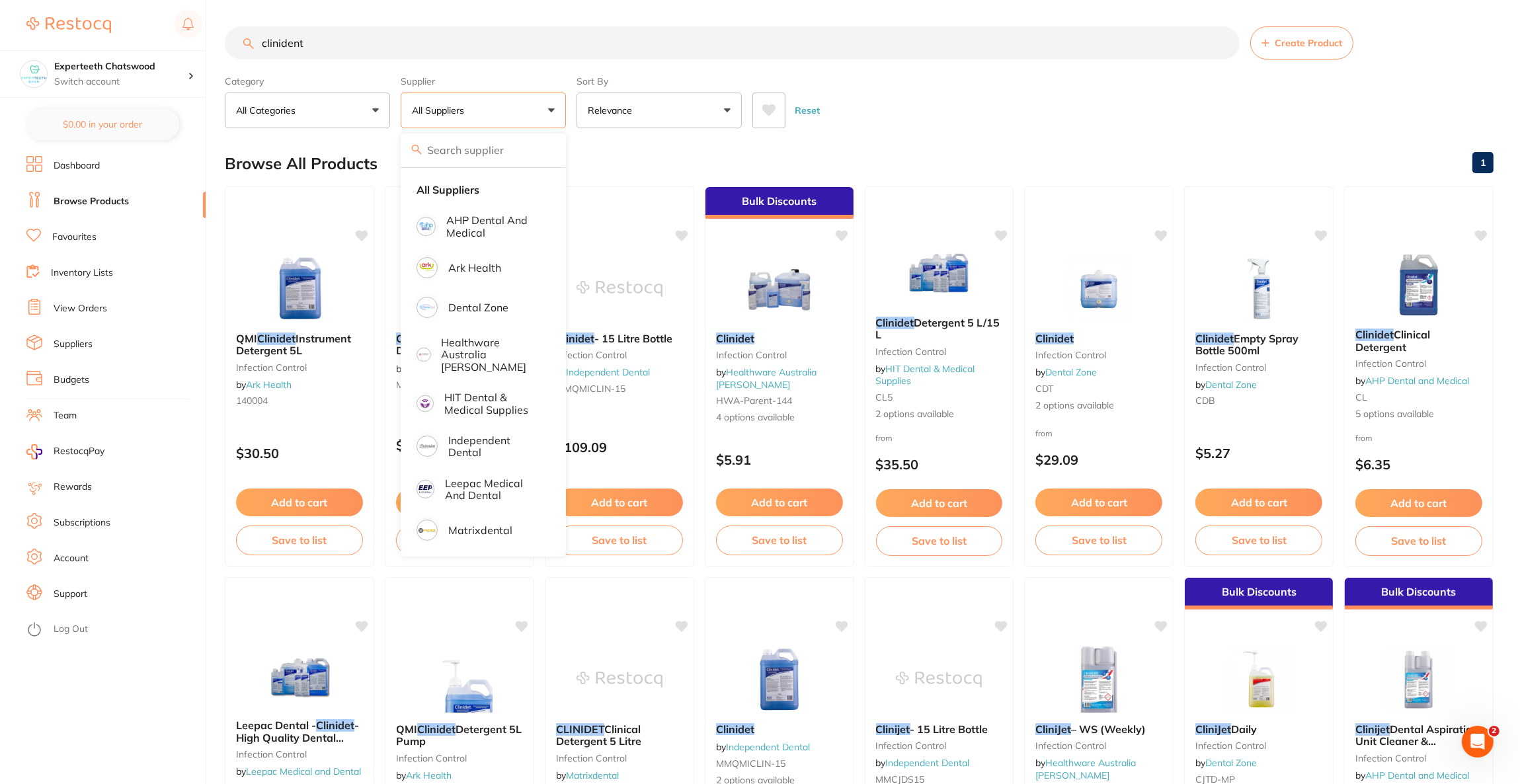
click at [726, 127] on button "Relevance" at bounding box center [659, 110] width 165 height 36
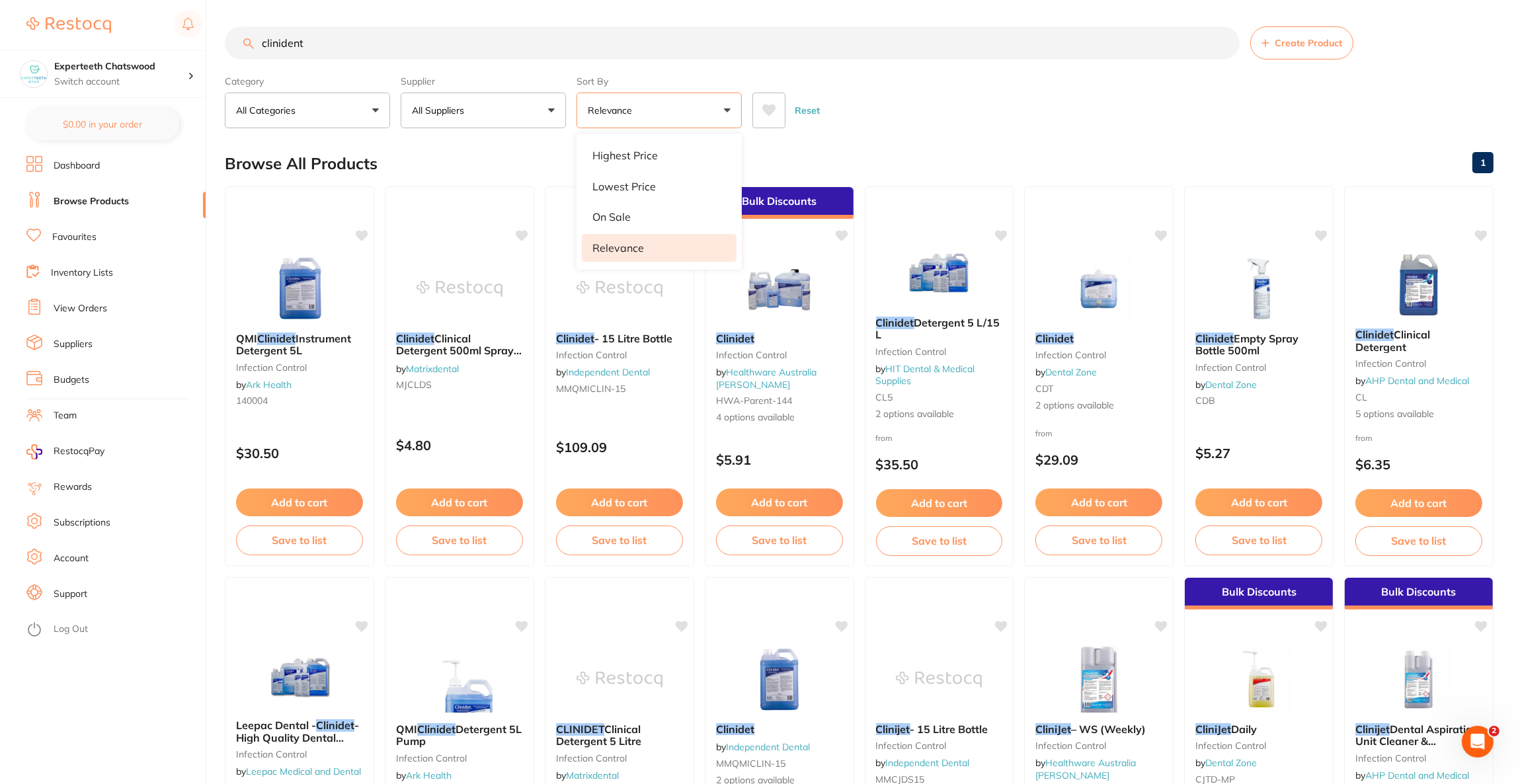
click at [1265, 303] on img at bounding box center [1259, 288] width 86 height 66
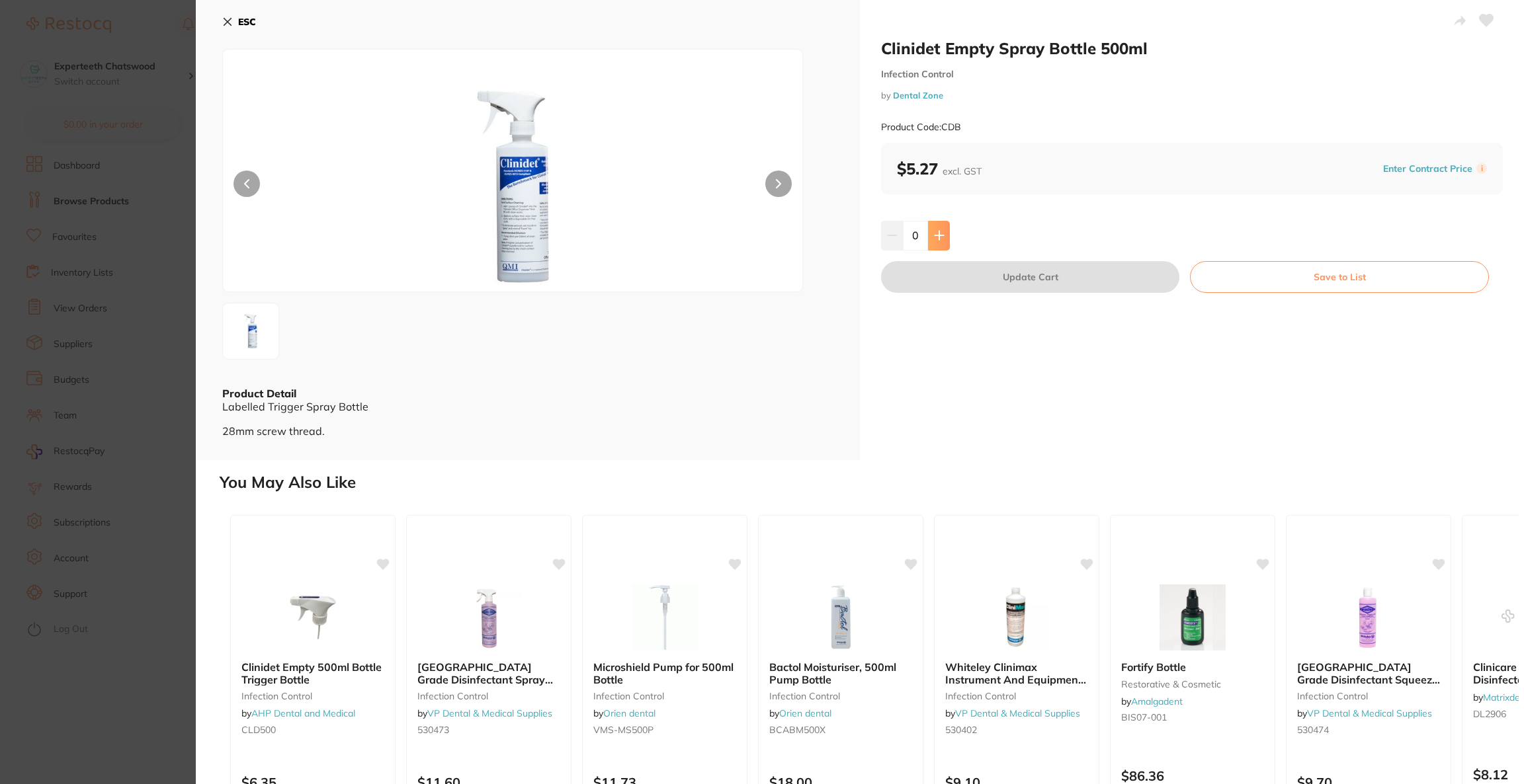
click at [943, 222] on button at bounding box center [939, 235] width 22 height 29
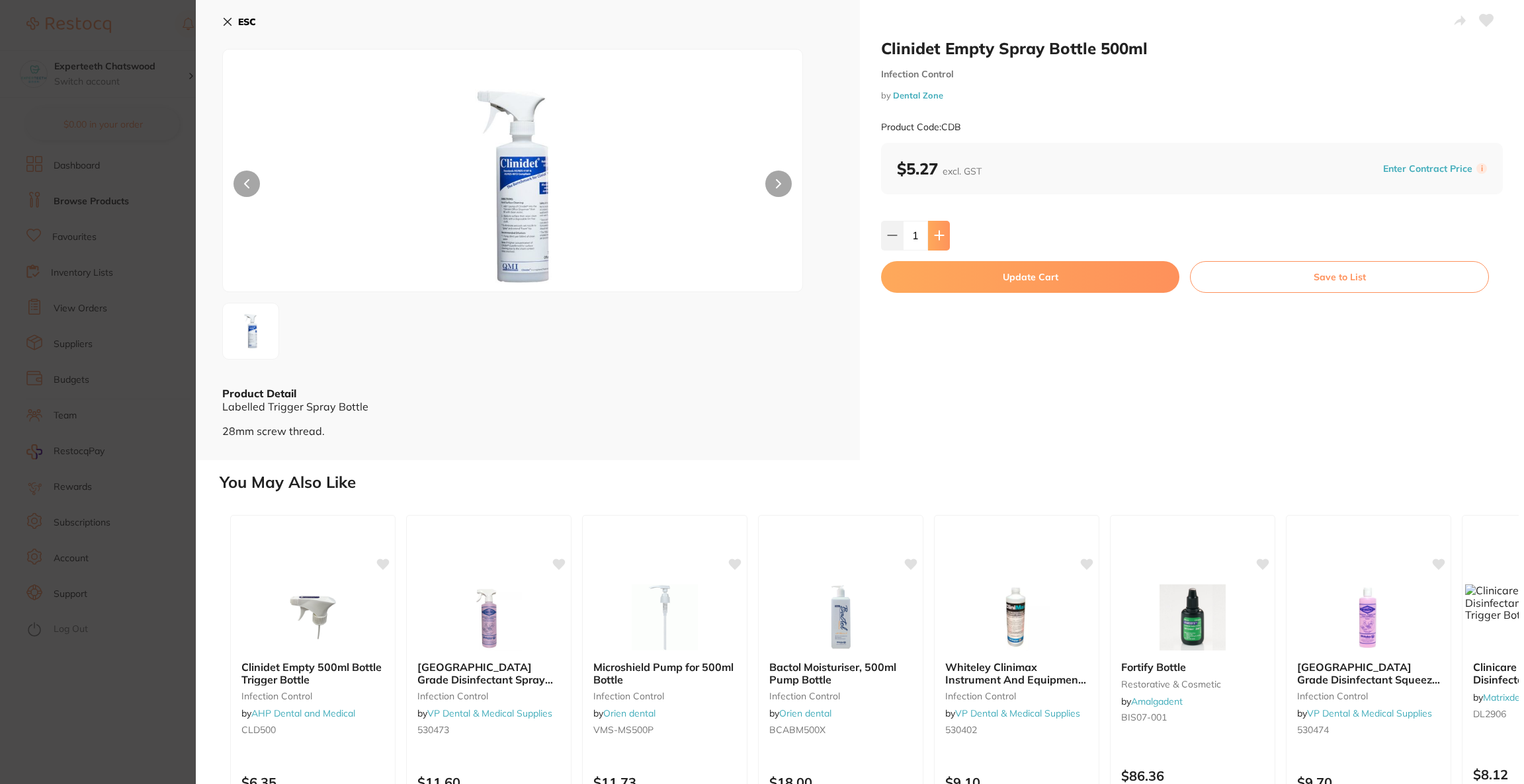
click at [943, 222] on button at bounding box center [939, 235] width 22 height 29
click at [942, 222] on button at bounding box center [939, 235] width 22 height 29
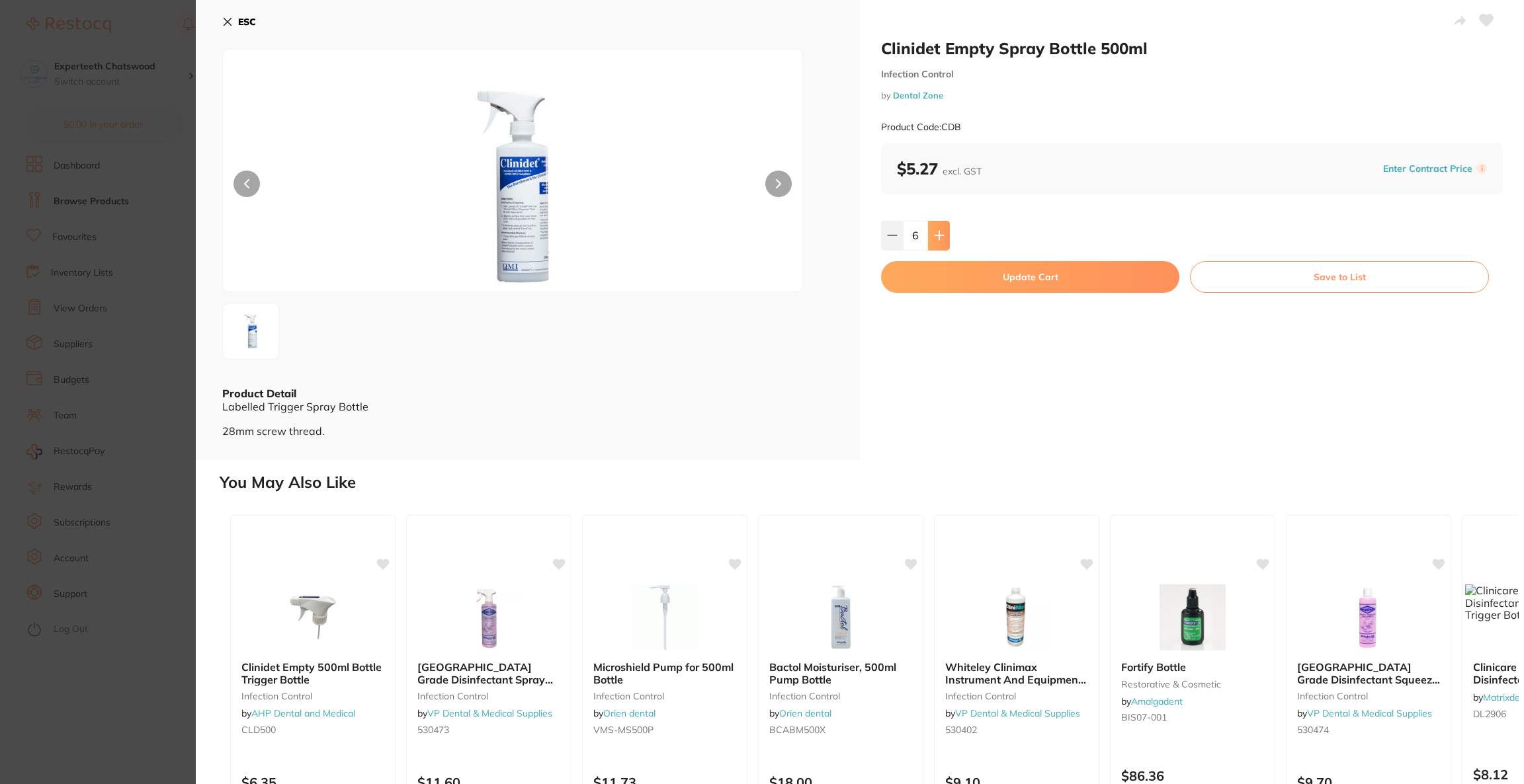
click at [942, 222] on button at bounding box center [939, 235] width 22 height 29
type input "8"
click at [943, 278] on button "Update Cart" at bounding box center [1030, 277] width 298 height 32
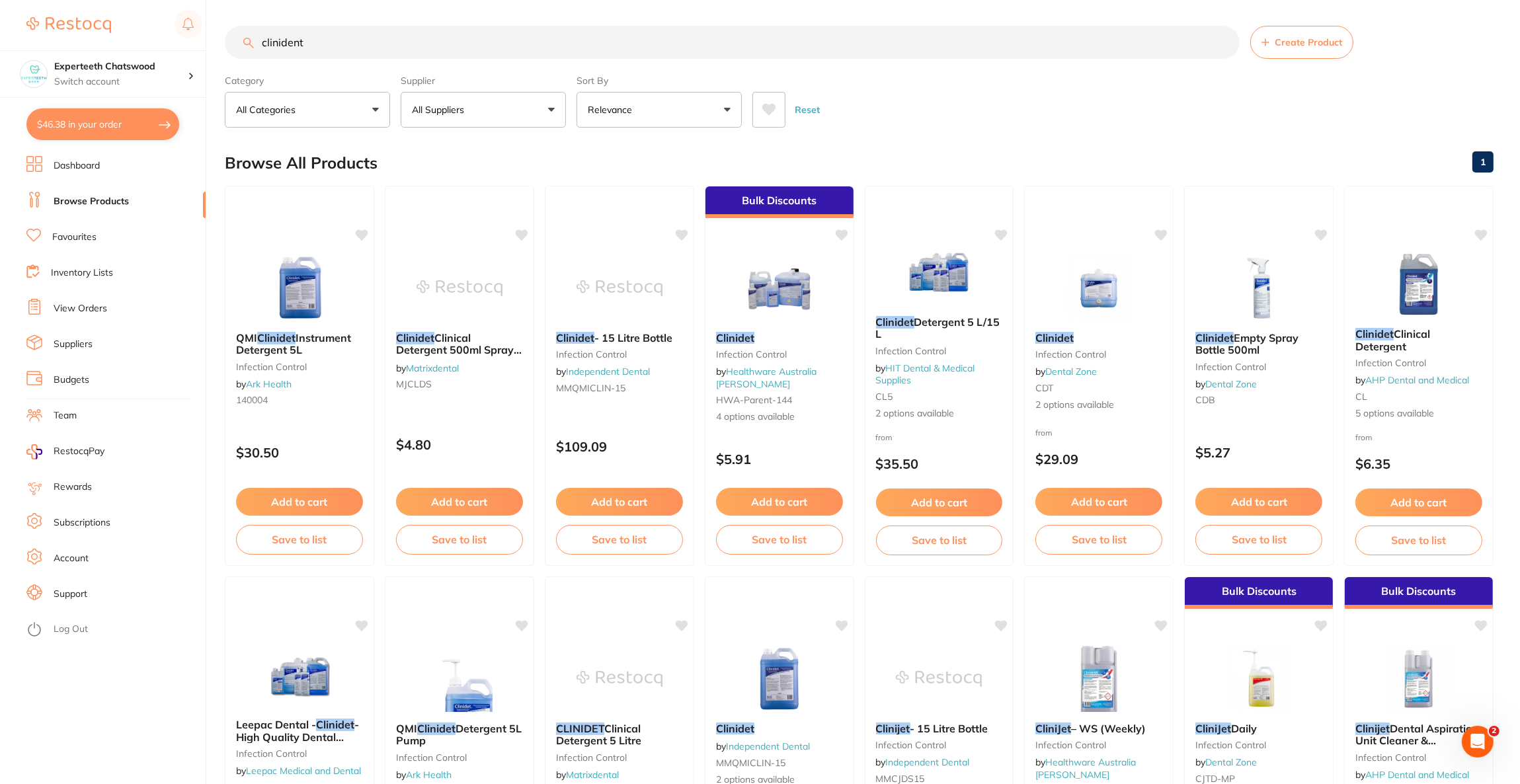
click at [133, 136] on button "$46.38 in your order" at bounding box center [103, 124] width 153 height 32
checkbox input "true"
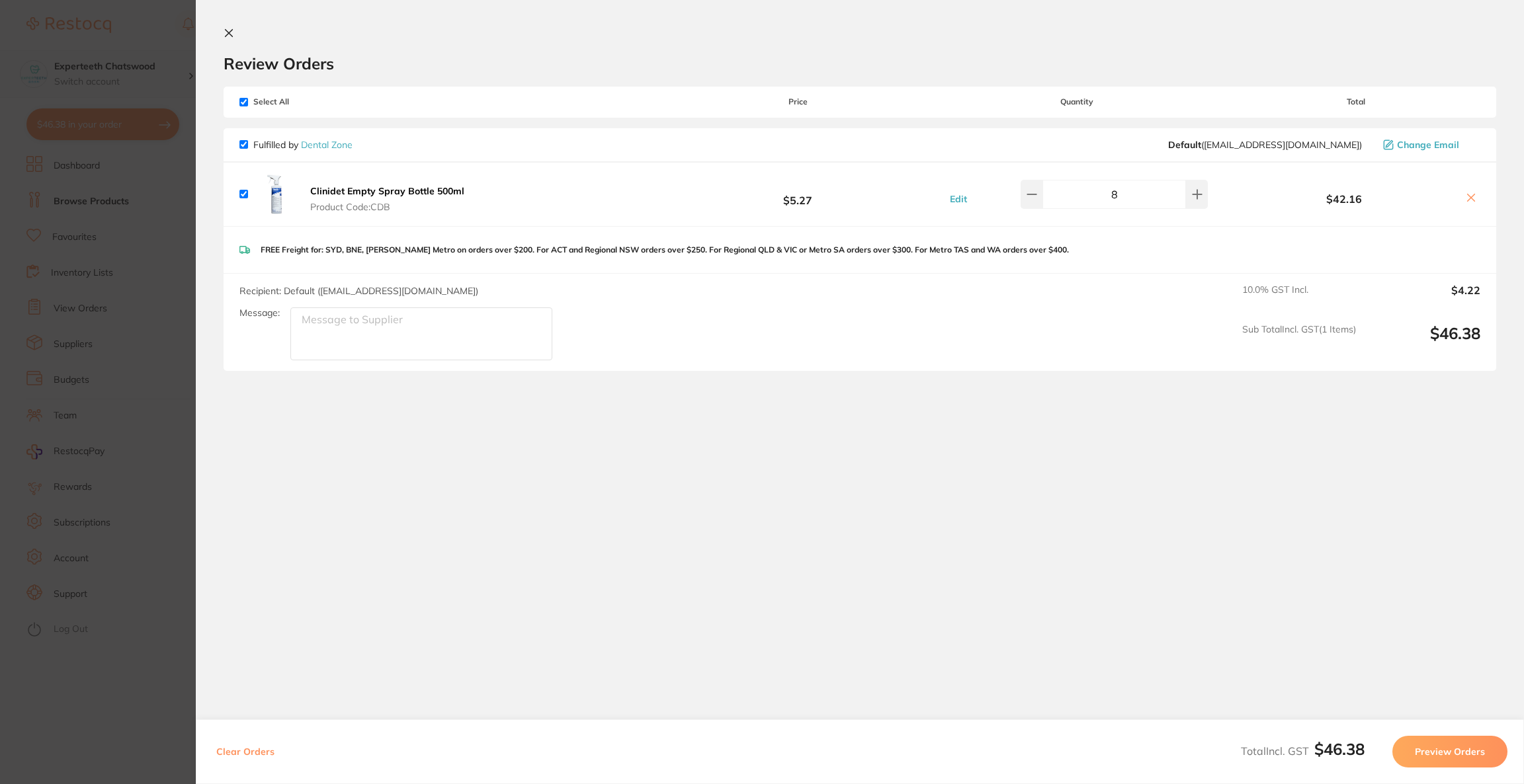
click at [61, 57] on section "Update RRP Set your pre negotiated price for this item. Item Agreed RRP (excl. …" at bounding box center [762, 392] width 1524 height 784
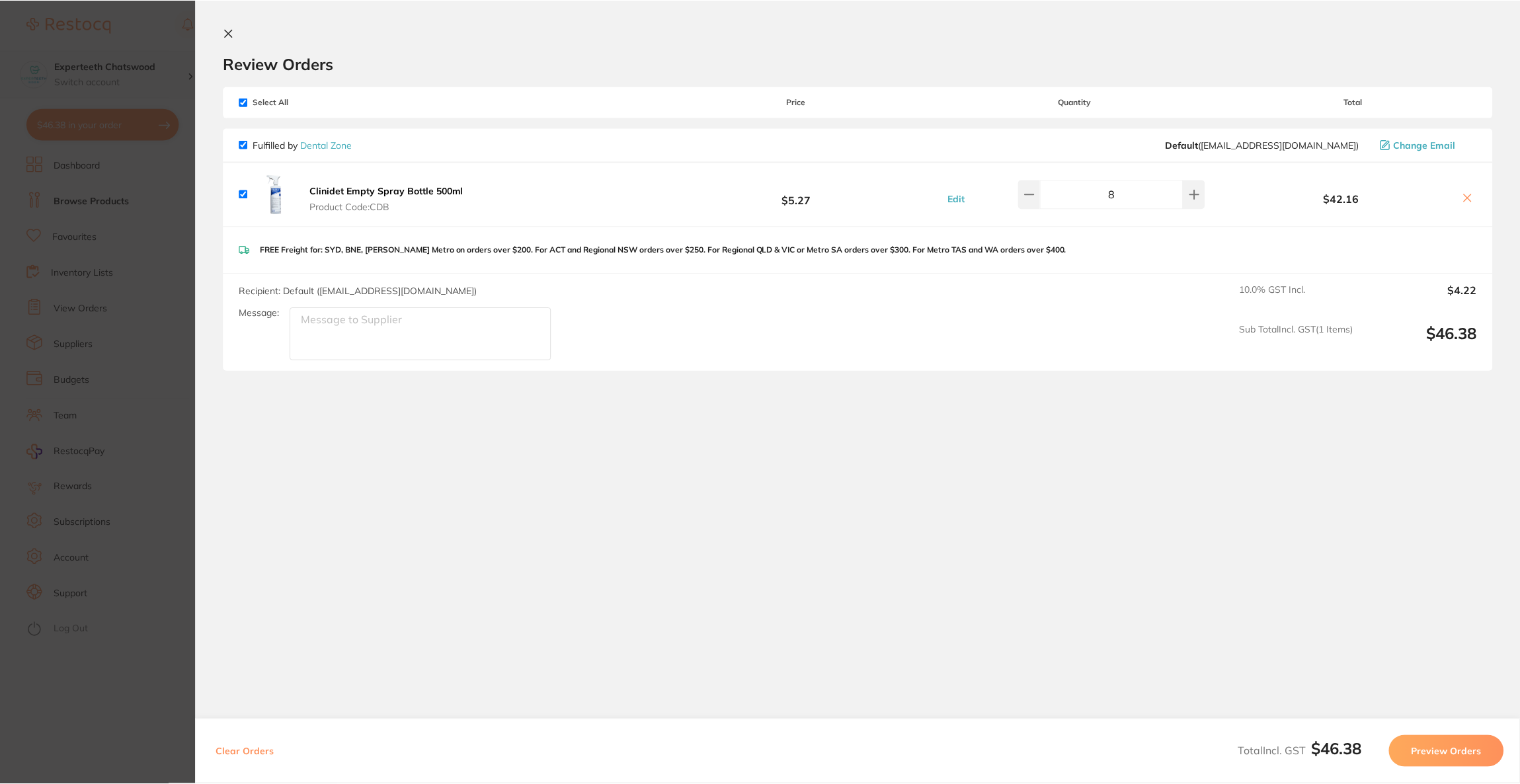
scroll to position [1, 0]
